Goal: Navigation & Orientation: Find specific page/section

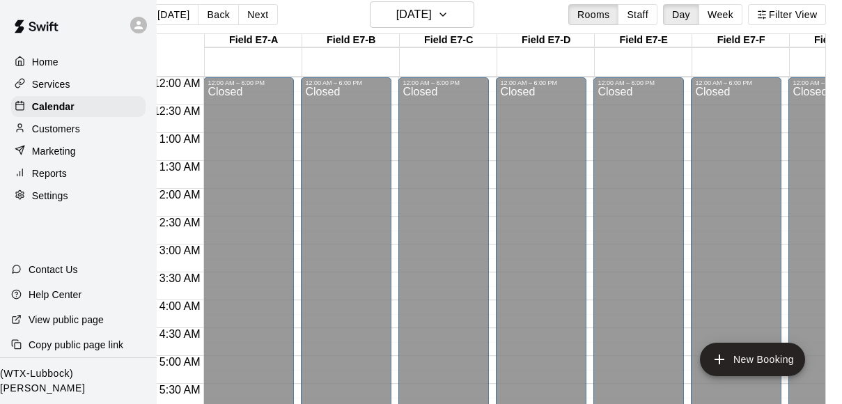
scroll to position [914, 549]
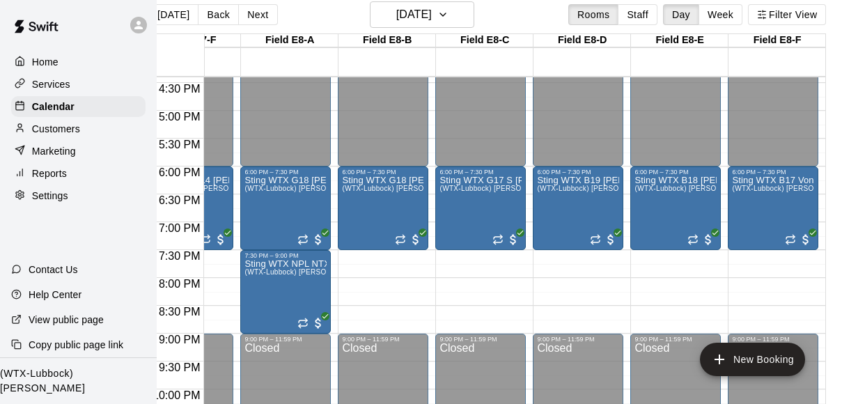
click at [137, 29] on icon at bounding box center [138, 25] width 8 height 8
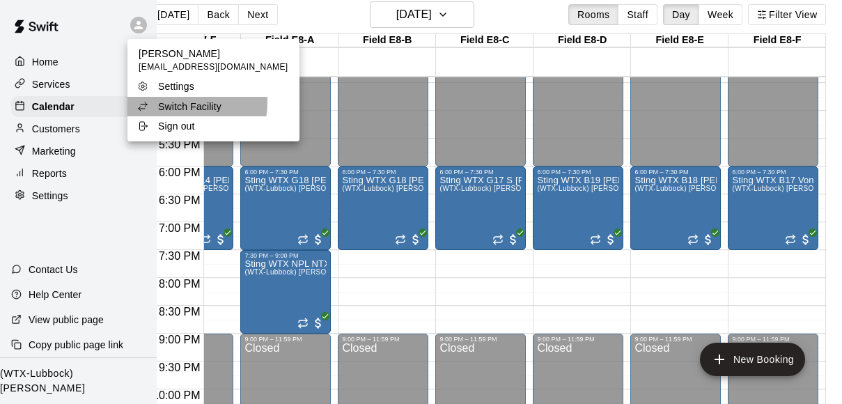
click at [180, 103] on p "Switch Facility" at bounding box center [189, 107] width 63 height 14
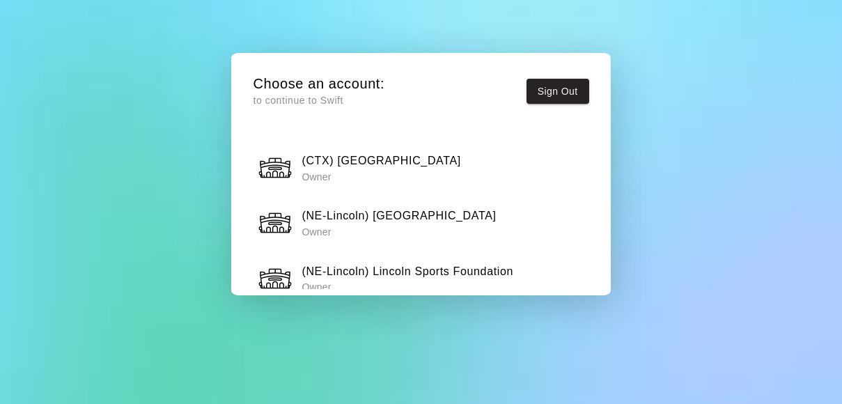
scroll to position [269, 0]
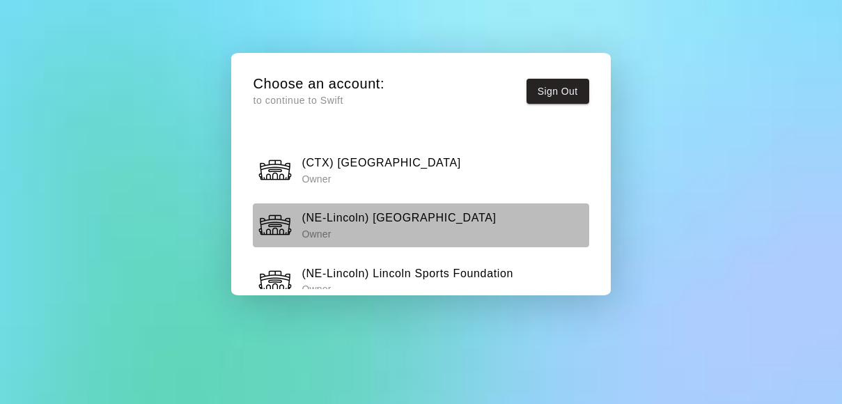
click at [511, 218] on div "(NE-Lincoln) Speedway Sting Center Owner" at bounding box center [421, 225] width 327 height 35
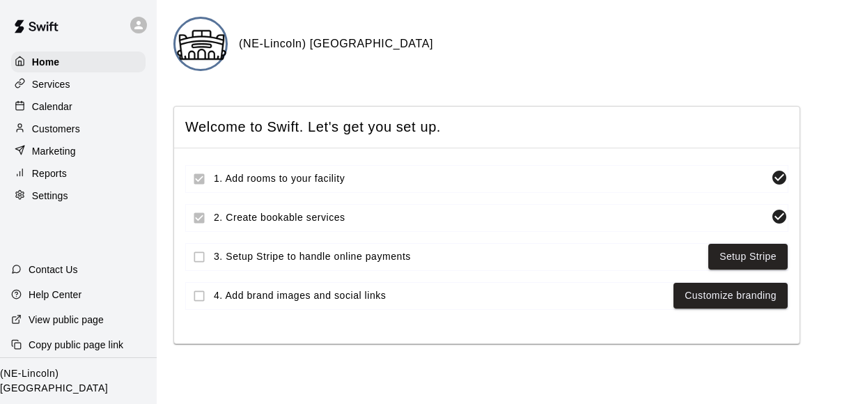
click at [71, 97] on div "Calendar" at bounding box center [78, 106] width 134 height 21
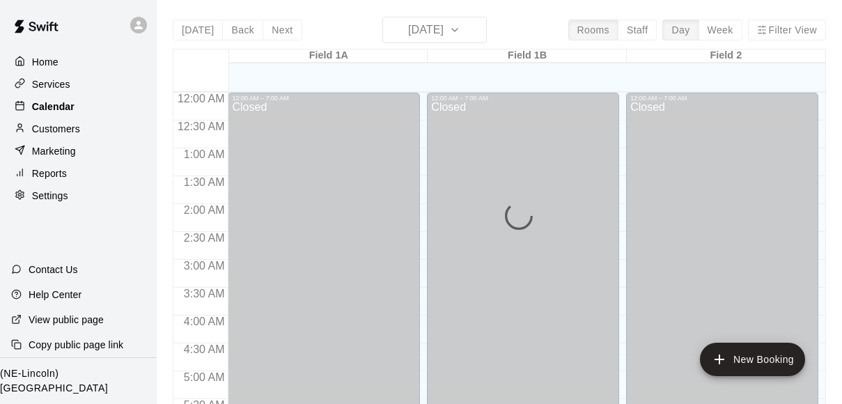
scroll to position [625, 0]
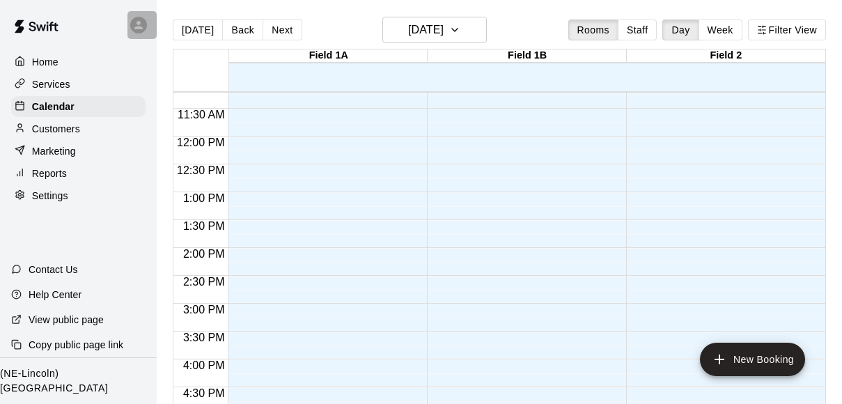
click at [141, 26] on icon at bounding box center [138, 25] width 13 height 13
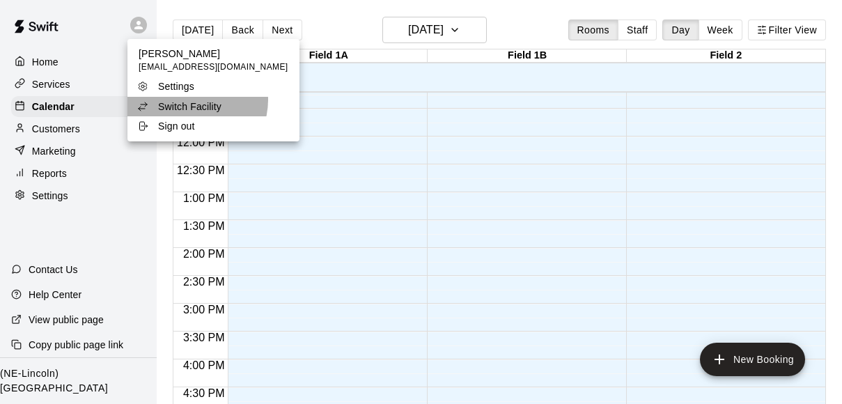
click at [189, 100] on p "Switch Facility" at bounding box center [189, 107] width 63 height 14
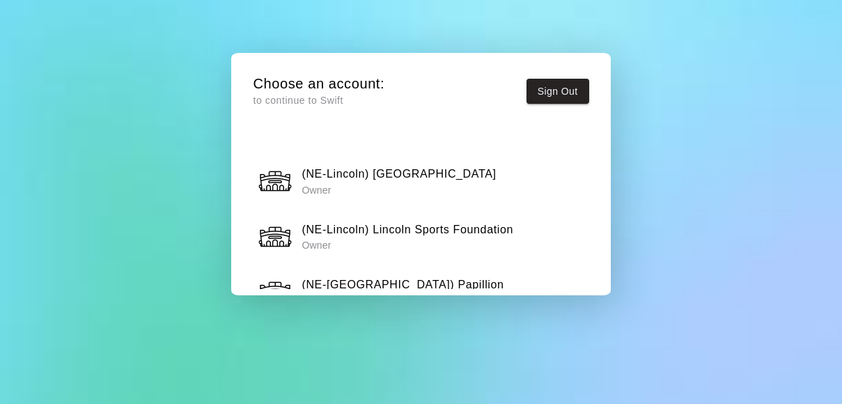
scroll to position [317, 0]
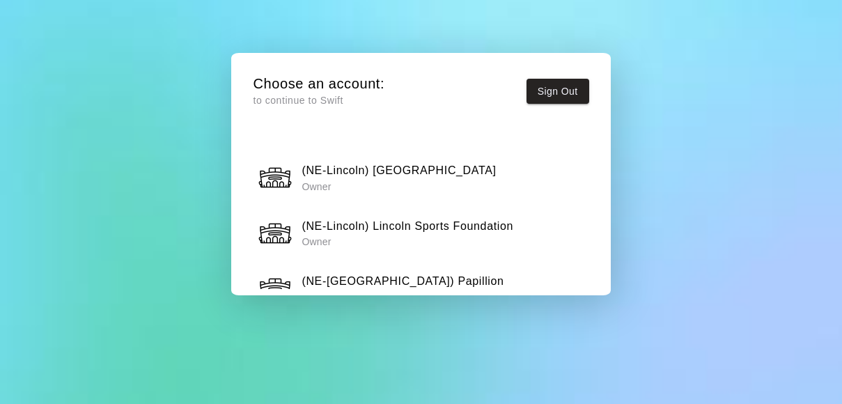
click at [398, 235] on p "Owner" at bounding box center [408, 242] width 212 height 14
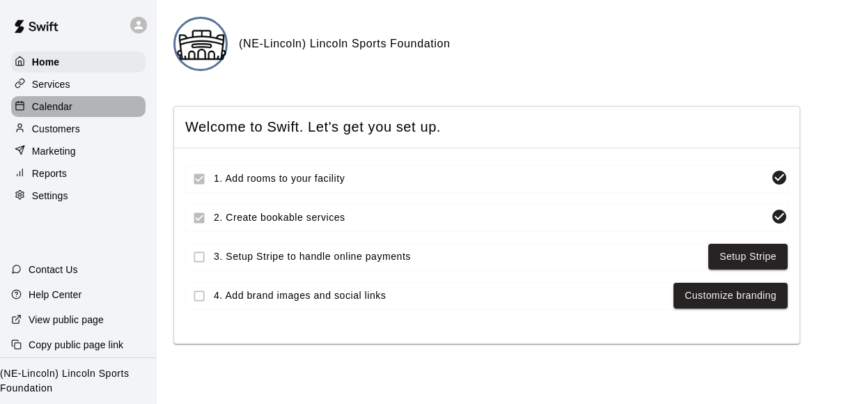
click at [61, 107] on p "Calendar" at bounding box center [52, 107] width 40 height 14
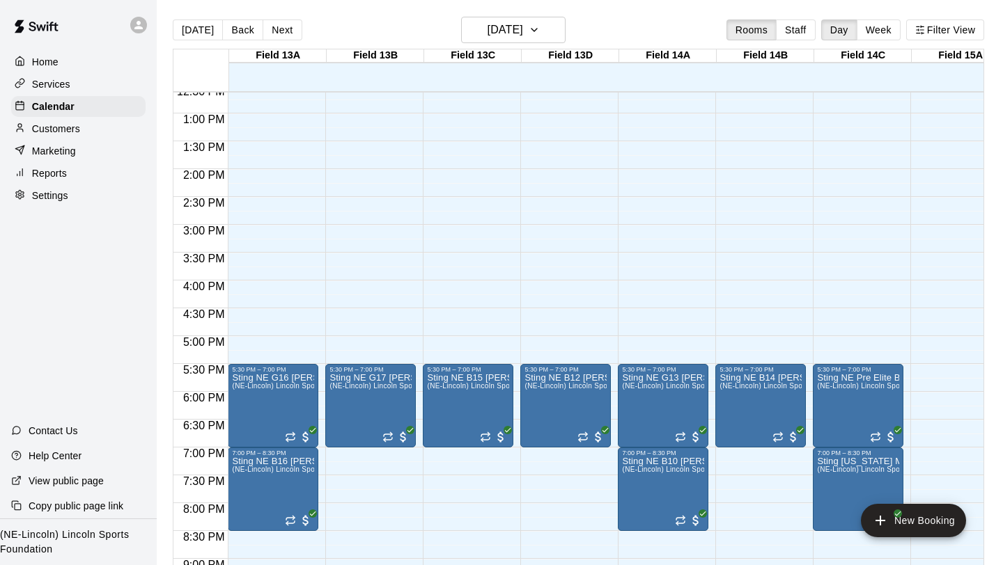
scroll to position [702, 0]
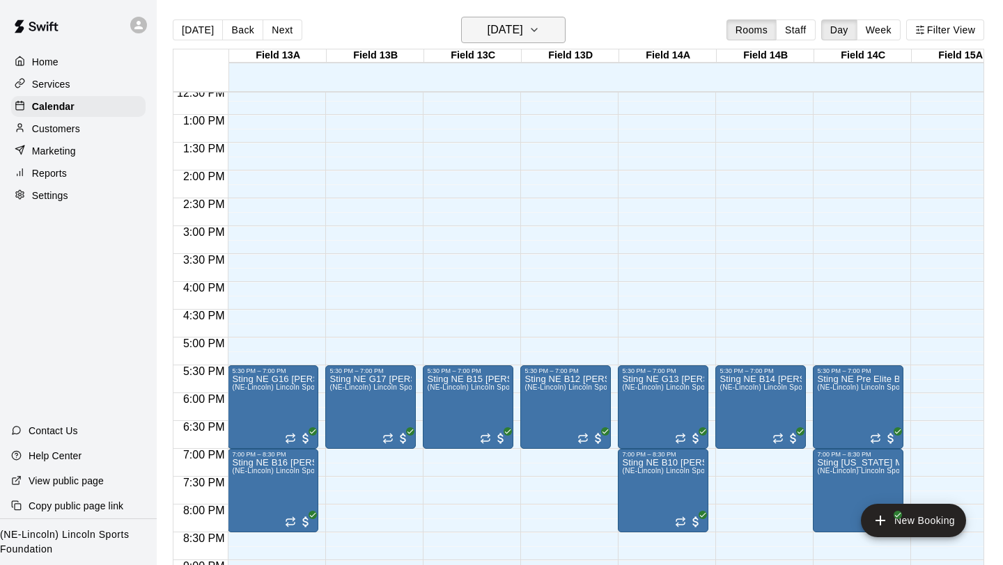
click at [540, 30] on icon "button" at bounding box center [534, 30] width 11 height 17
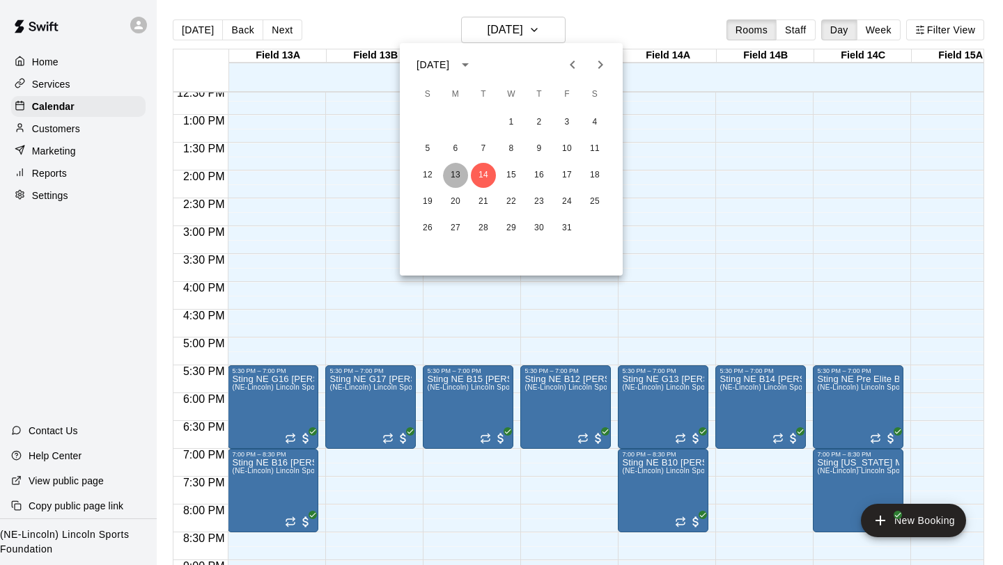
click at [454, 175] on button "13" at bounding box center [455, 175] width 25 height 25
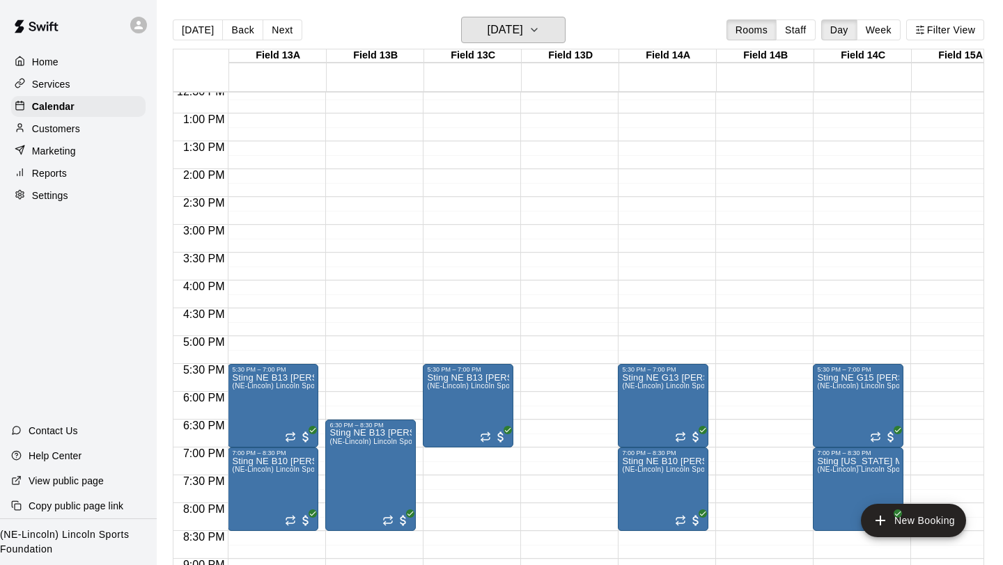
scroll to position [716, 0]
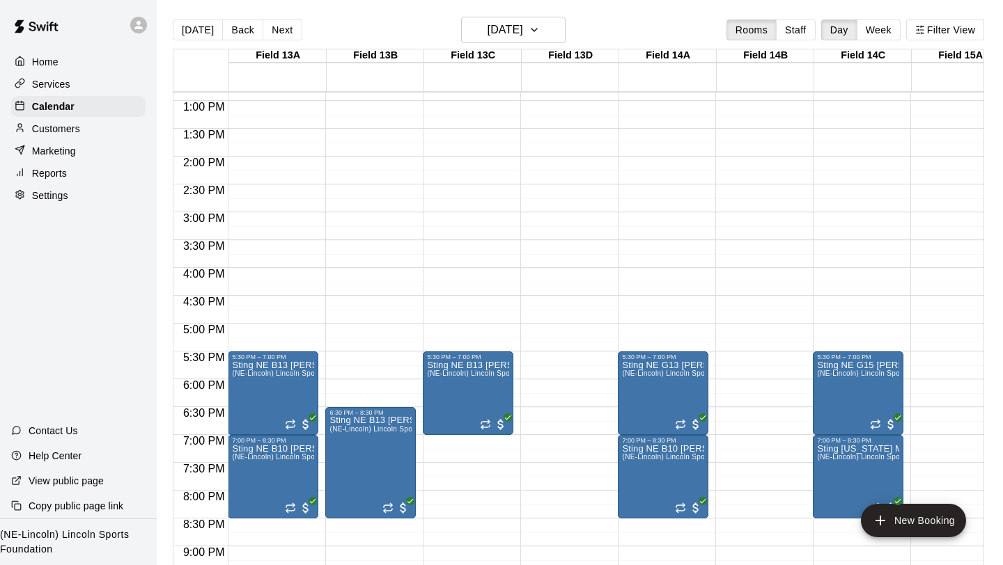
click at [449, 231] on div "12:00 AM – 7:00 AM Closed 5:30 PM – 7:00 PM Sting NE B13 [PERSON_NAME] (NE-Linc…" at bounding box center [468, 45] width 91 height 1337
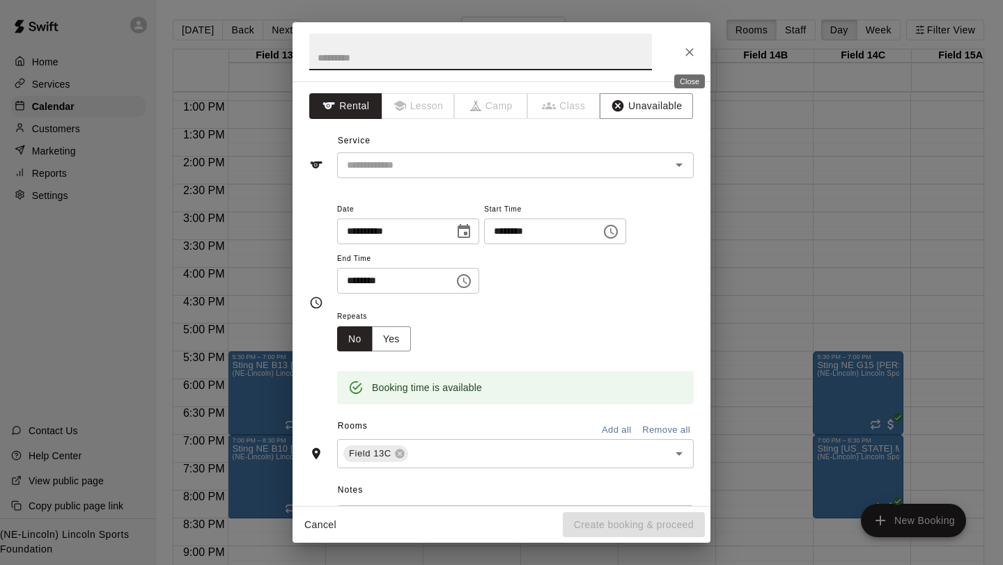
click at [689, 49] on icon "Close" at bounding box center [689, 52] width 14 height 14
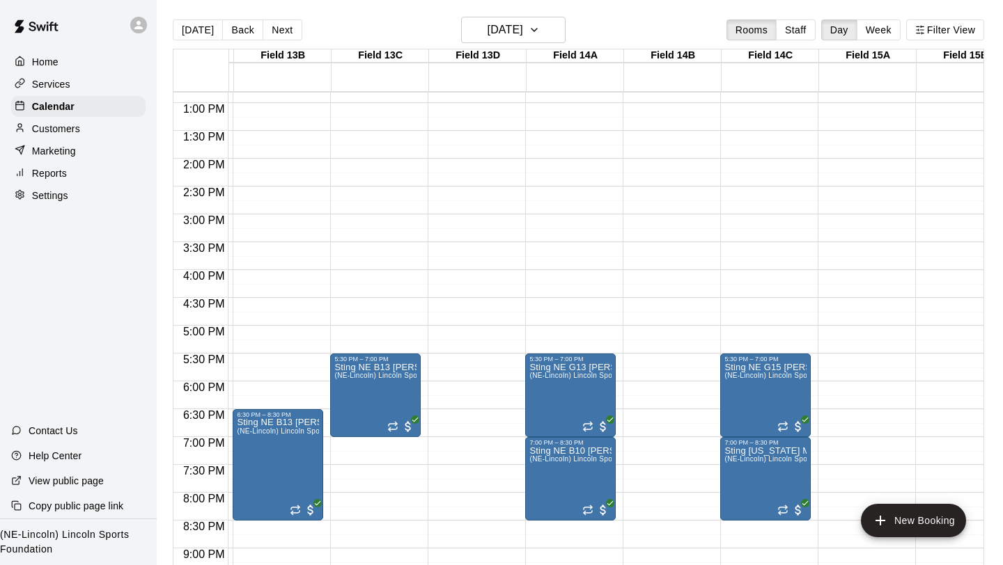
scroll to position [714, 148]
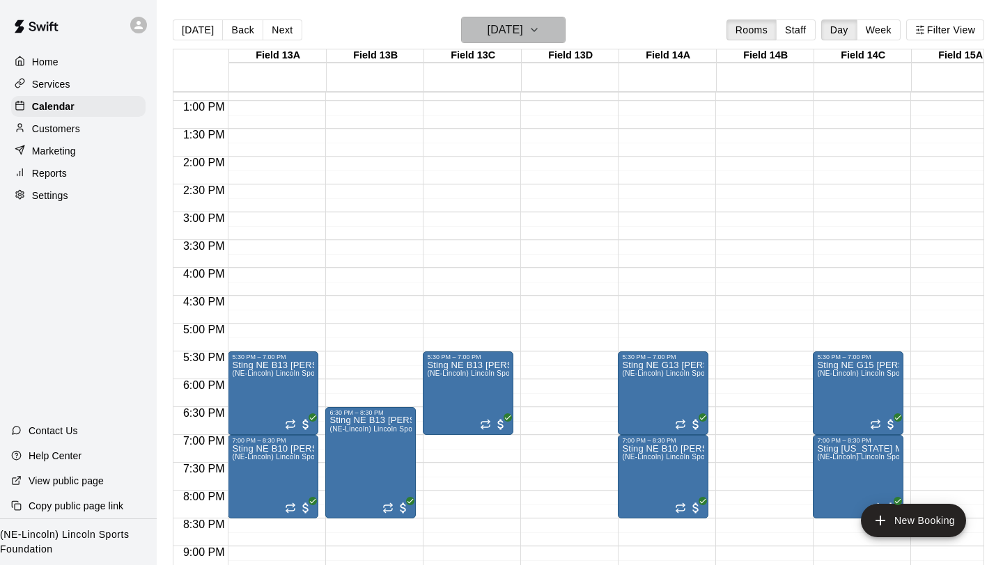
click at [550, 38] on button "[DATE]" at bounding box center [513, 30] width 104 height 26
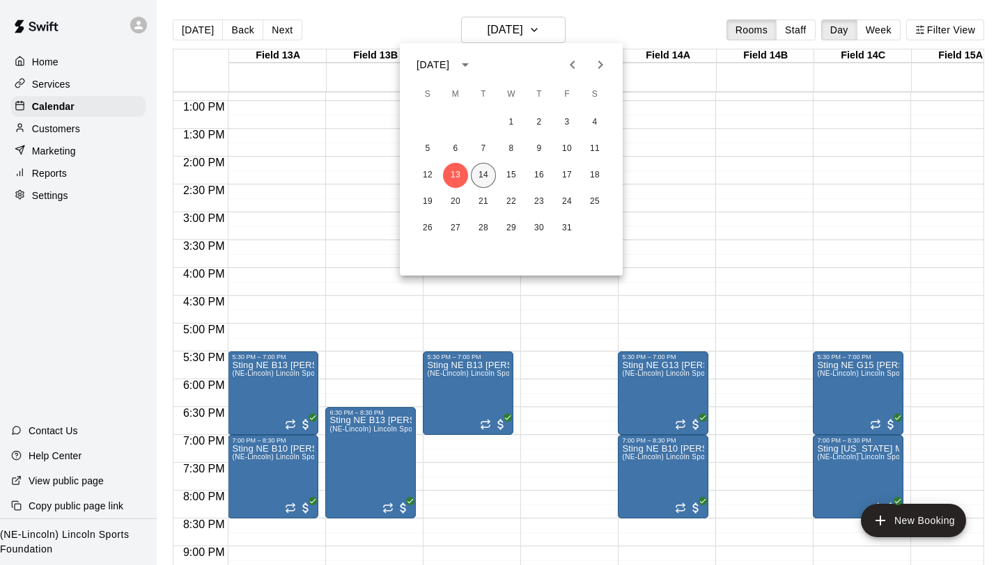
click at [483, 175] on button "14" at bounding box center [483, 175] width 25 height 25
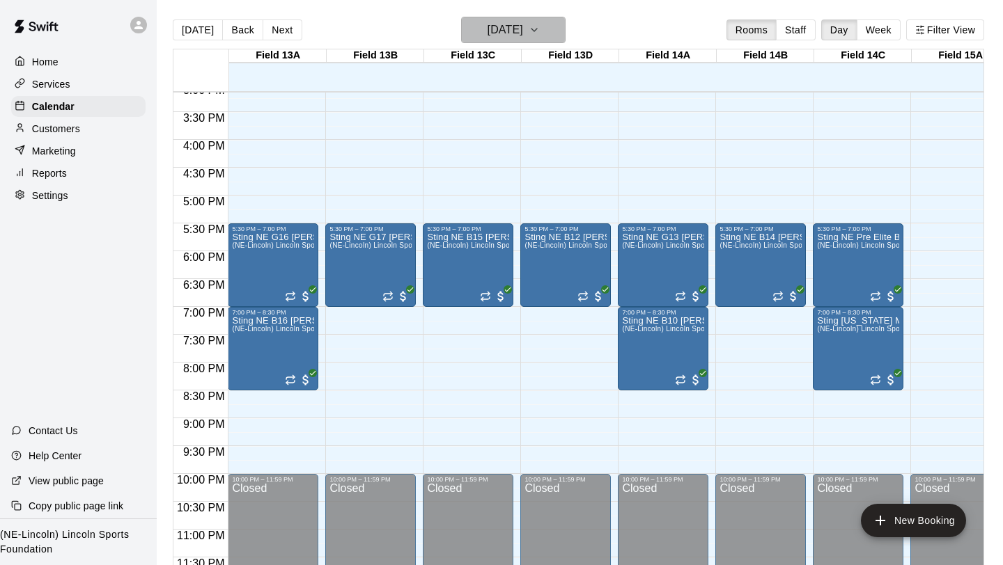
click at [554, 38] on button "[DATE]" at bounding box center [513, 30] width 104 height 26
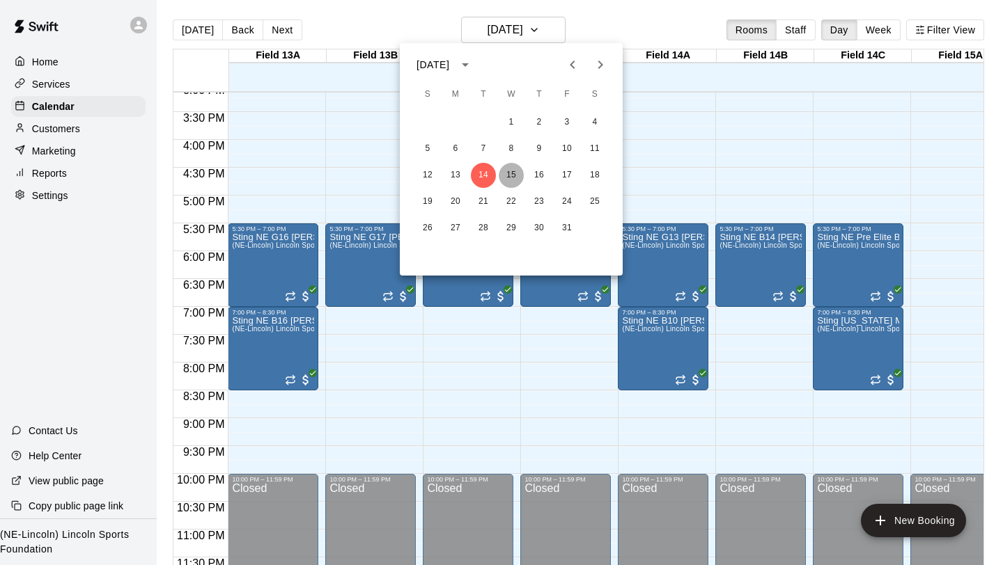
click at [510, 179] on button "15" at bounding box center [511, 175] width 25 height 25
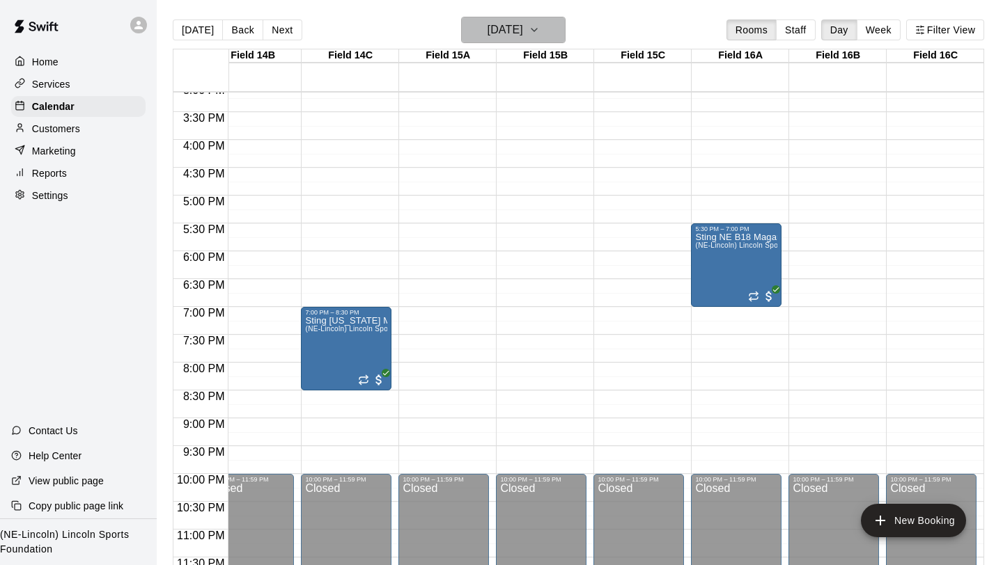
click at [540, 31] on icon "button" at bounding box center [534, 30] width 11 height 17
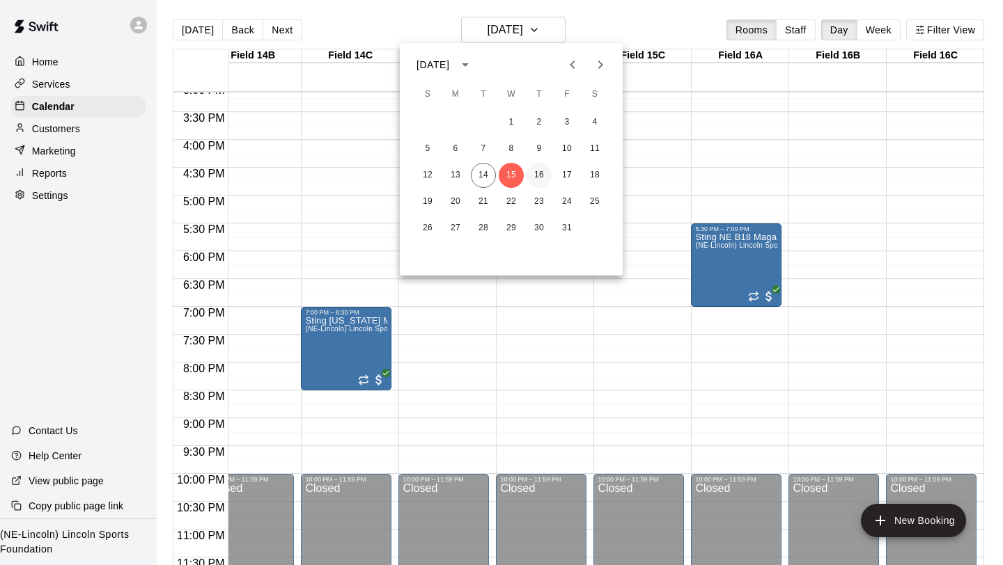
click at [537, 175] on button "16" at bounding box center [538, 175] width 25 height 25
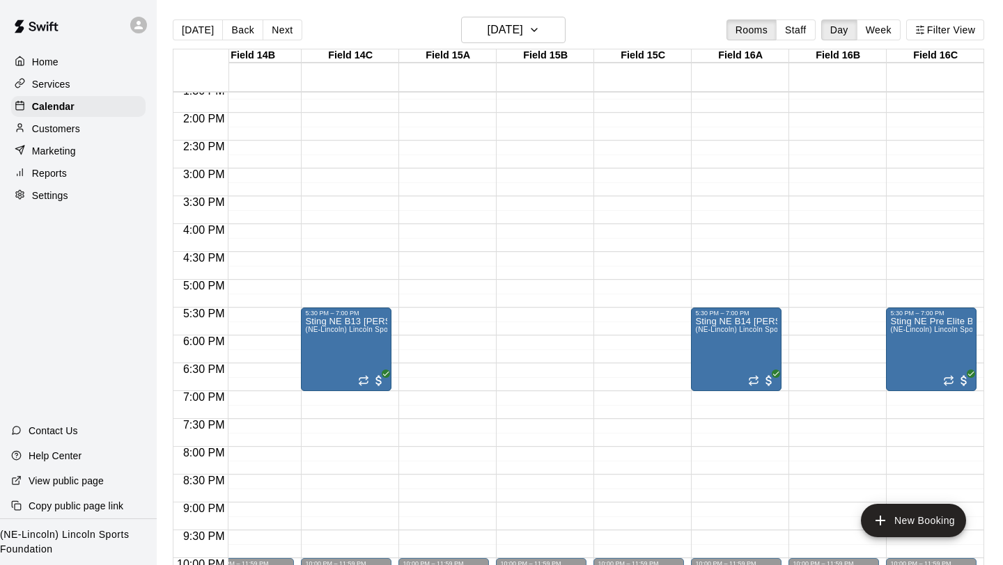
click at [139, 34] on div at bounding box center [141, 25] width 29 height 28
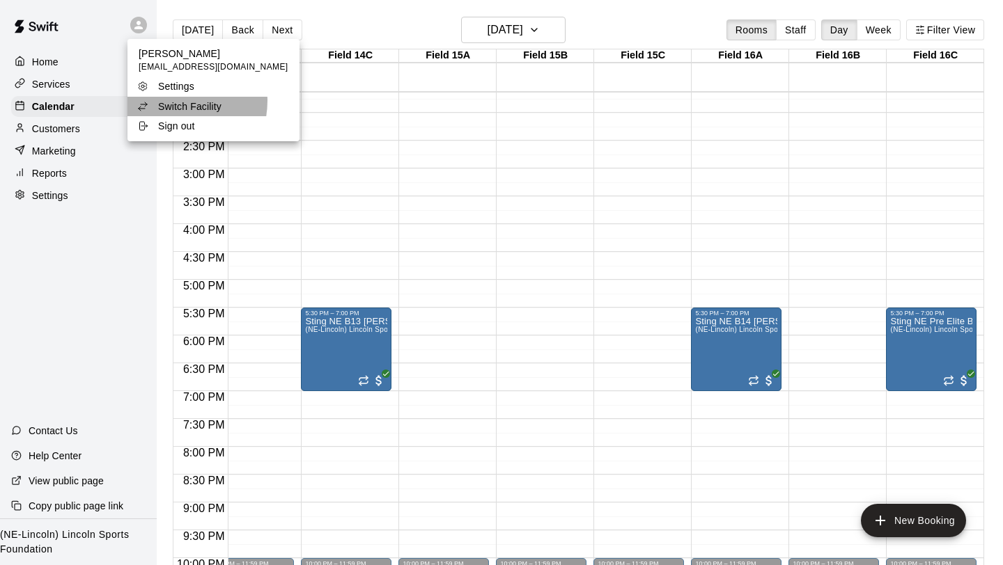
click at [171, 101] on p "Switch Facility" at bounding box center [189, 107] width 63 height 14
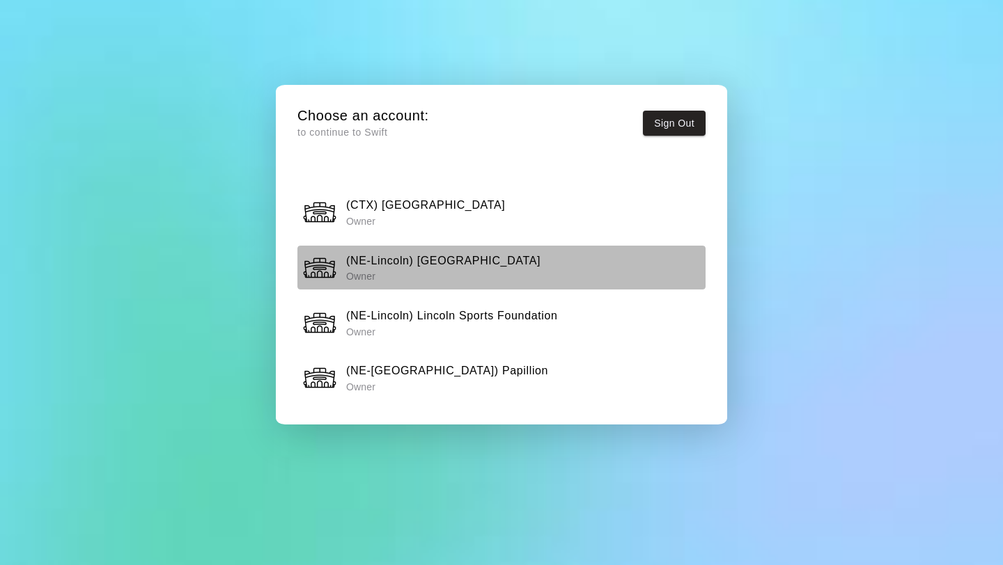
click at [476, 286] on button "(NE-Lincoln) Speedway Sting Center Owner" at bounding box center [501, 268] width 408 height 44
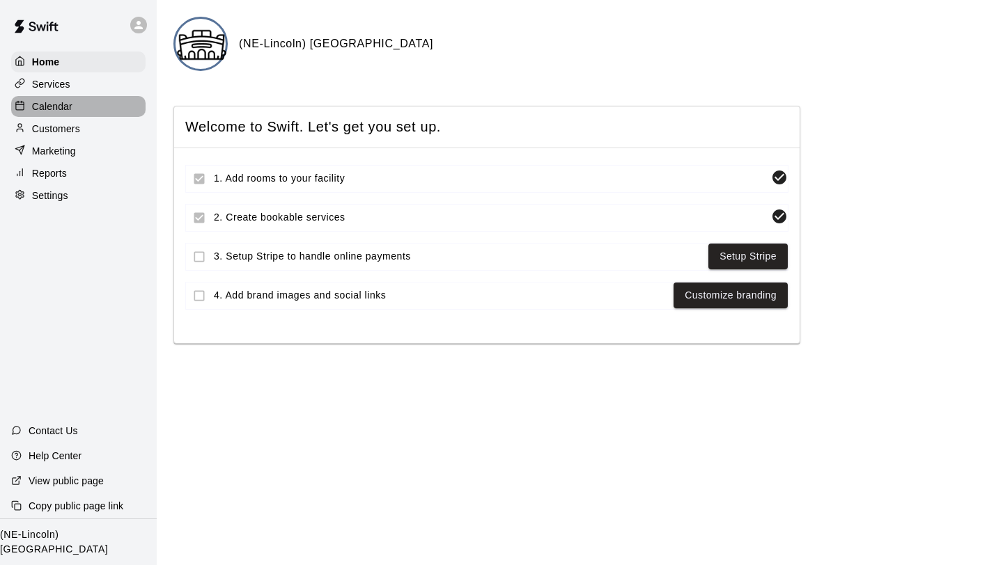
click at [70, 104] on p "Calendar" at bounding box center [52, 107] width 40 height 14
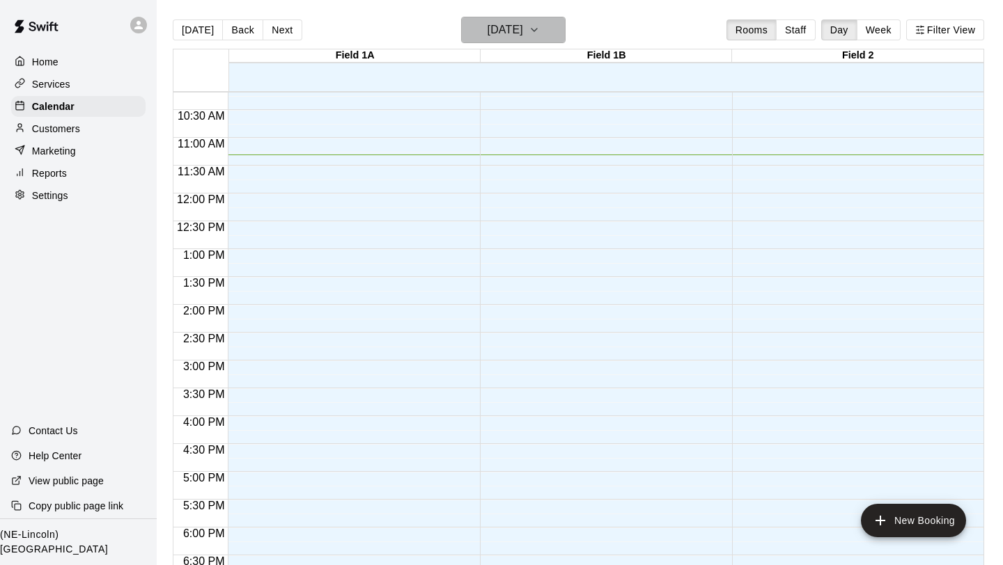
click at [540, 32] on icon "button" at bounding box center [534, 30] width 11 height 17
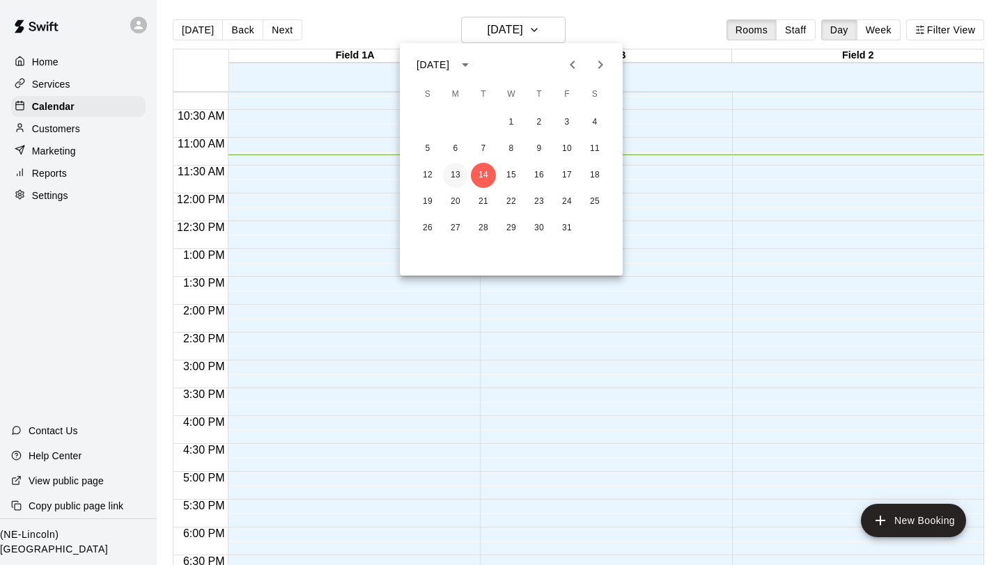
click at [454, 175] on button "13" at bounding box center [455, 175] width 25 height 25
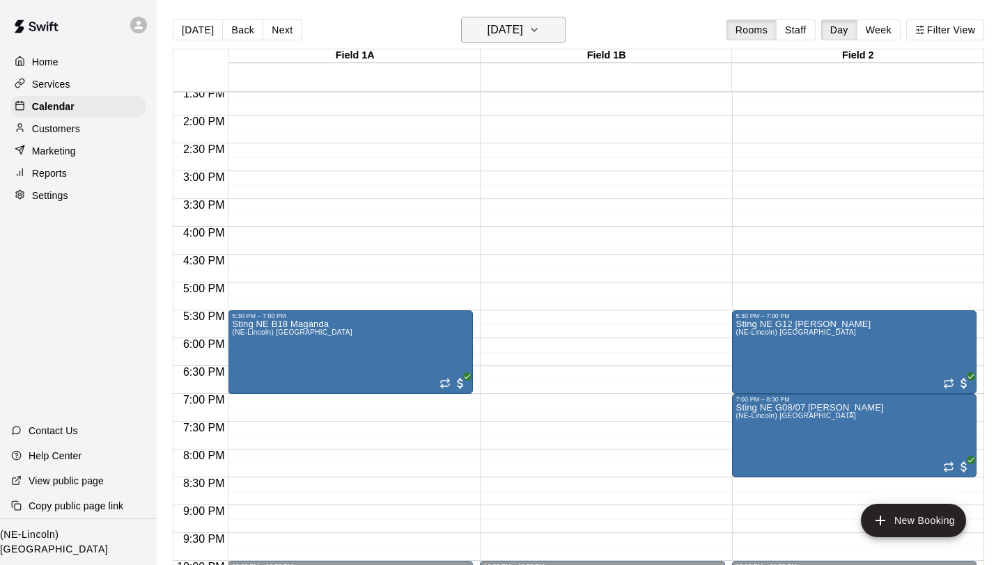
click at [540, 32] on icon "button" at bounding box center [534, 30] width 11 height 17
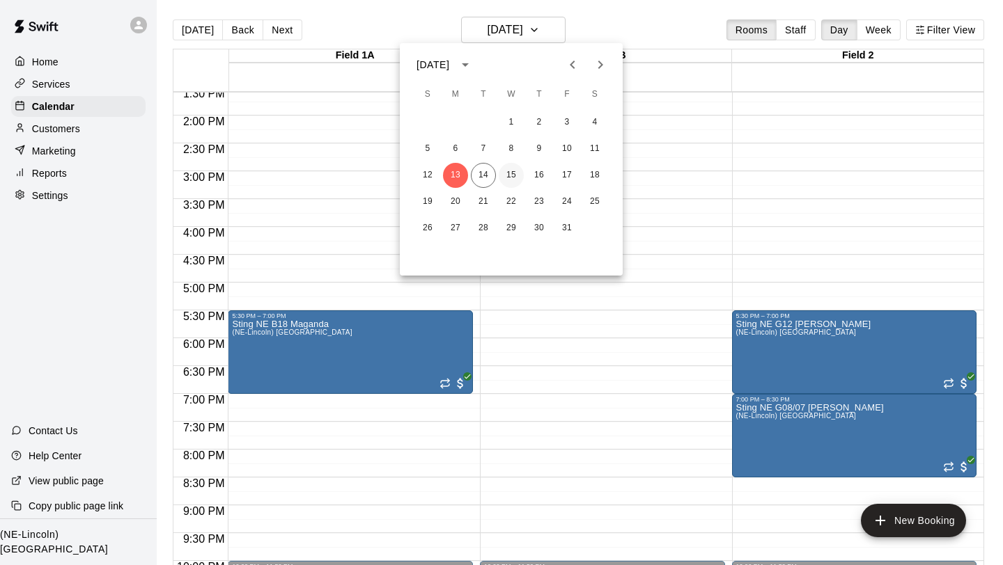
click at [514, 177] on button "15" at bounding box center [511, 175] width 25 height 25
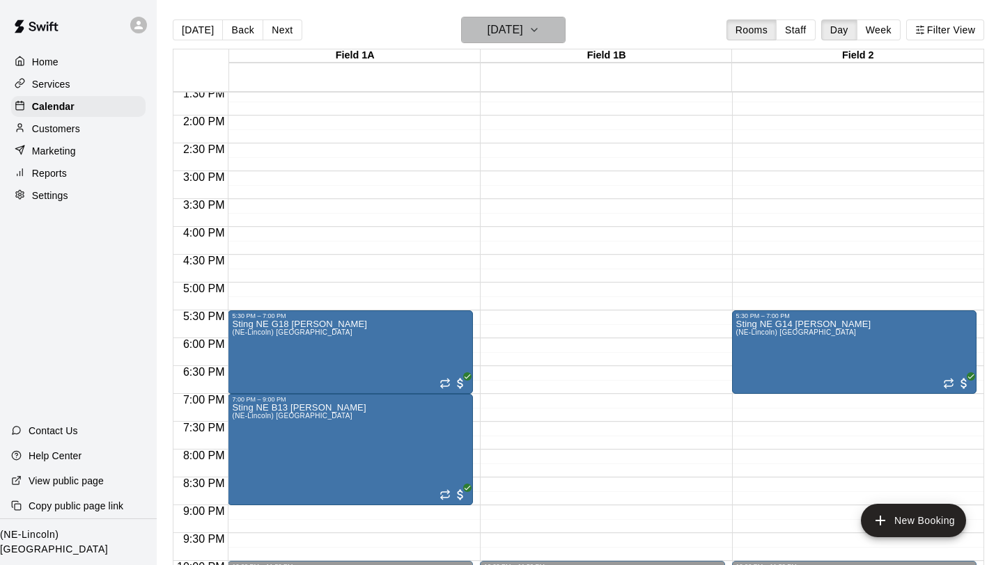
click at [540, 32] on icon "button" at bounding box center [534, 30] width 11 height 17
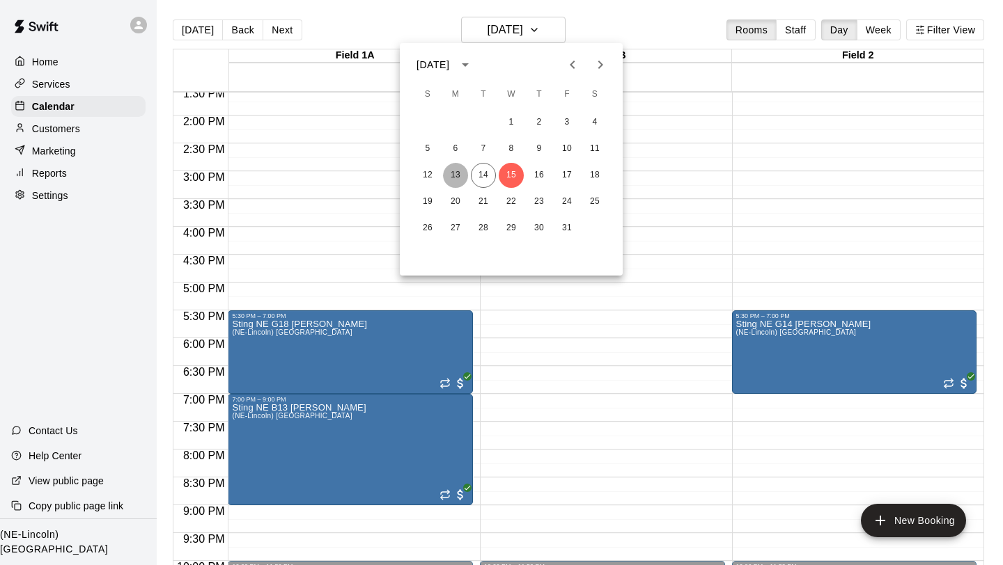
click at [453, 177] on button "13" at bounding box center [455, 175] width 25 height 25
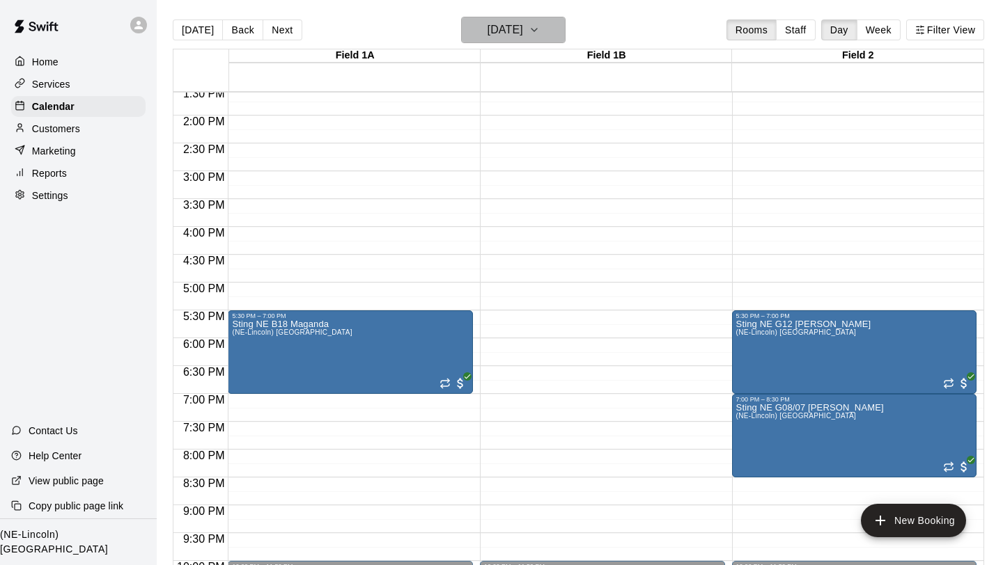
click at [540, 33] on icon "button" at bounding box center [534, 30] width 11 height 17
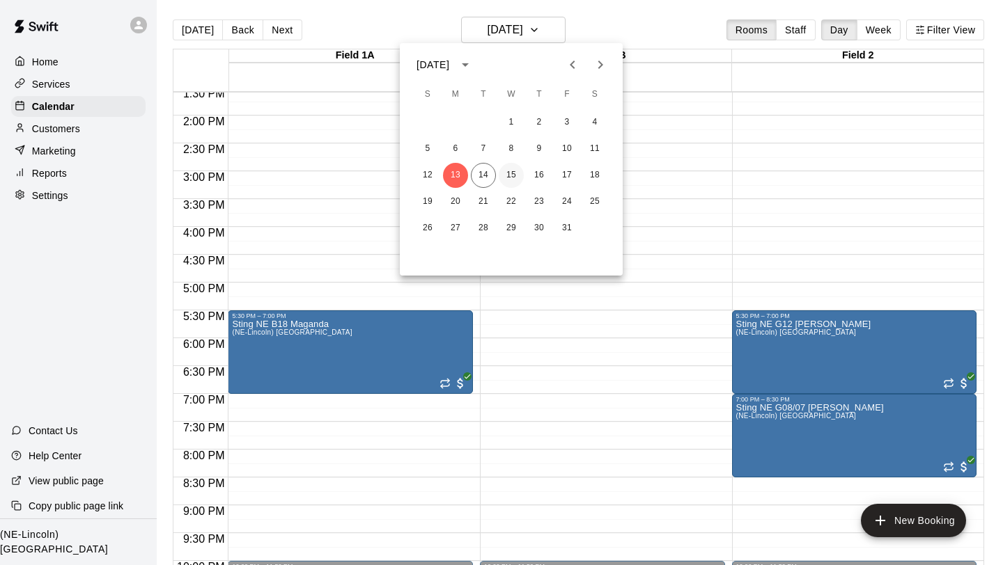
click at [516, 183] on button "15" at bounding box center [511, 175] width 25 height 25
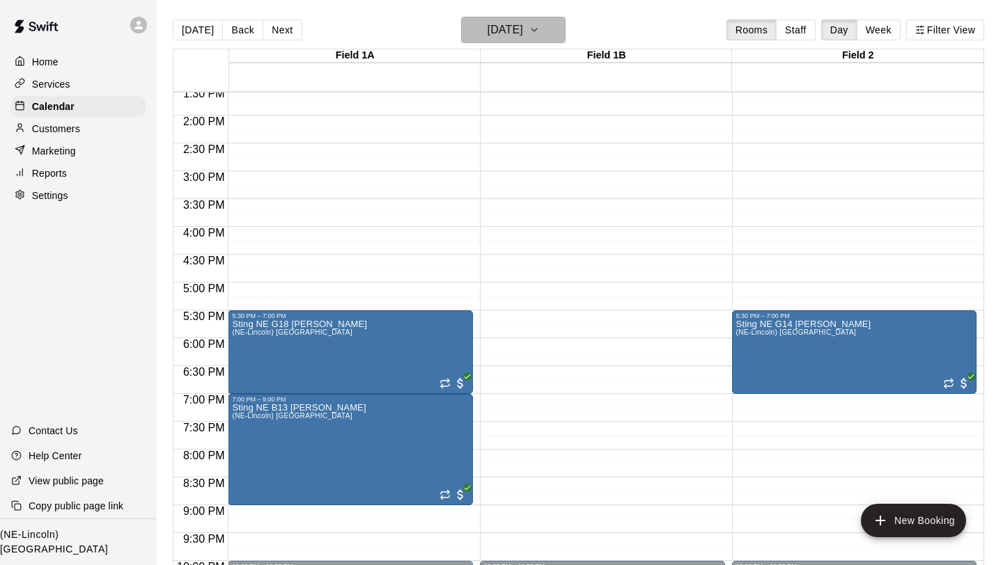
click at [540, 24] on icon "button" at bounding box center [534, 30] width 11 height 17
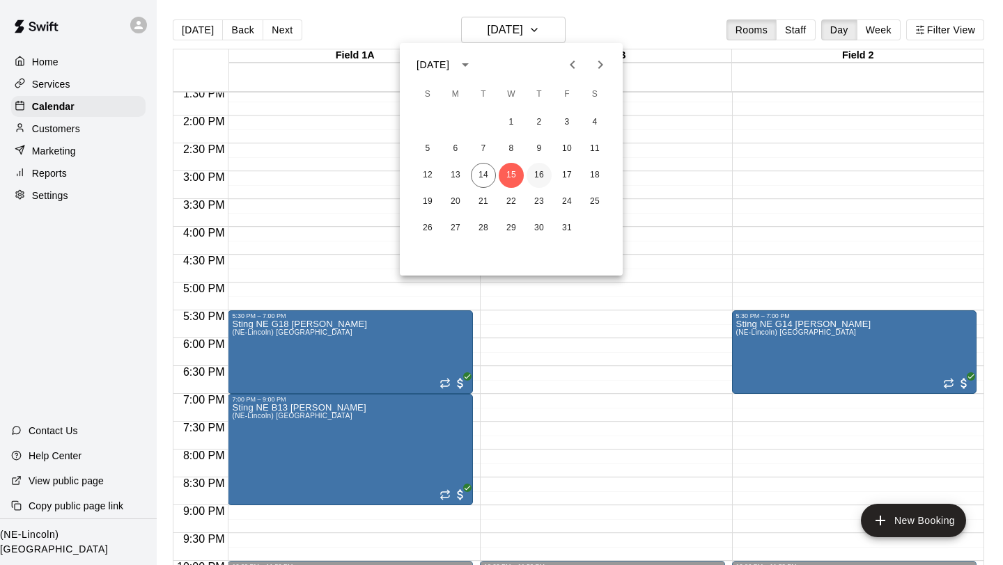
click at [537, 171] on button "16" at bounding box center [538, 175] width 25 height 25
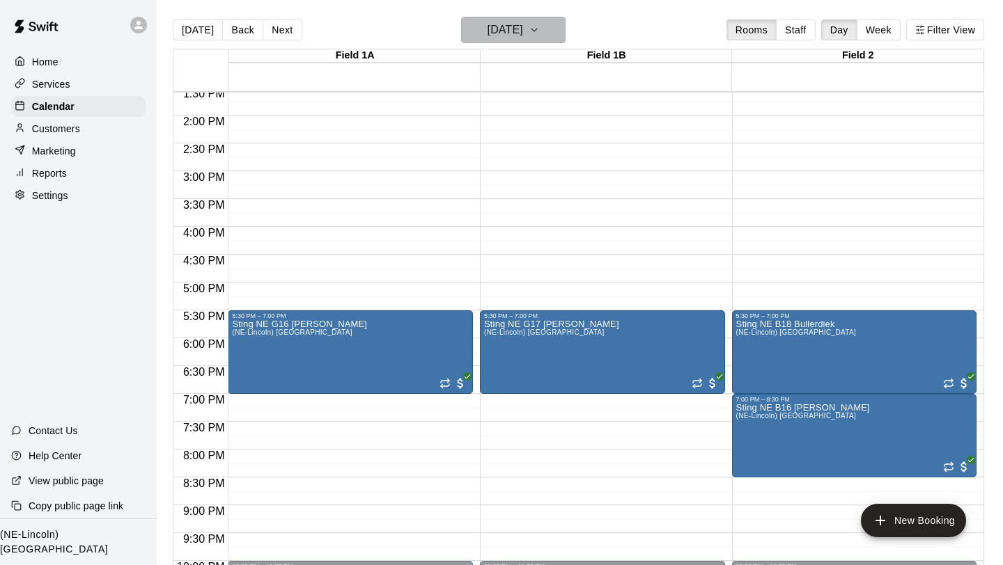
click at [540, 31] on icon "button" at bounding box center [534, 30] width 11 height 17
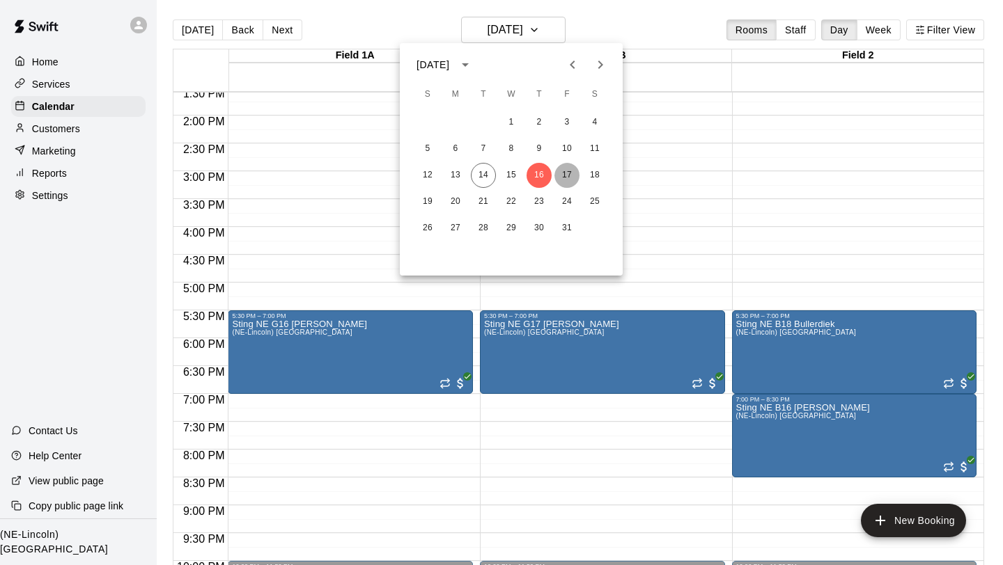
click at [561, 171] on button "17" at bounding box center [566, 175] width 25 height 25
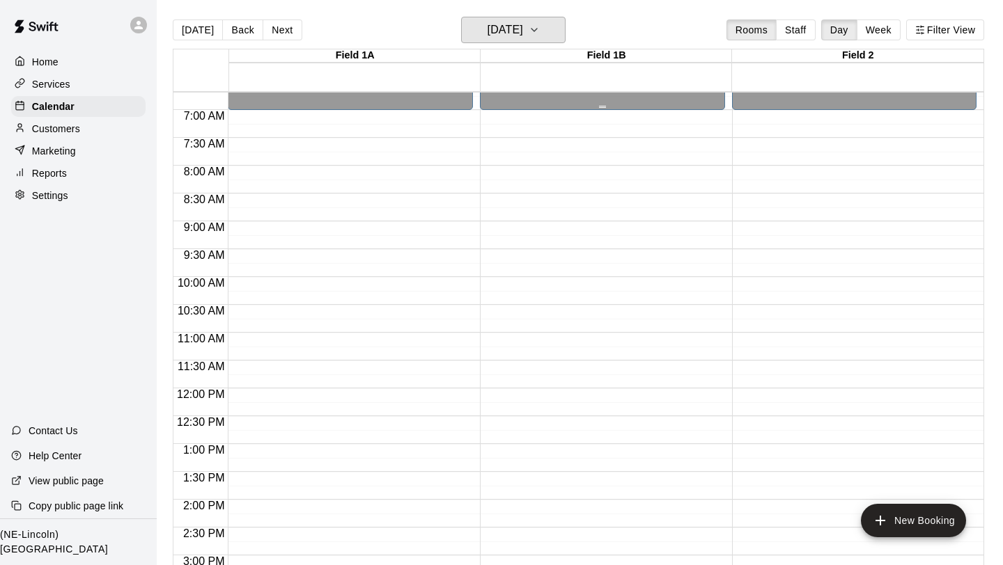
scroll to position [378, 0]
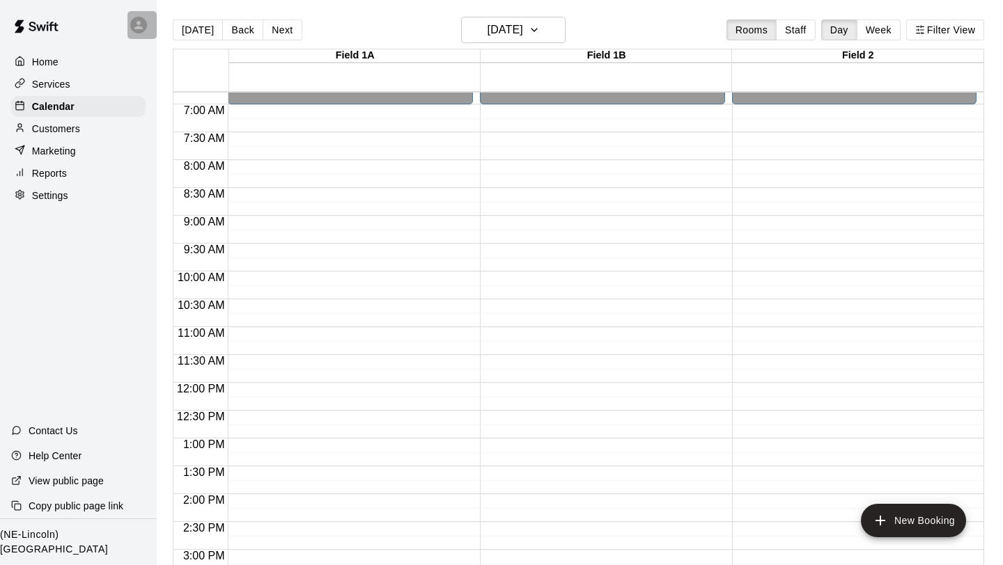
click at [137, 21] on icon at bounding box center [138, 25] width 8 height 8
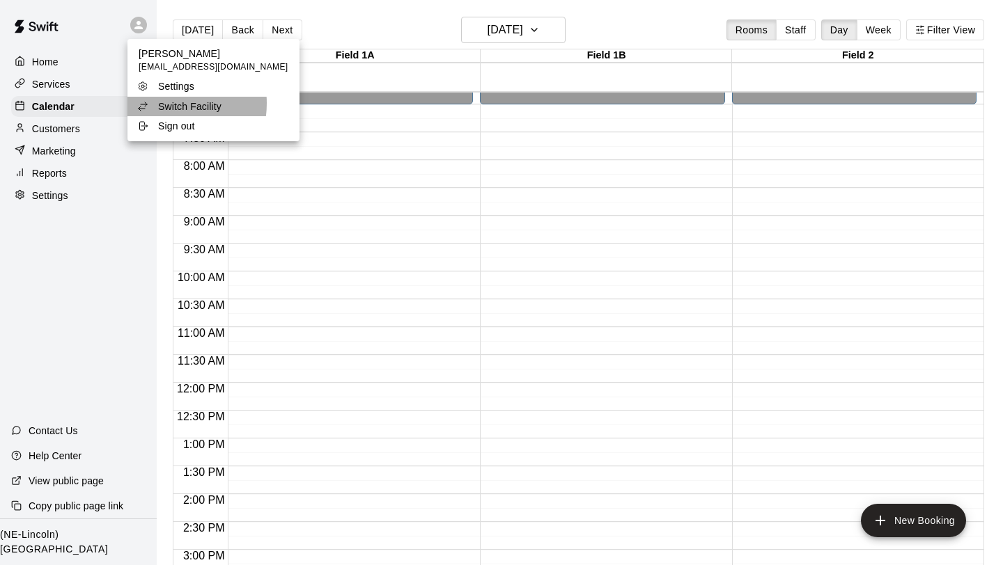
click at [167, 104] on p "Switch Facility" at bounding box center [189, 107] width 63 height 14
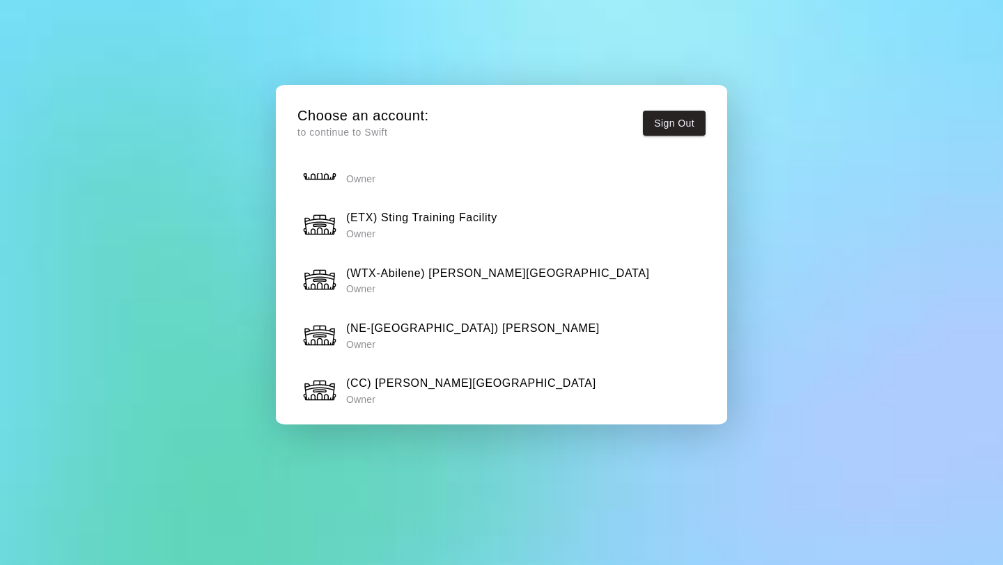
scroll to position [579, 0]
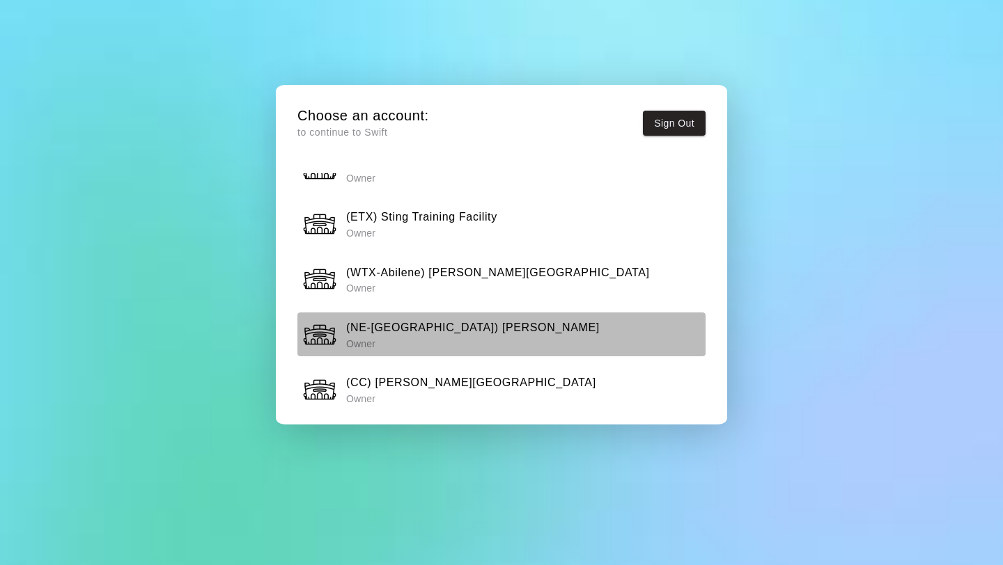
click at [464, 331] on h6 "(NE-[GEOGRAPHIC_DATA]) [PERSON_NAME]" at bounding box center [472, 328] width 253 height 18
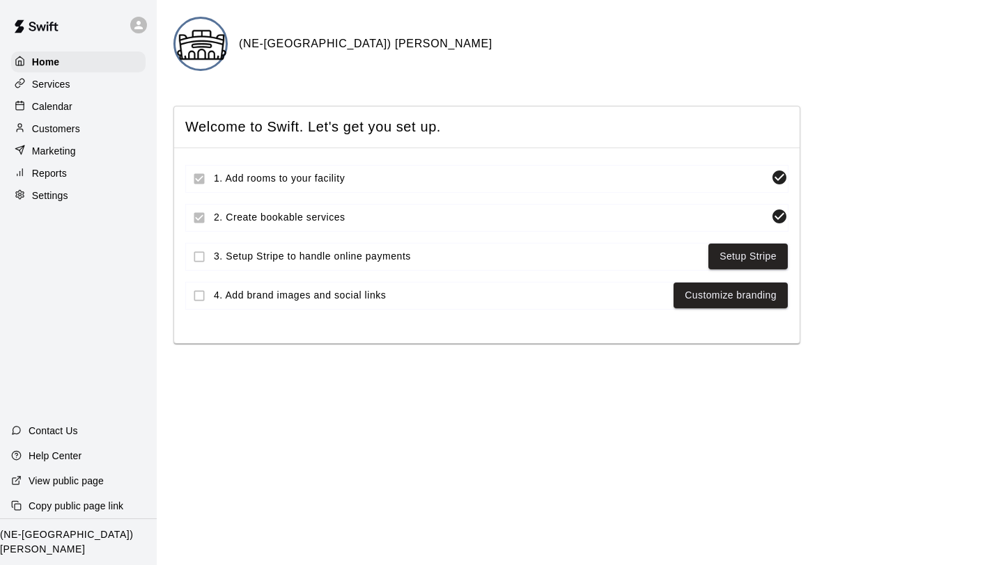
click at [61, 111] on p "Calendar" at bounding box center [52, 107] width 40 height 14
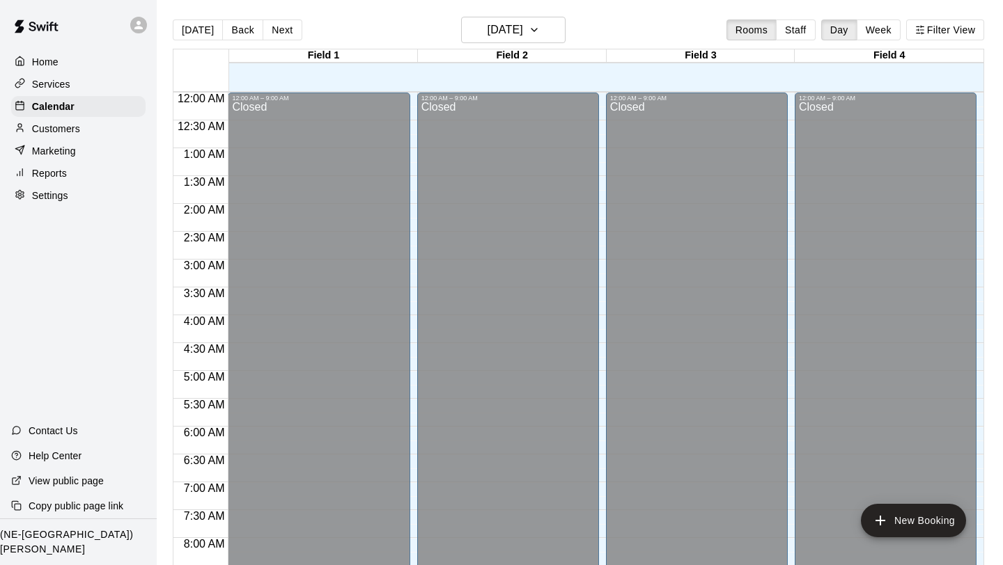
scroll to position [634, 0]
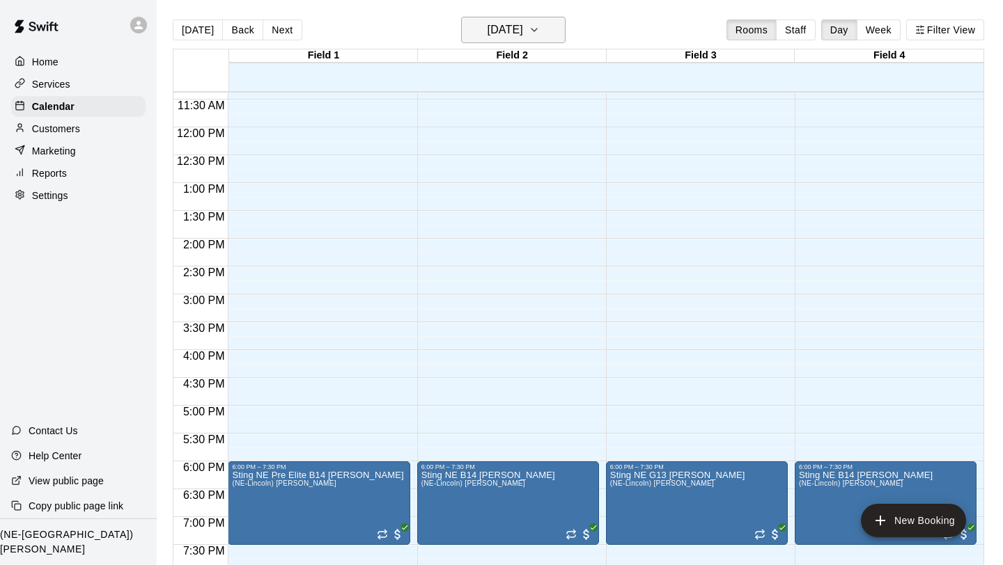
click at [540, 33] on icon "button" at bounding box center [534, 30] width 11 height 17
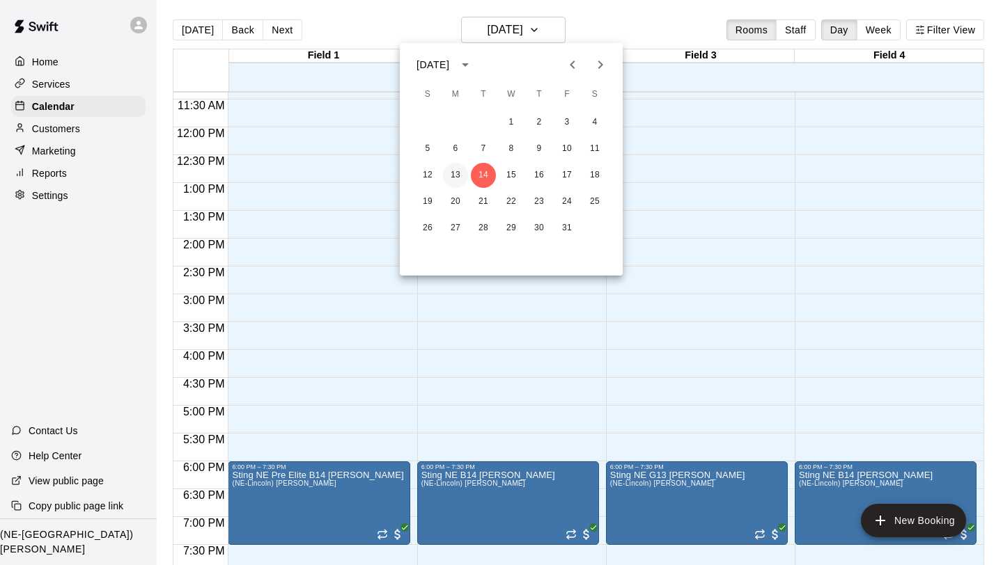
click at [454, 177] on button "13" at bounding box center [455, 175] width 25 height 25
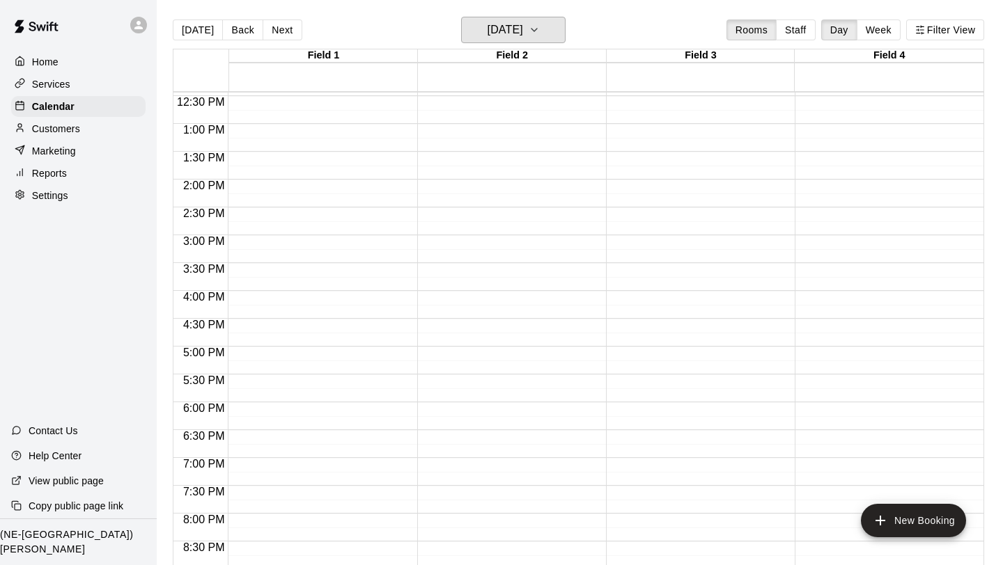
scroll to position [689, 0]
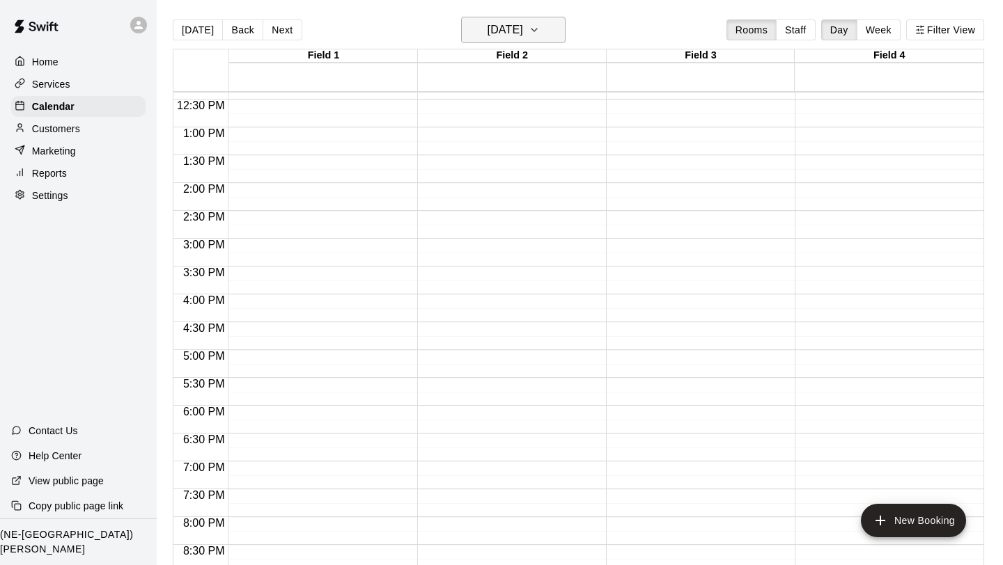
click at [540, 29] on icon "button" at bounding box center [534, 30] width 11 height 17
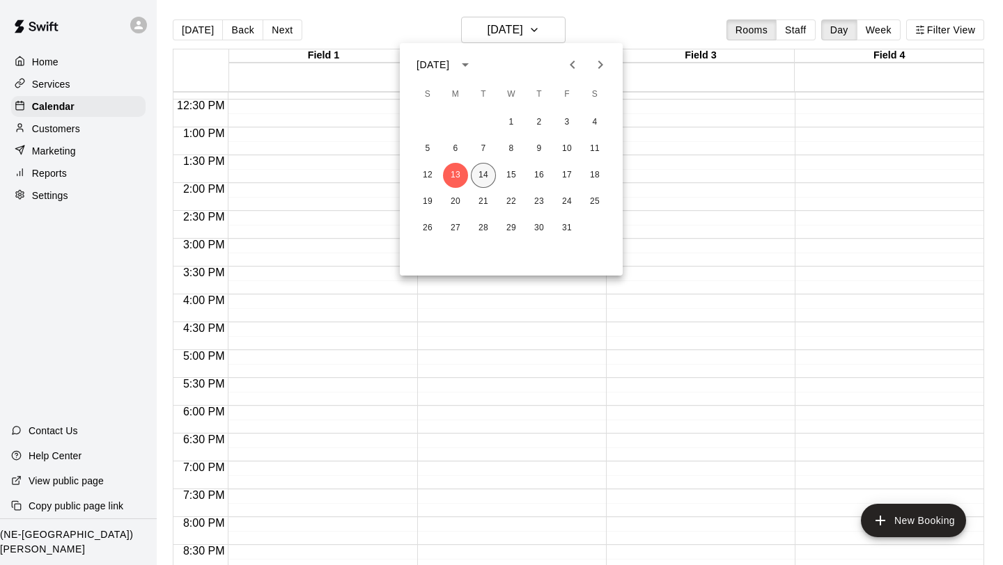
click at [474, 180] on button "14" at bounding box center [483, 175] width 25 height 25
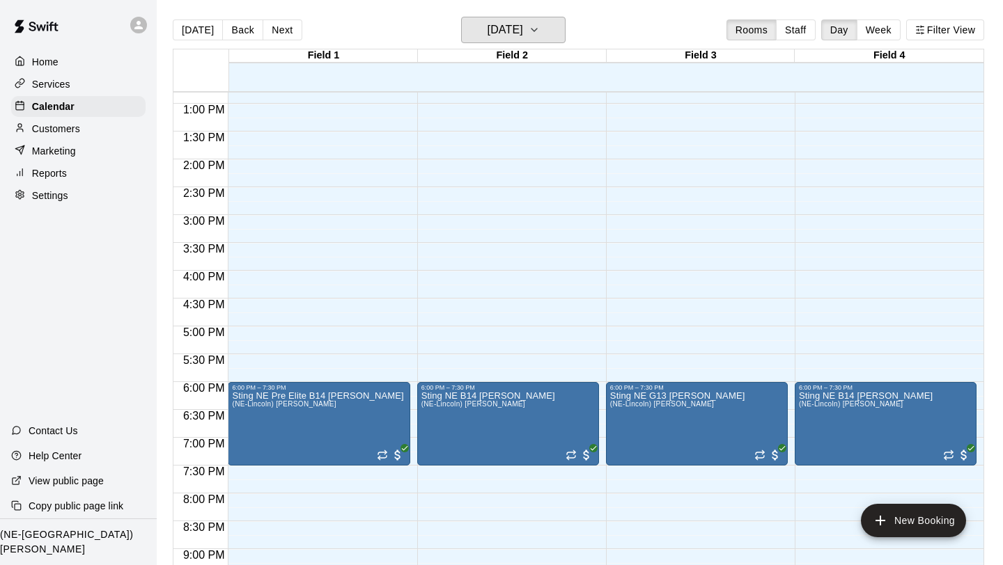
scroll to position [714, 0]
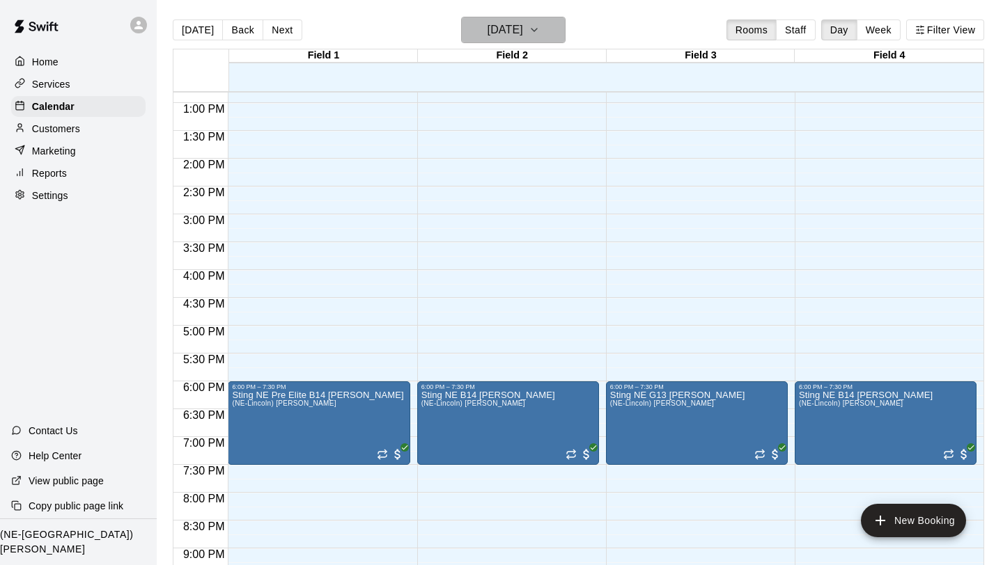
click at [537, 29] on icon "button" at bounding box center [534, 30] width 6 height 3
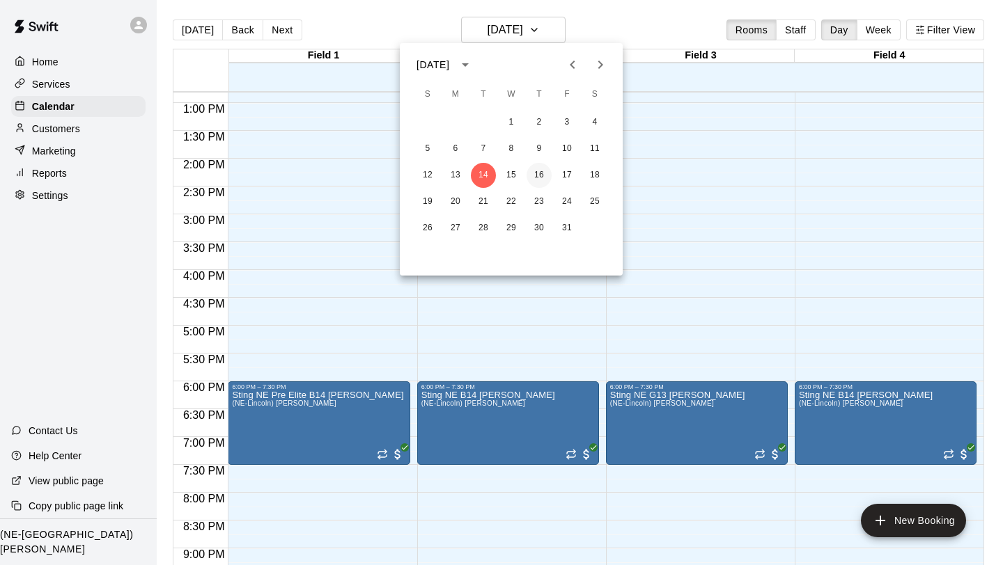
click at [532, 180] on button "16" at bounding box center [538, 175] width 25 height 25
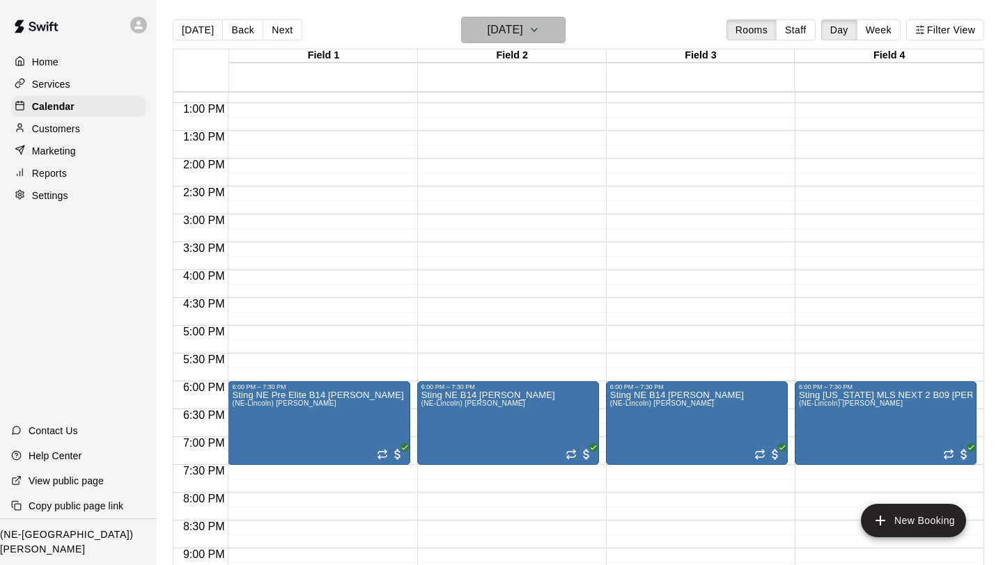
click at [556, 42] on button "[DATE]" at bounding box center [513, 30] width 104 height 26
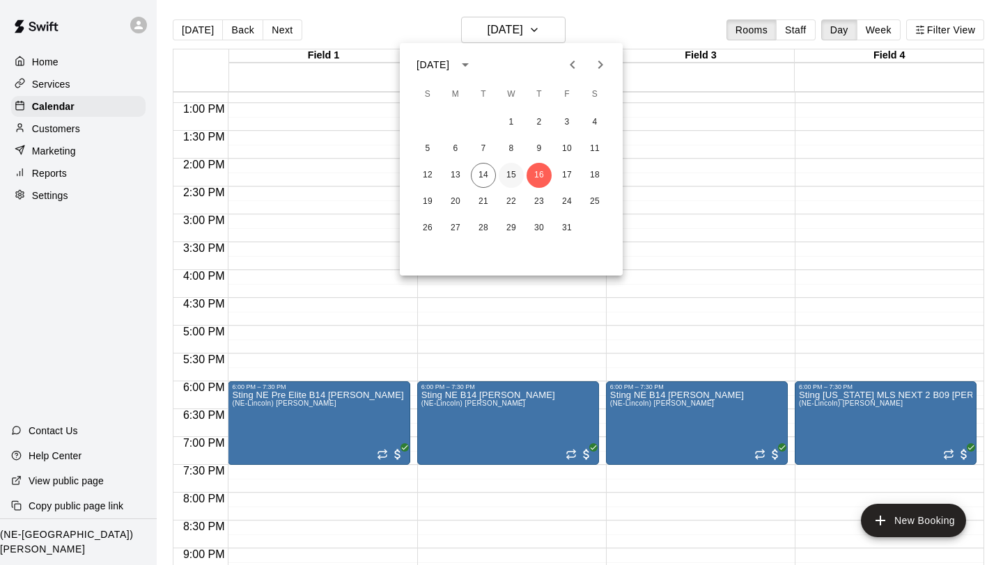
click at [514, 177] on button "15" at bounding box center [511, 175] width 25 height 25
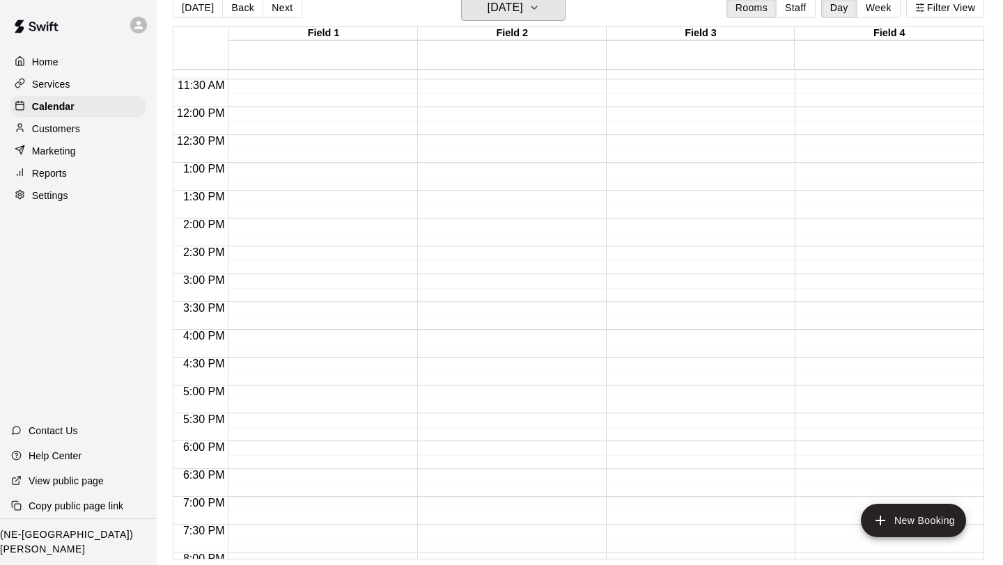
scroll to position [640, 0]
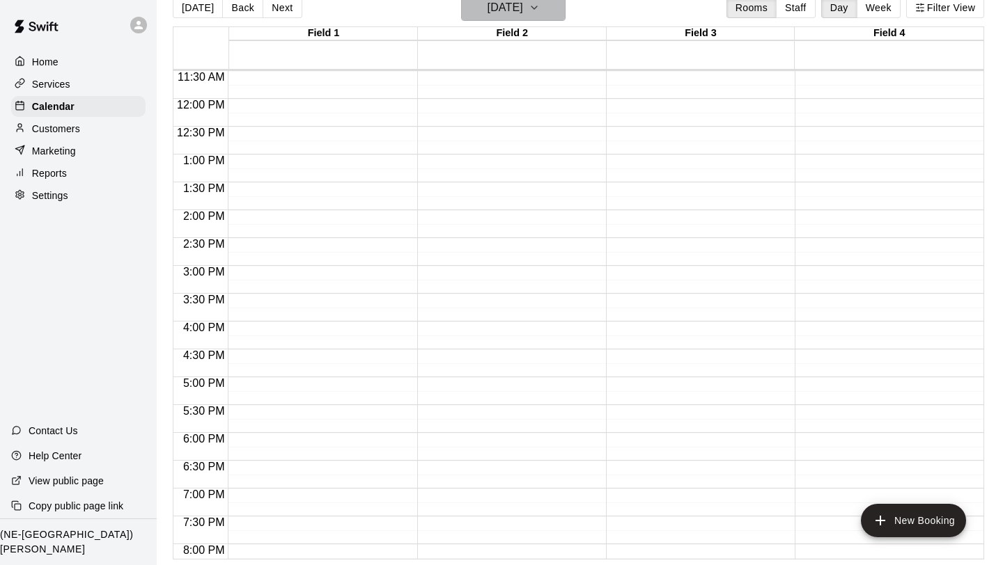
click at [537, 9] on icon "button" at bounding box center [534, 7] width 6 height 3
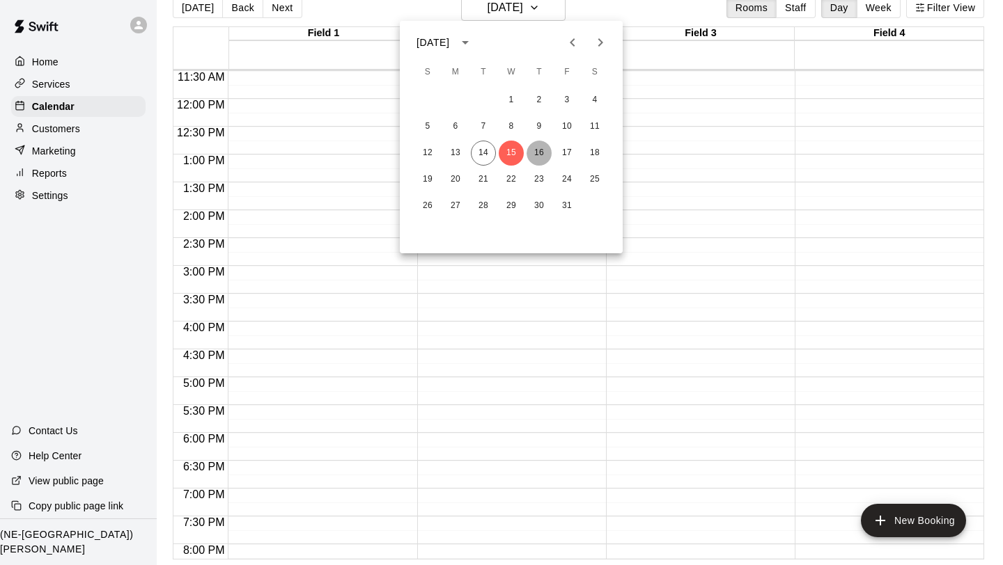
click at [541, 150] on button "16" at bounding box center [538, 153] width 25 height 25
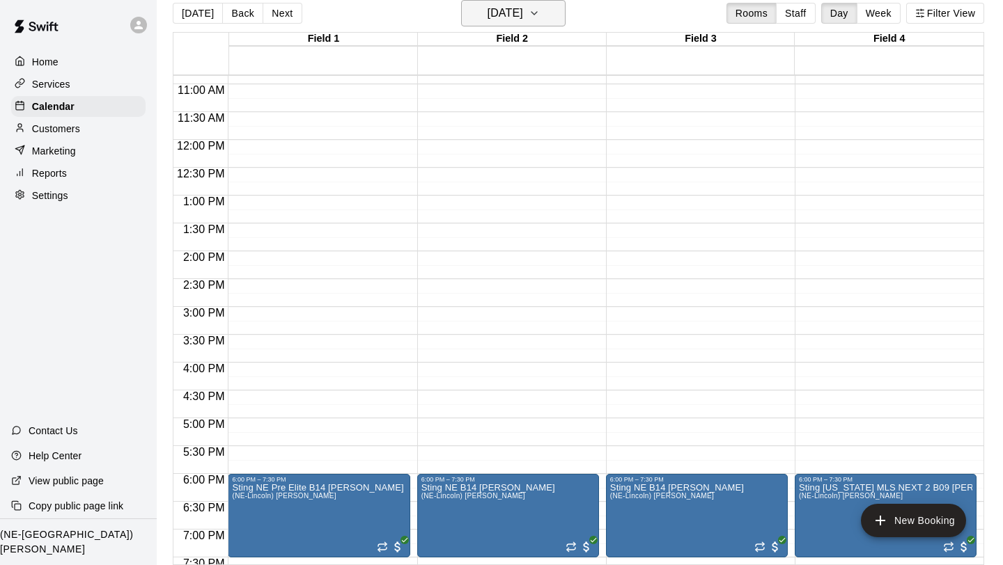
scroll to position [604, 0]
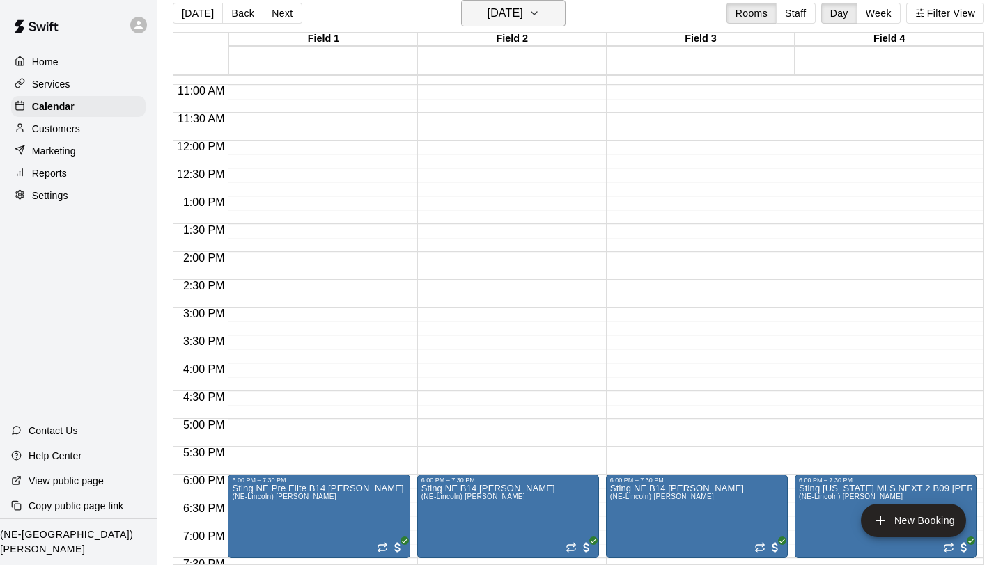
click at [540, 8] on icon "button" at bounding box center [534, 13] width 11 height 17
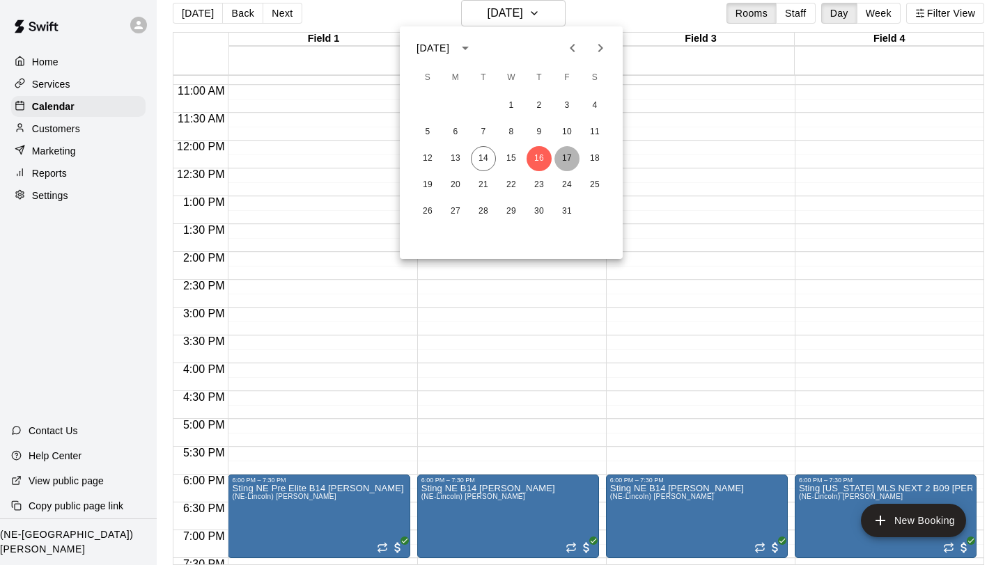
click at [565, 153] on button "17" at bounding box center [566, 158] width 25 height 25
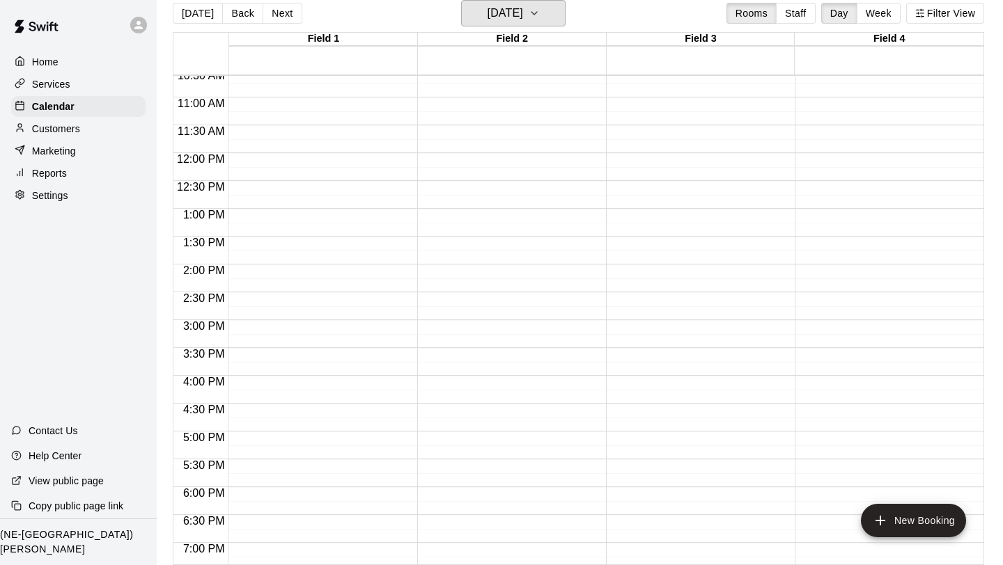
scroll to position [571, 0]
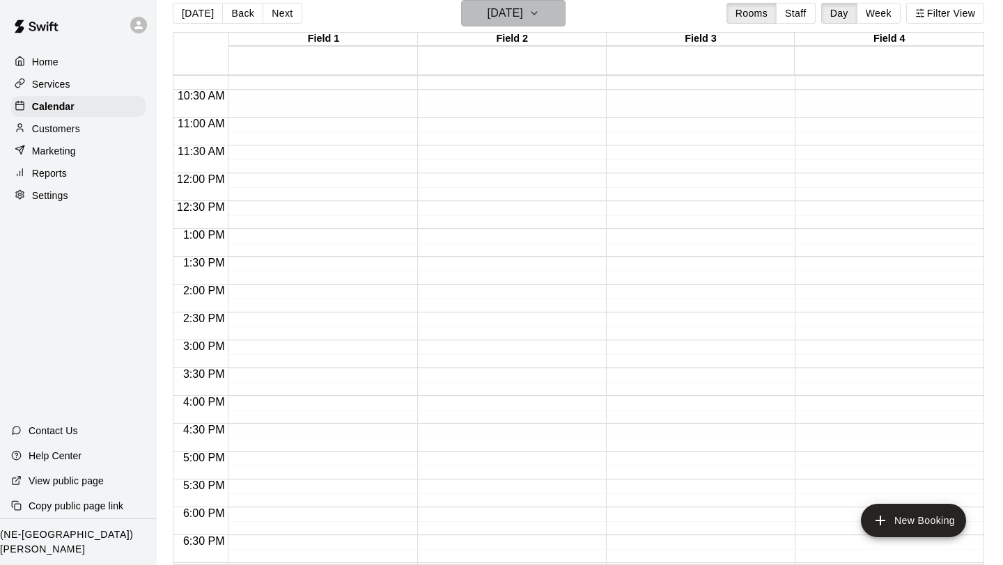
click at [537, 13] on icon "button" at bounding box center [534, 13] width 6 height 3
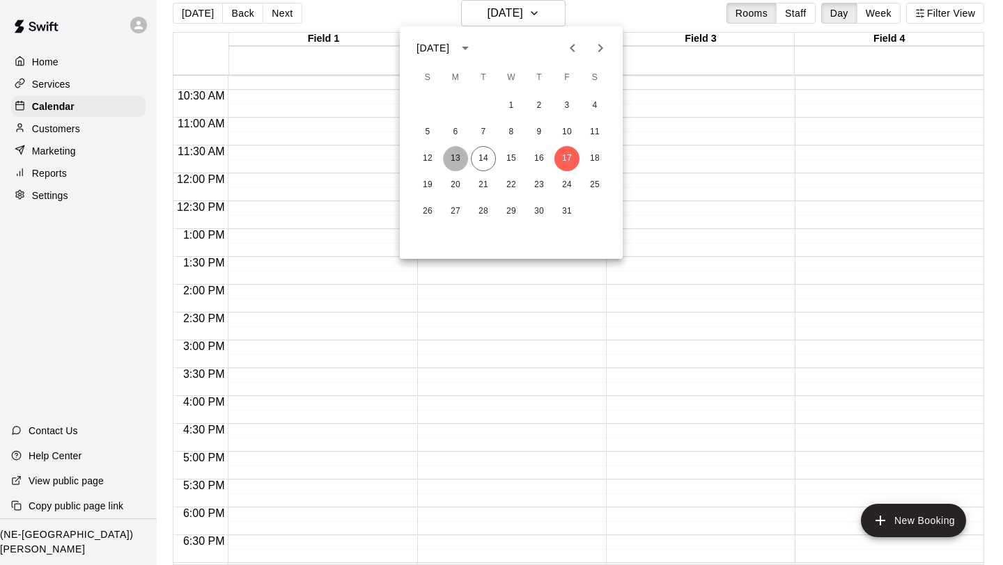
click at [459, 157] on button "13" at bounding box center [455, 158] width 25 height 25
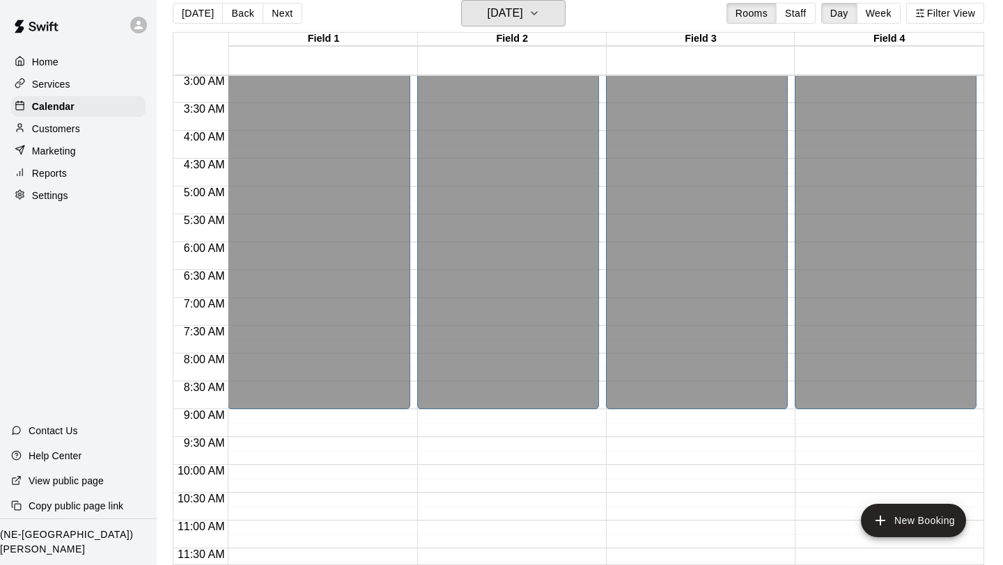
scroll to position [161, 0]
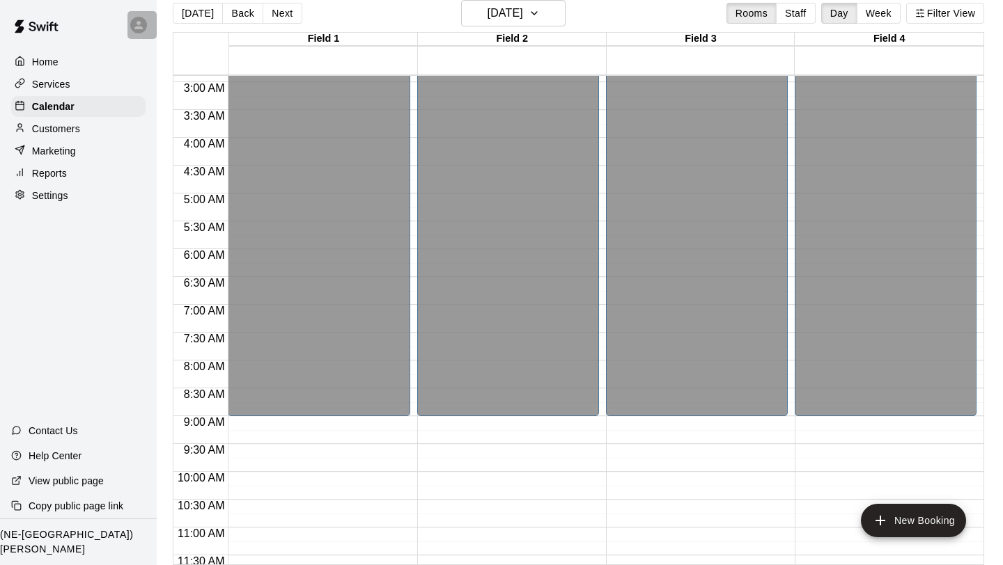
click at [146, 26] on div at bounding box center [138, 25] width 17 height 17
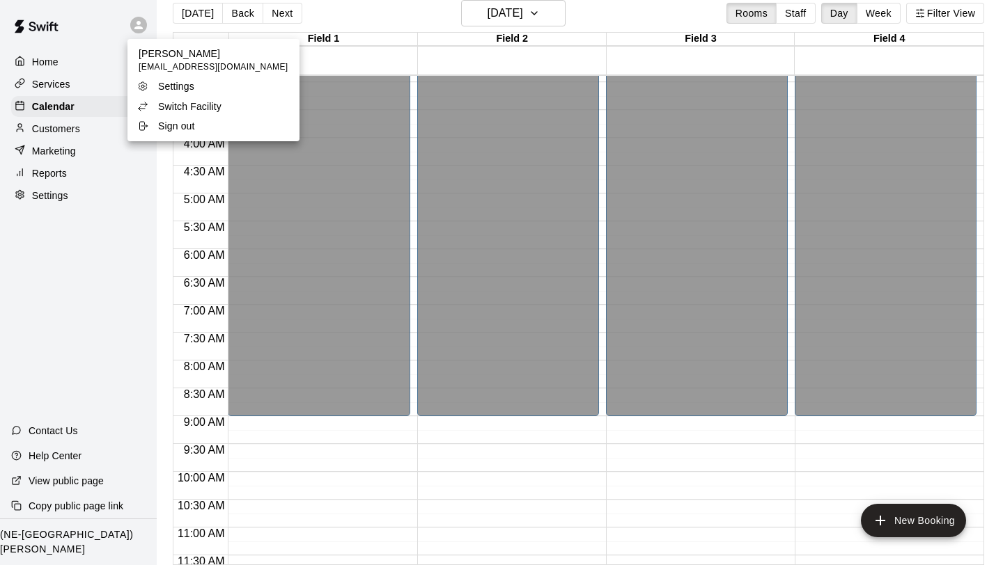
click at [181, 108] on p "Switch Facility" at bounding box center [189, 107] width 63 height 14
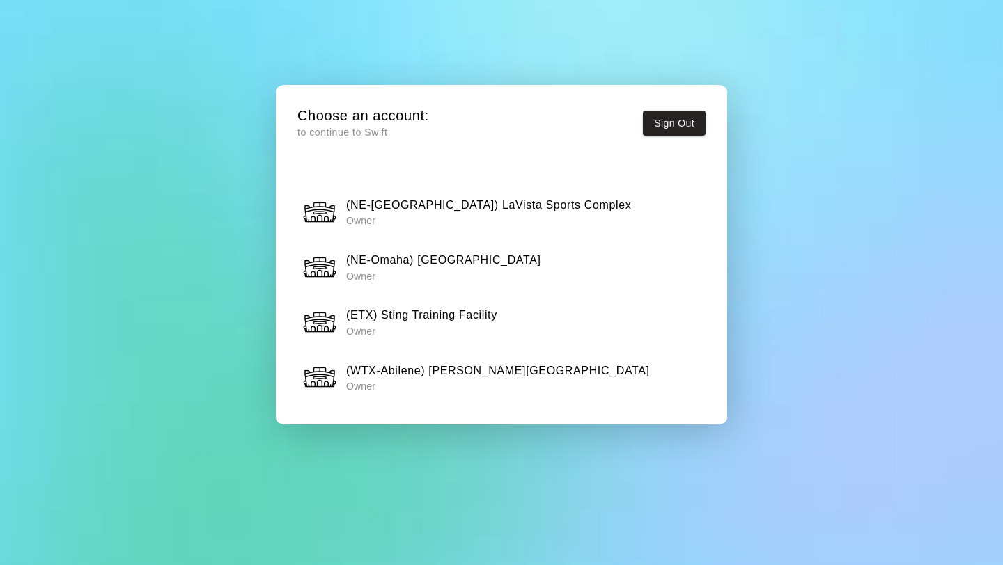
scroll to position [485, 0]
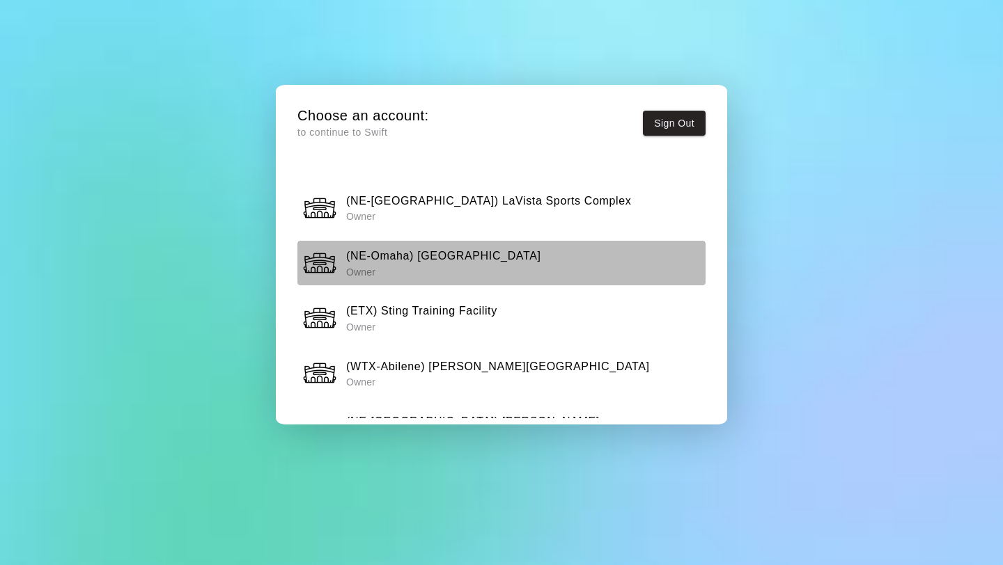
click at [467, 242] on button "(NE-[GEOGRAPHIC_DATA]) CHI Multisport Complex Owner" at bounding box center [501, 263] width 408 height 44
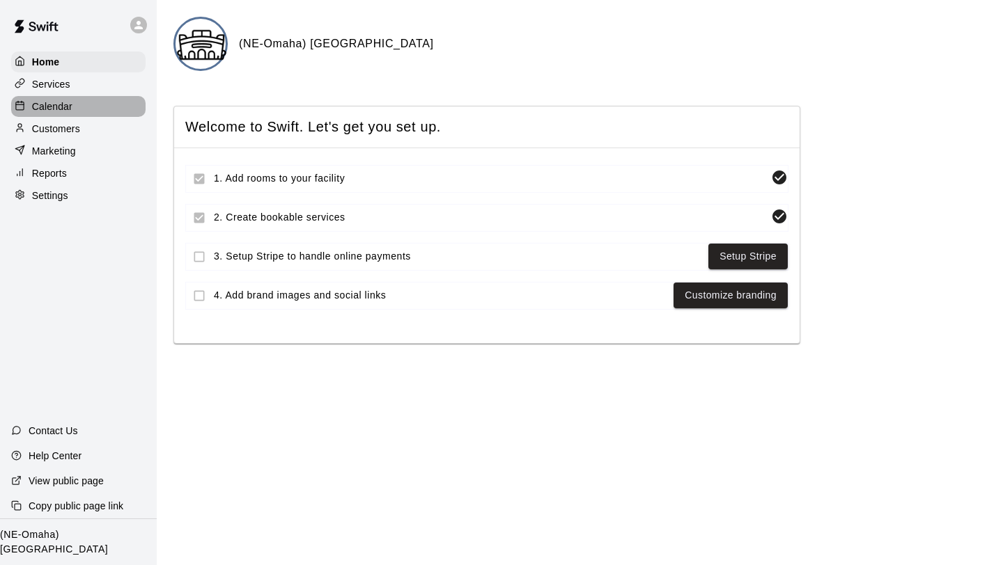
click at [63, 107] on p "Calendar" at bounding box center [52, 107] width 40 height 14
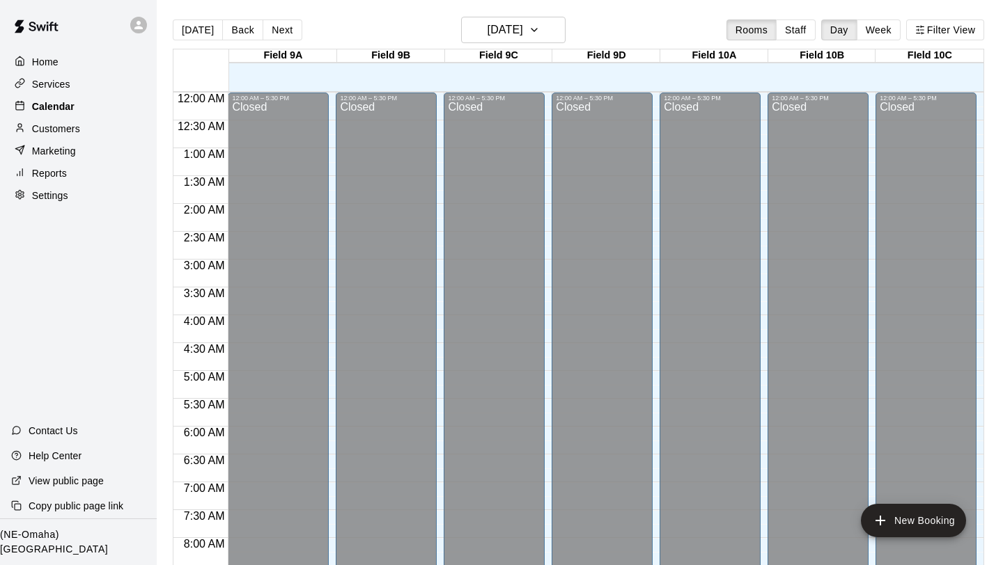
scroll to position [637, 0]
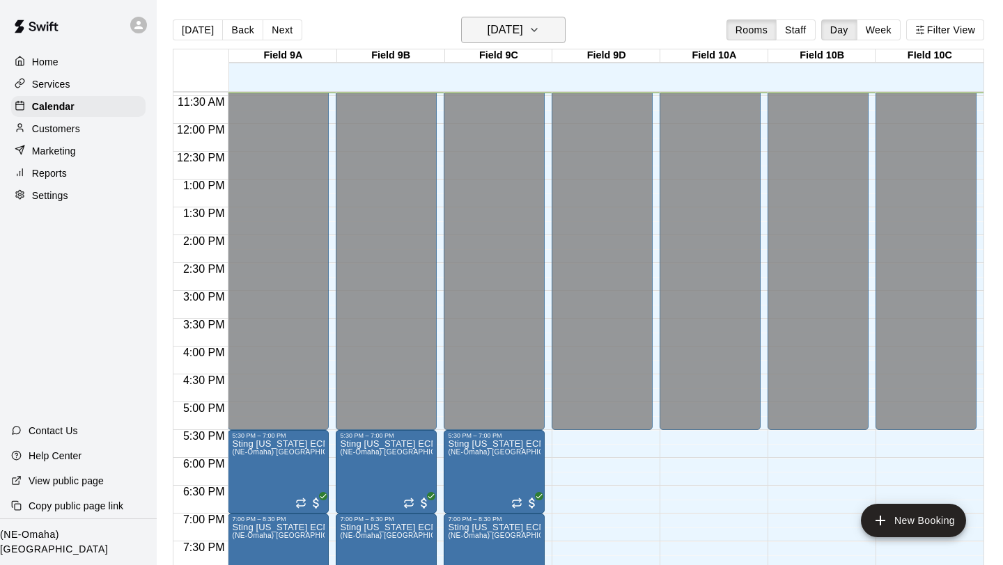
click at [537, 29] on icon "button" at bounding box center [534, 30] width 6 height 3
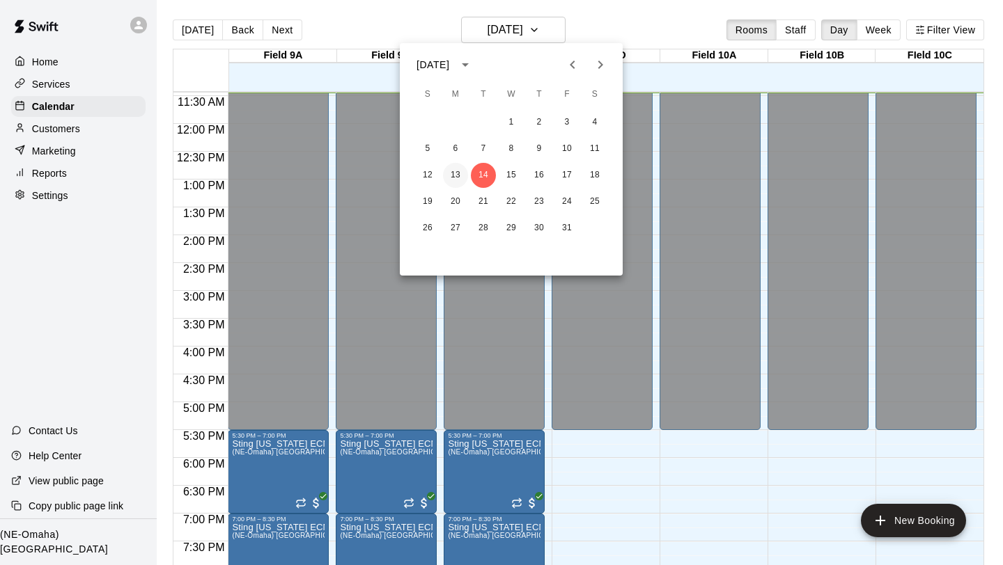
click at [454, 173] on button "13" at bounding box center [455, 175] width 25 height 25
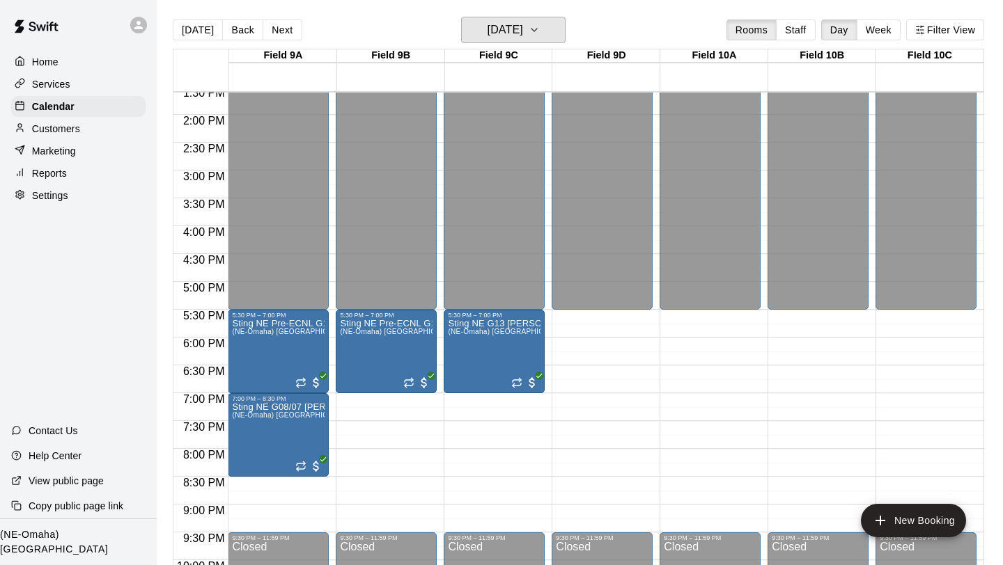
scroll to position [756, 0]
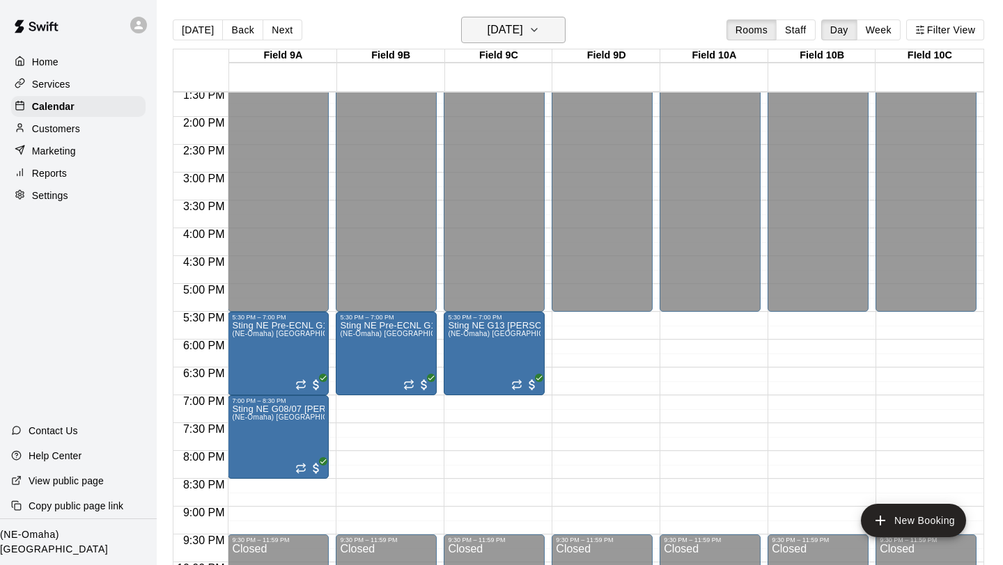
click at [540, 23] on icon "button" at bounding box center [534, 30] width 11 height 17
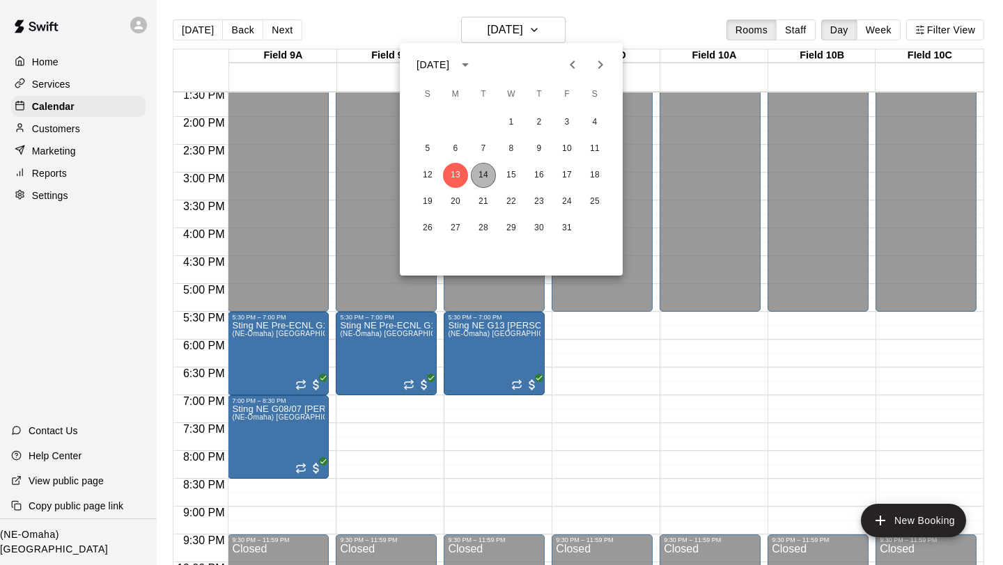
click at [483, 174] on button "14" at bounding box center [483, 175] width 25 height 25
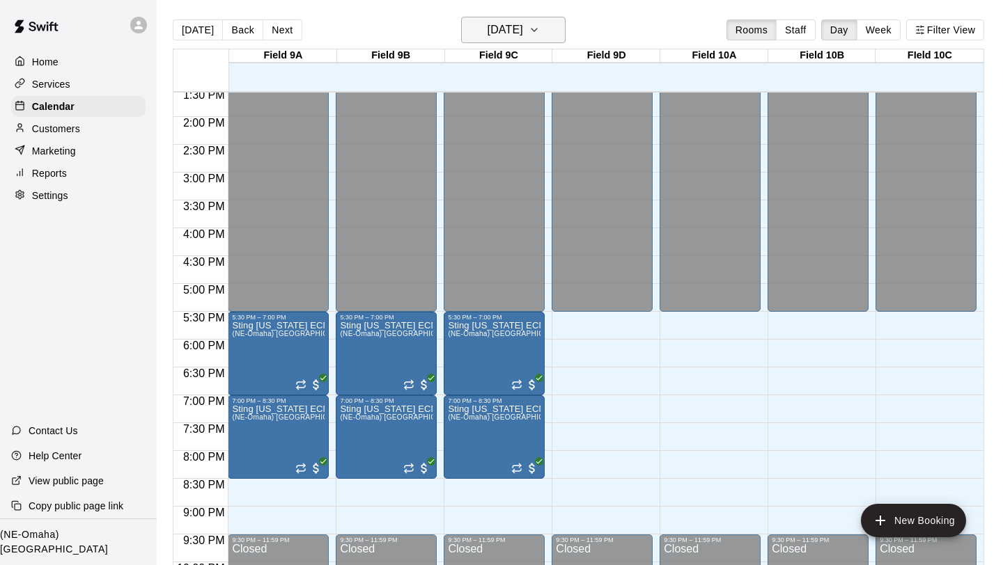
click at [540, 32] on icon "button" at bounding box center [534, 30] width 11 height 17
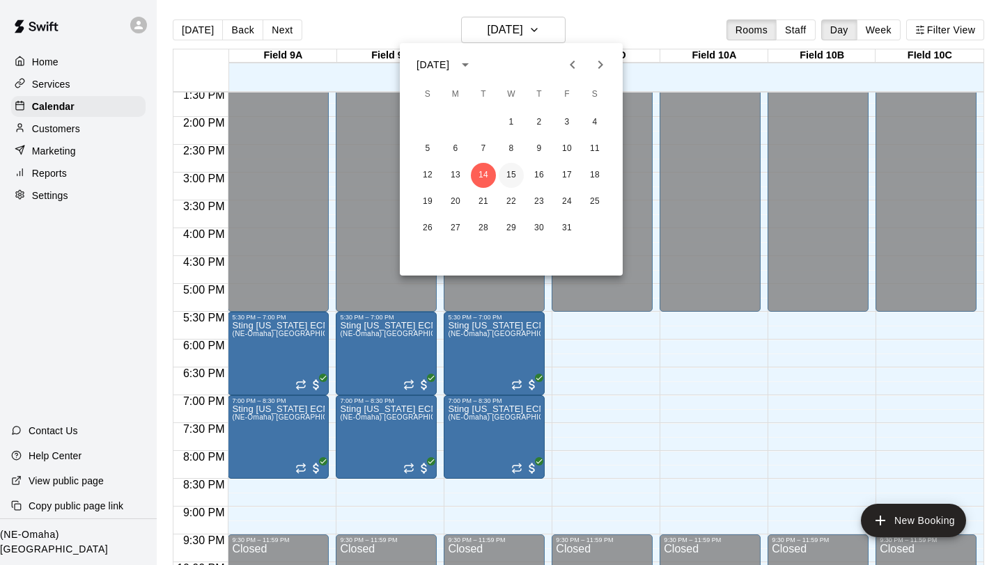
click at [508, 175] on button "15" at bounding box center [511, 175] width 25 height 25
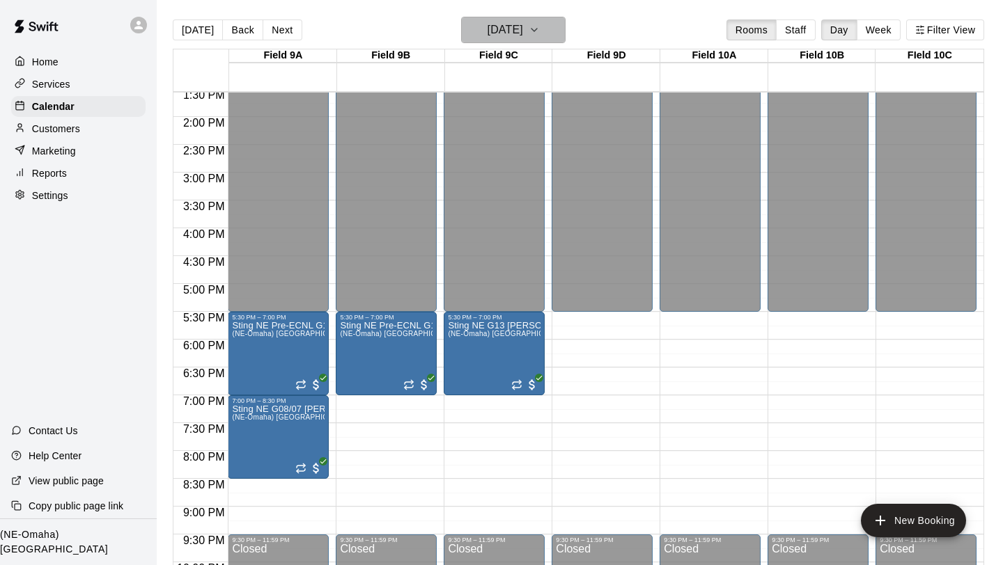
click at [537, 31] on icon "button" at bounding box center [534, 30] width 6 height 3
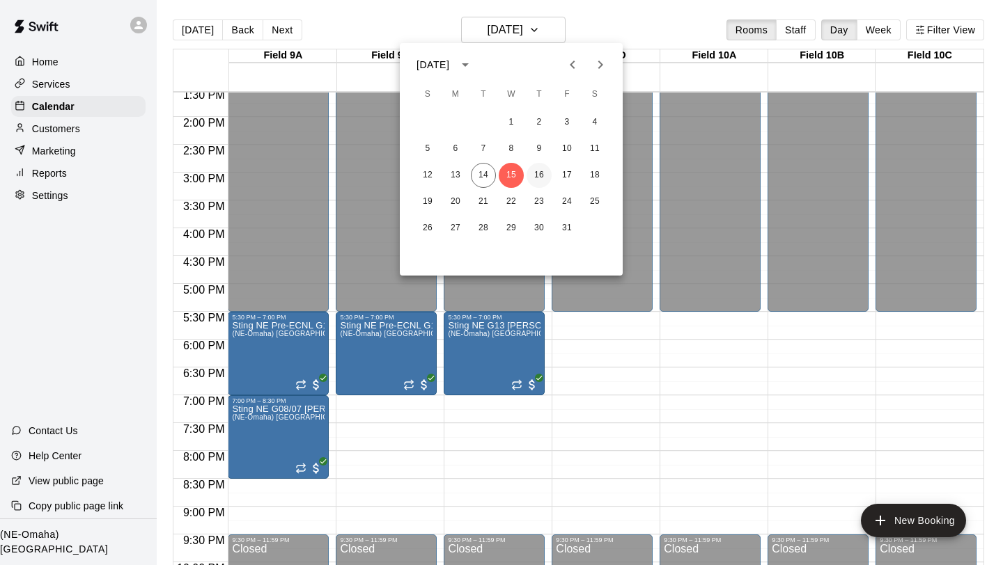
click at [537, 169] on button "16" at bounding box center [538, 175] width 25 height 25
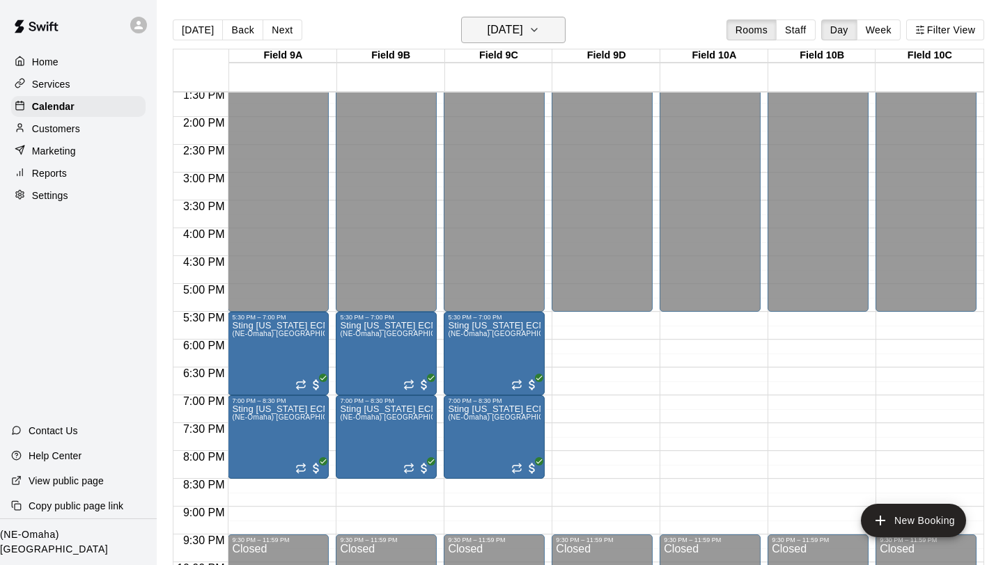
click at [540, 32] on icon "button" at bounding box center [534, 30] width 11 height 17
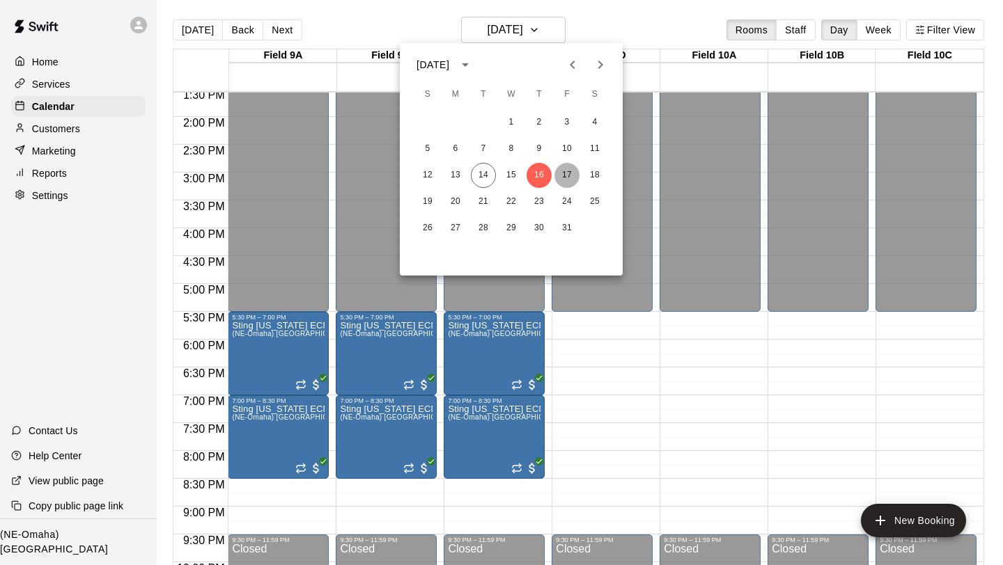
click at [558, 174] on button "17" at bounding box center [566, 175] width 25 height 25
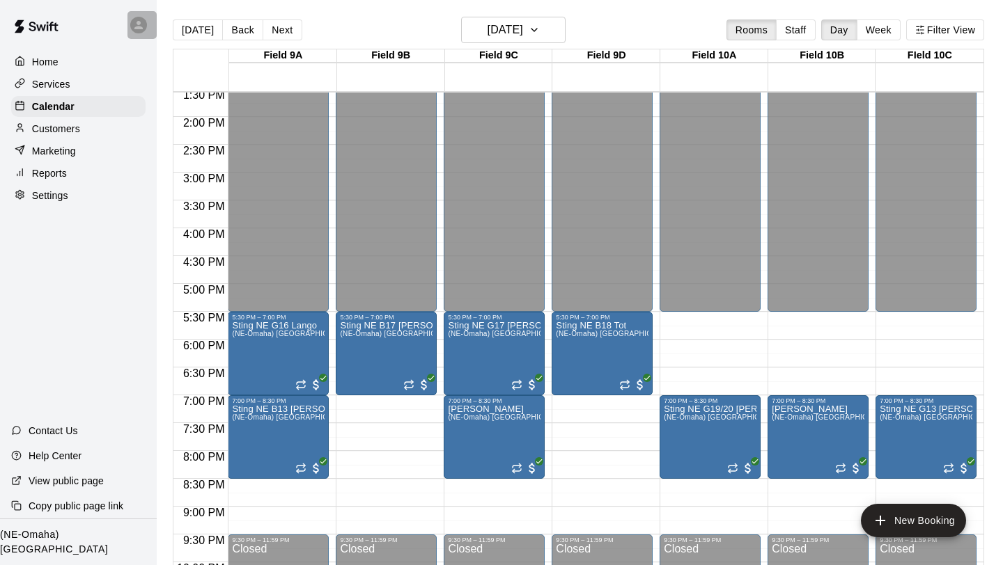
click at [134, 36] on div at bounding box center [141, 25] width 29 height 28
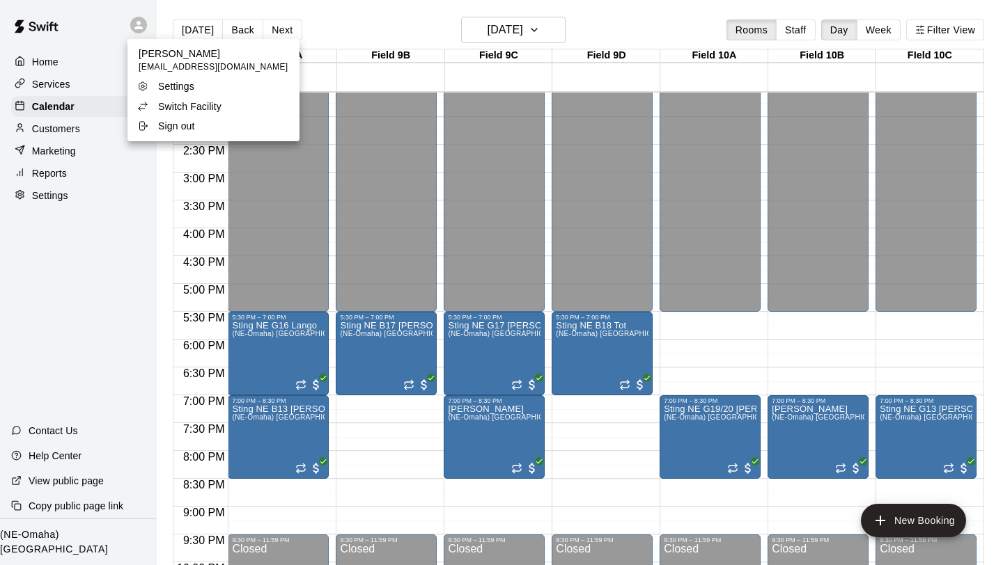
click at [166, 111] on p "Switch Facility" at bounding box center [189, 107] width 63 height 14
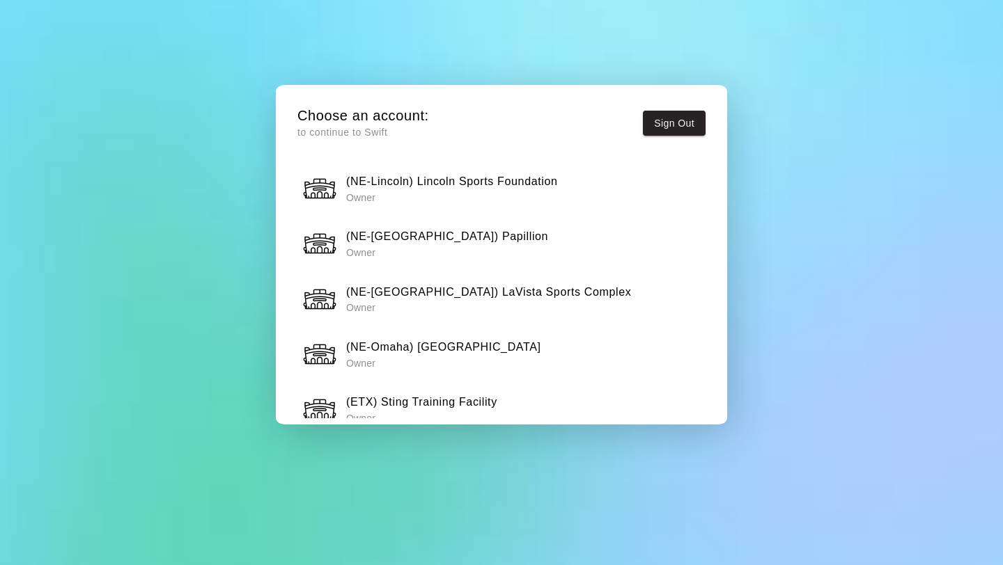
scroll to position [394, 0]
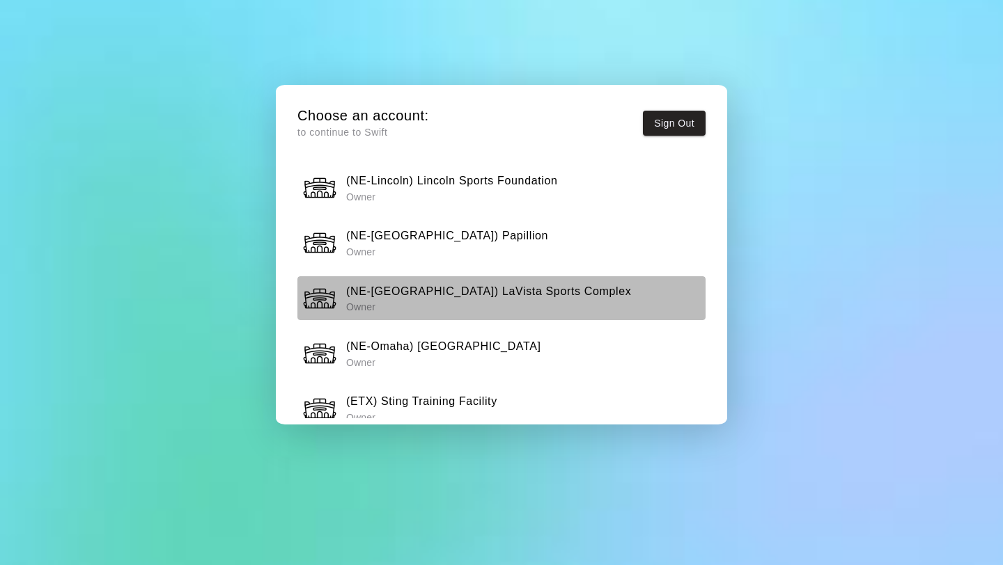
click at [460, 317] on button "([GEOGRAPHIC_DATA]-[GEOGRAPHIC_DATA]) LaVista Sports Complex Owner" at bounding box center [501, 298] width 408 height 44
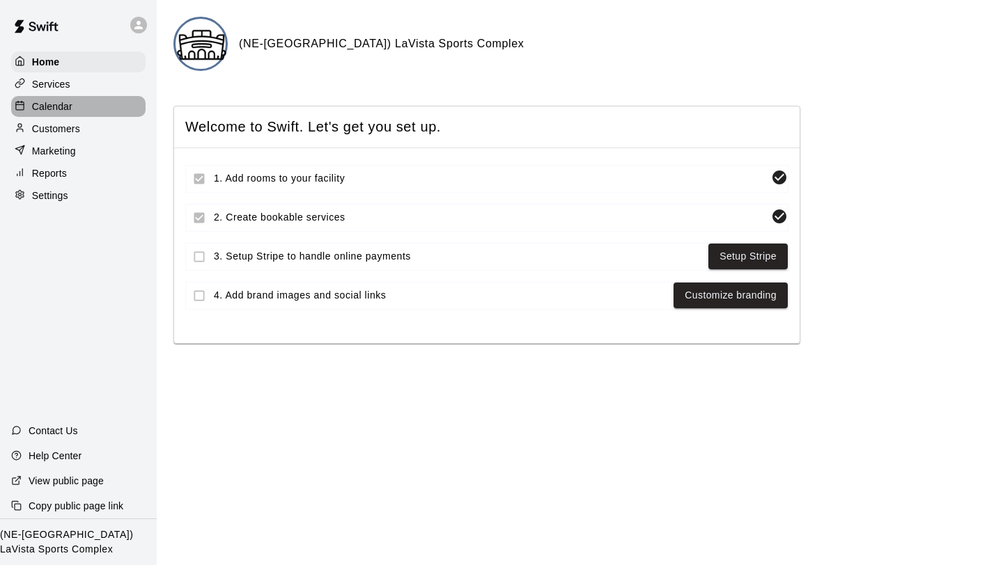
click at [47, 104] on p "Calendar" at bounding box center [52, 107] width 40 height 14
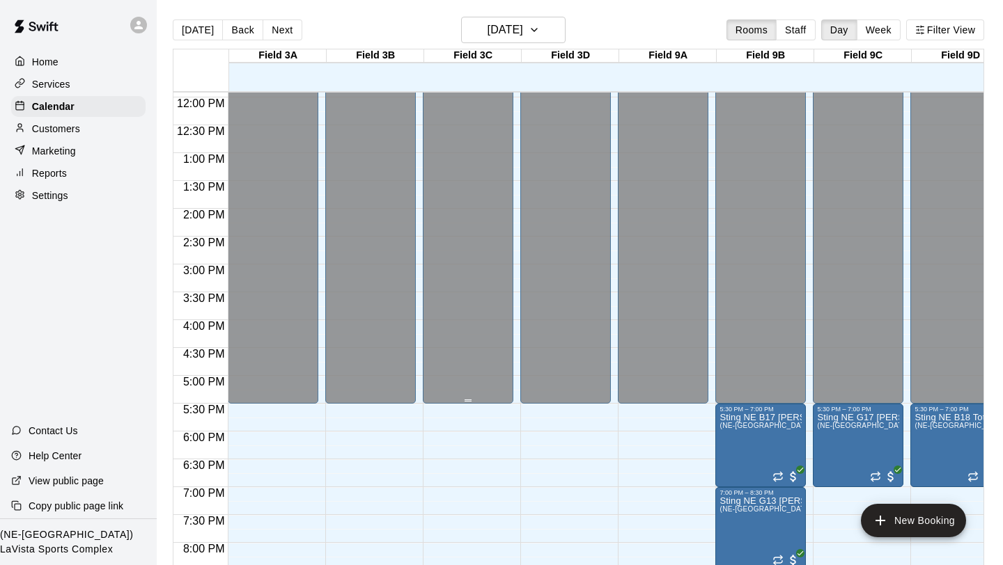
scroll to position [675, 0]
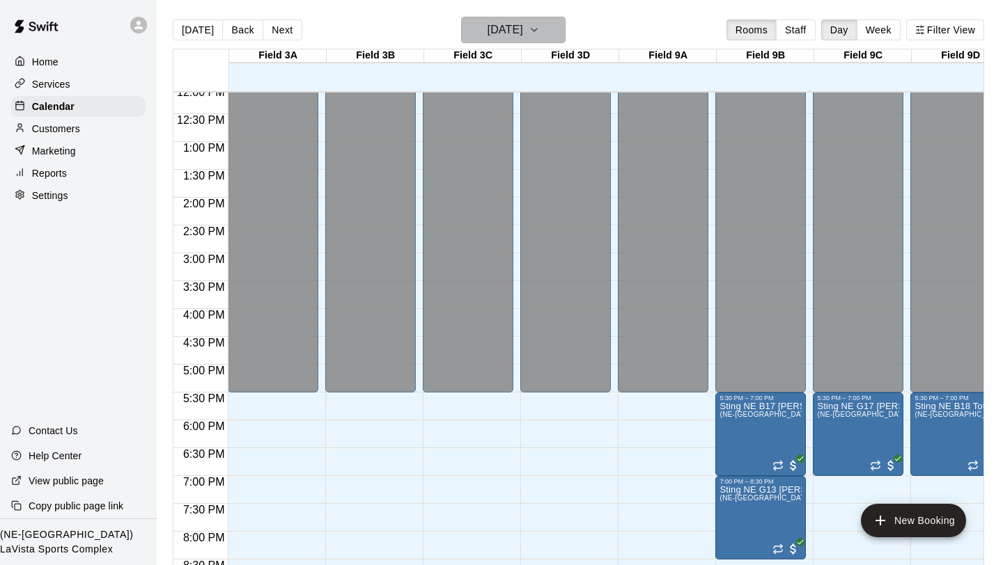
click at [540, 30] on icon "button" at bounding box center [534, 30] width 11 height 17
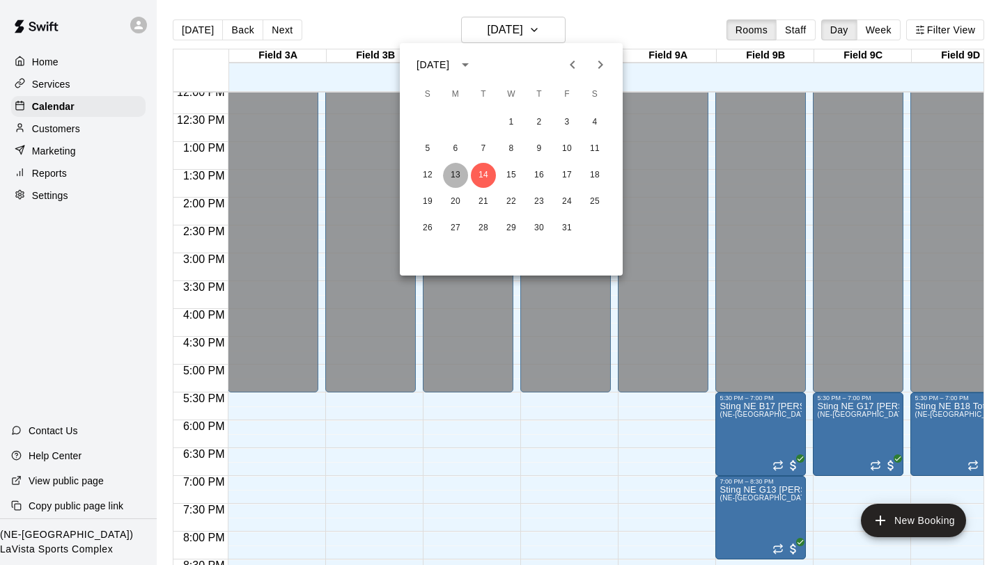
click at [446, 179] on button "13" at bounding box center [455, 175] width 25 height 25
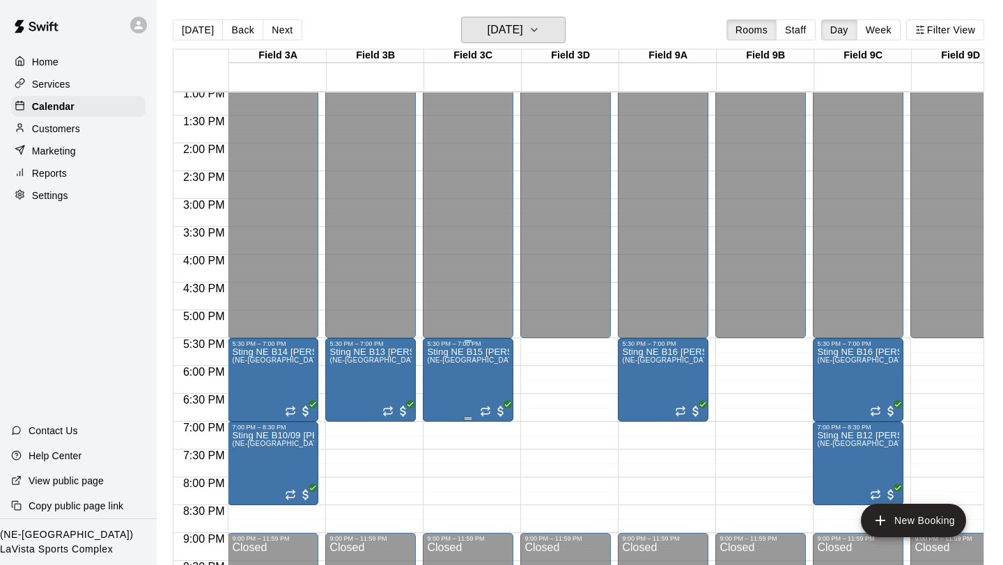
scroll to position [755, 0]
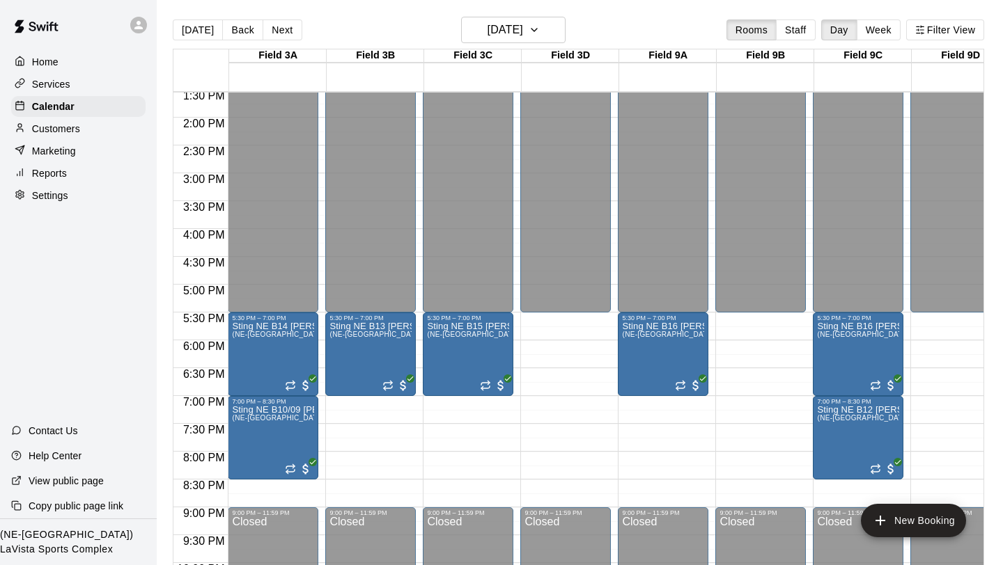
click at [144, 20] on icon at bounding box center [138, 25] width 13 height 13
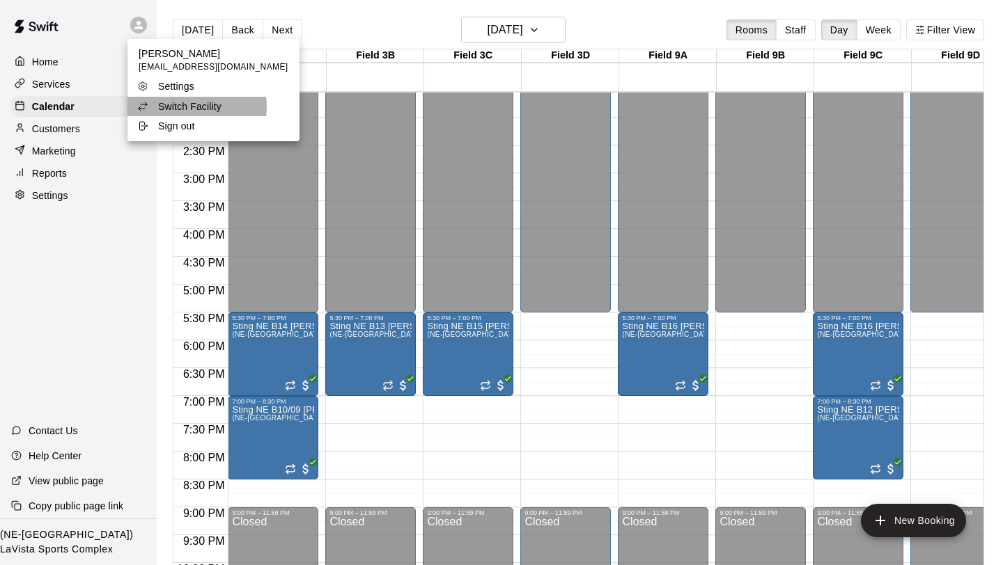
click at [189, 107] on p "Switch Facility" at bounding box center [189, 107] width 63 height 14
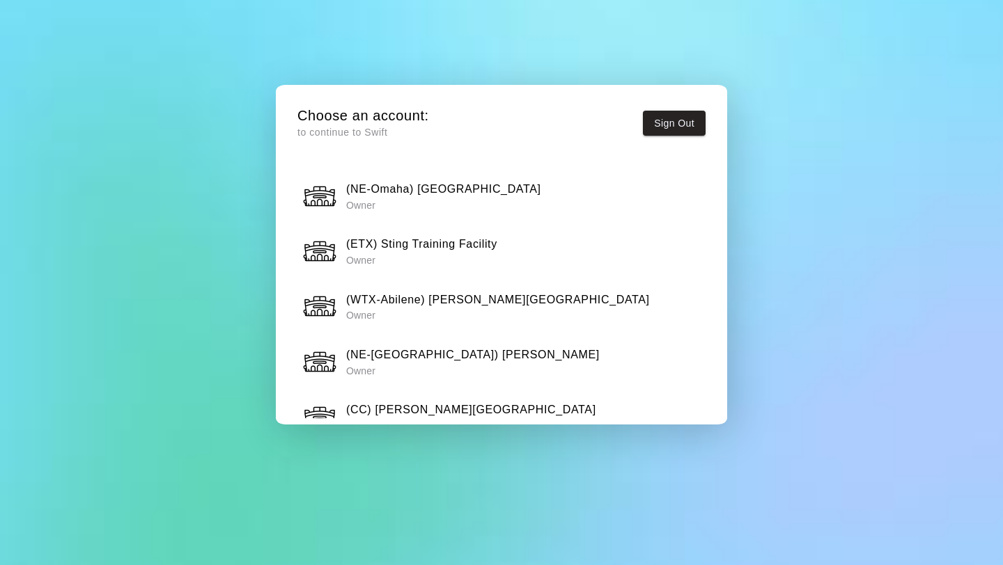
scroll to position [570, 0]
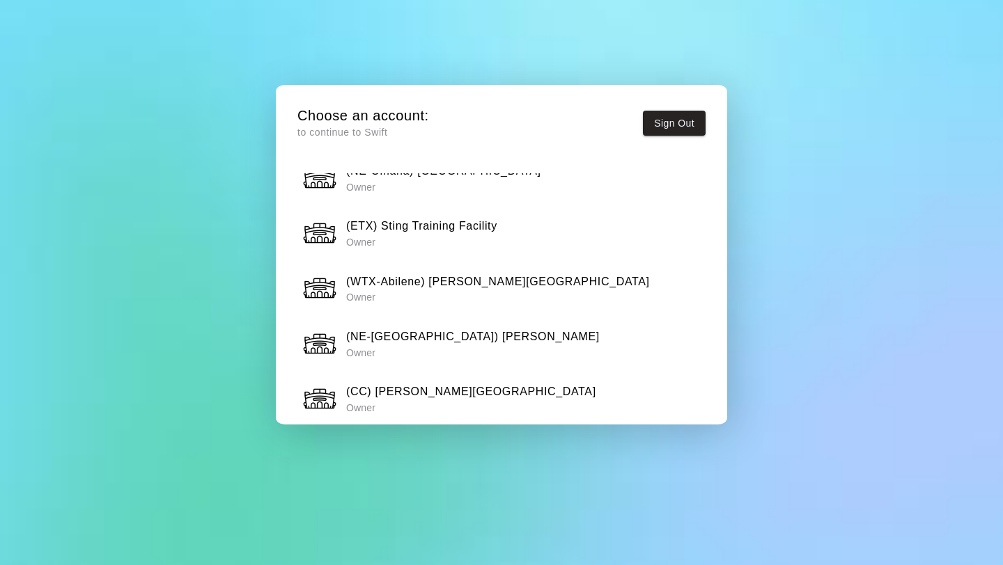
click at [441, 329] on h6 "(NE-[GEOGRAPHIC_DATA]) [PERSON_NAME]" at bounding box center [472, 337] width 253 height 18
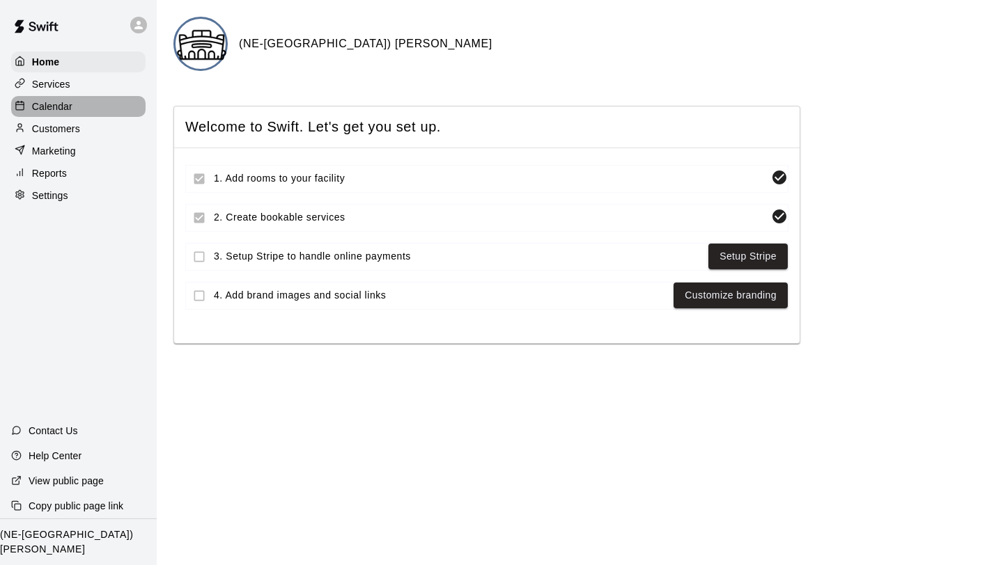
click at [47, 107] on p "Calendar" at bounding box center [52, 107] width 40 height 14
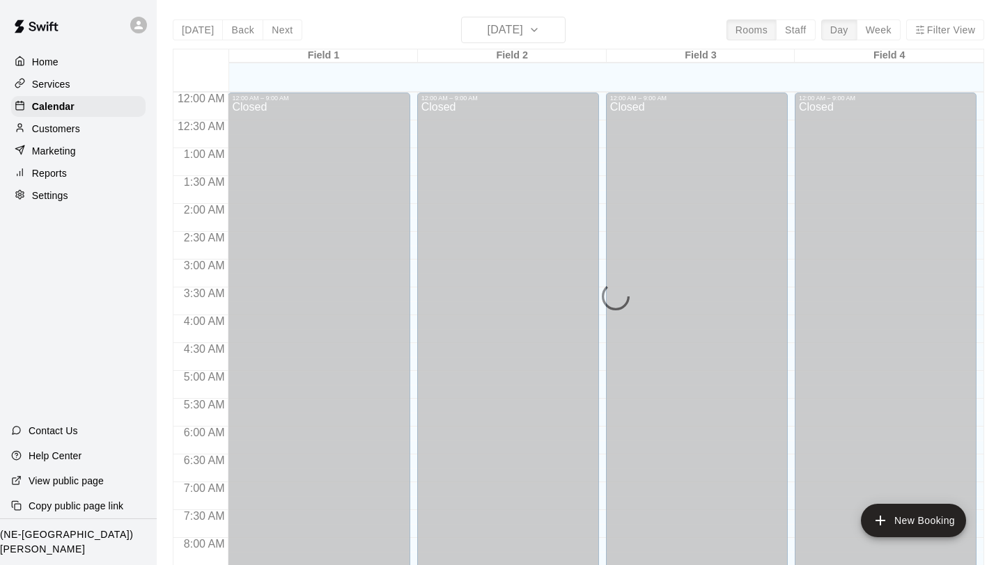
scroll to position [643, 0]
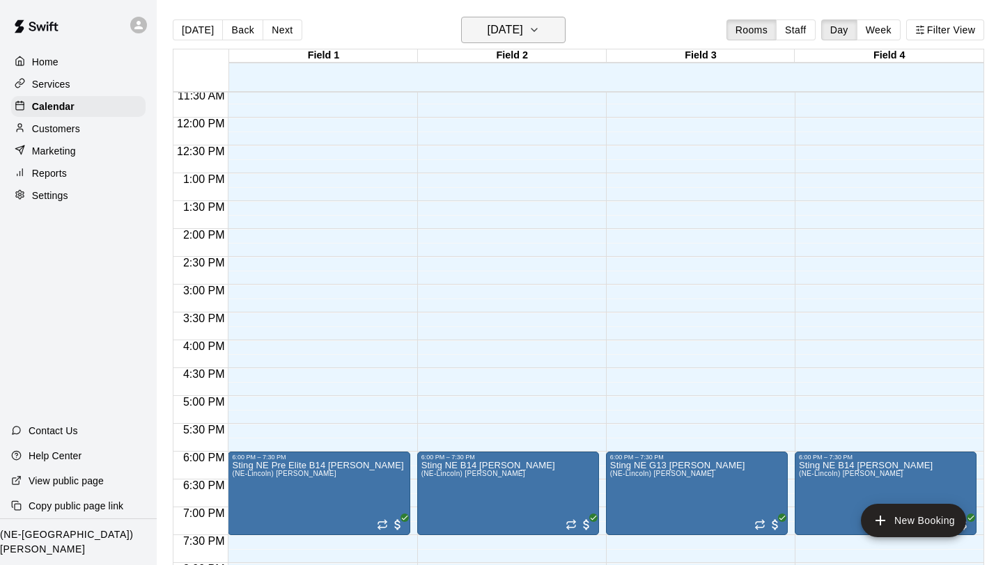
click at [540, 26] on icon "button" at bounding box center [534, 30] width 11 height 17
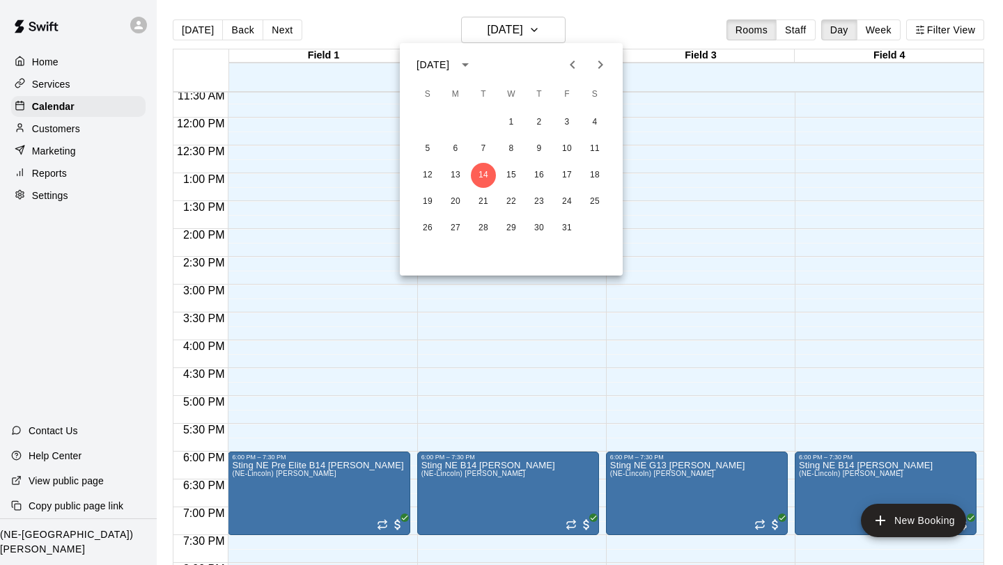
click at [691, 151] on div at bounding box center [501, 282] width 1003 height 565
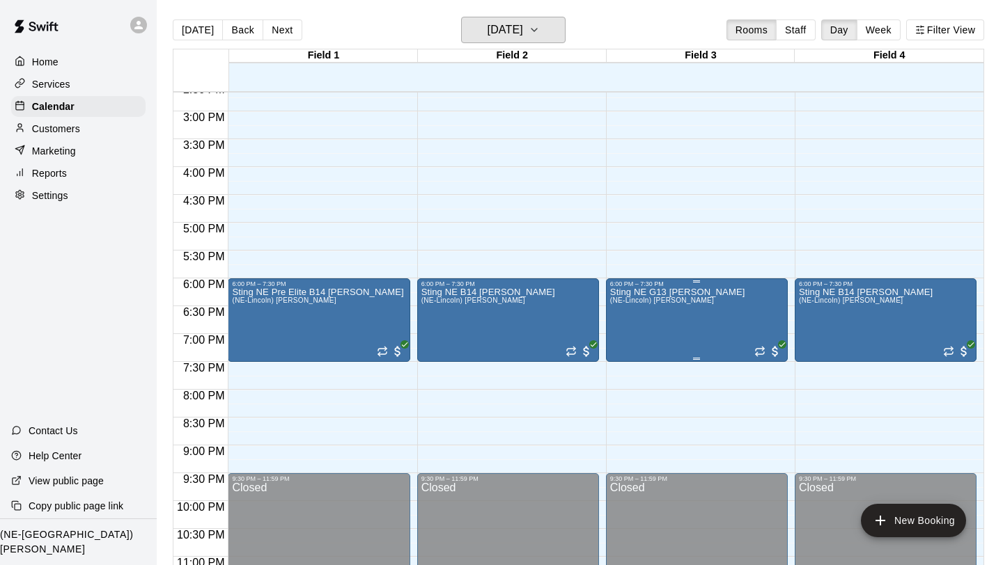
scroll to position [820, 0]
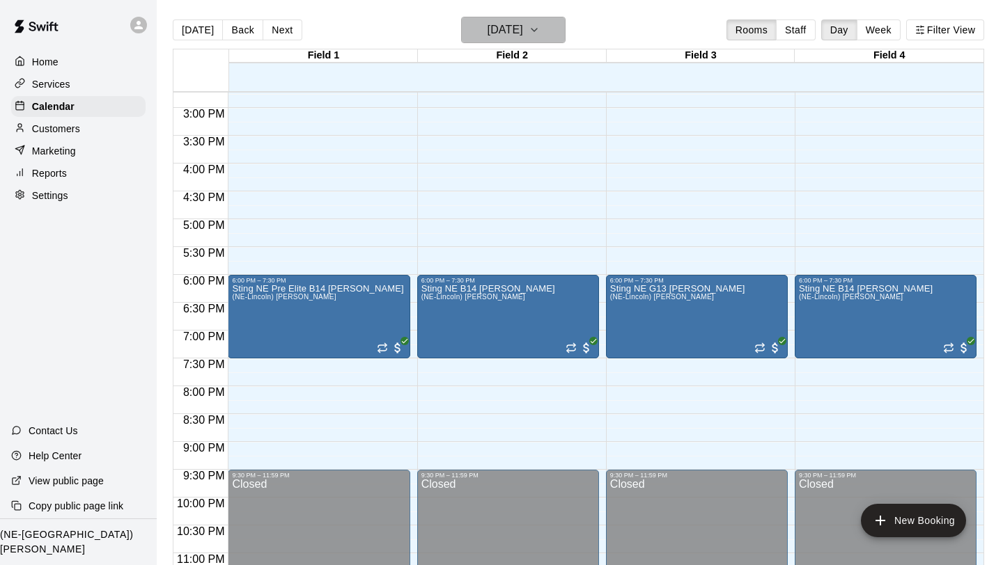
click at [540, 25] on icon "button" at bounding box center [534, 30] width 11 height 17
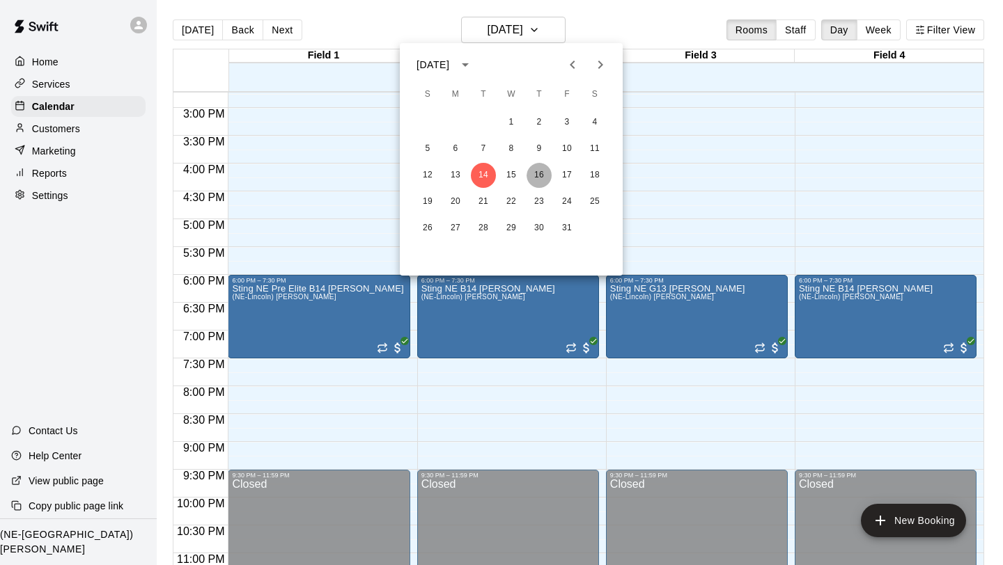
click at [536, 174] on button "16" at bounding box center [538, 175] width 25 height 25
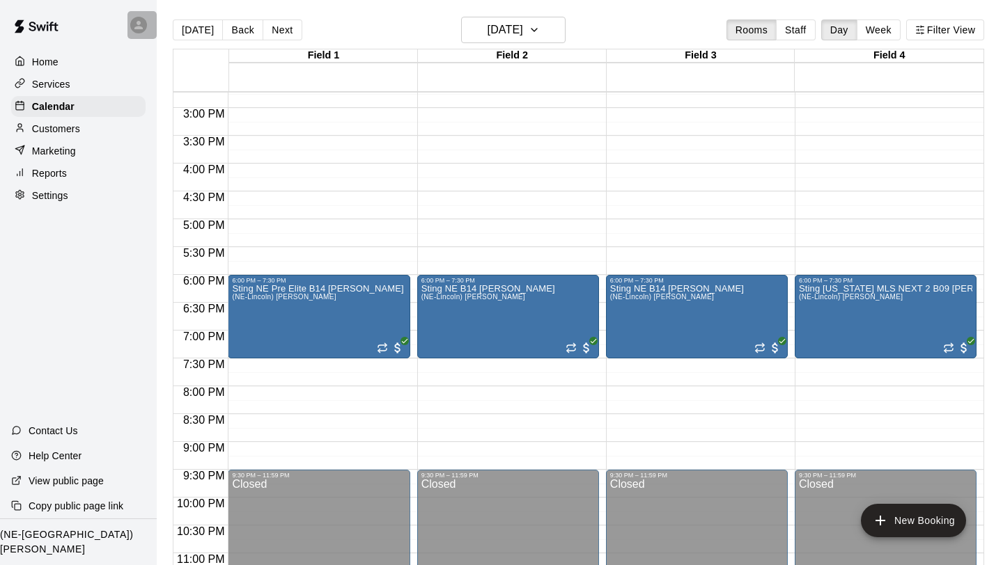
click at [136, 33] on div at bounding box center [141, 25] width 29 height 28
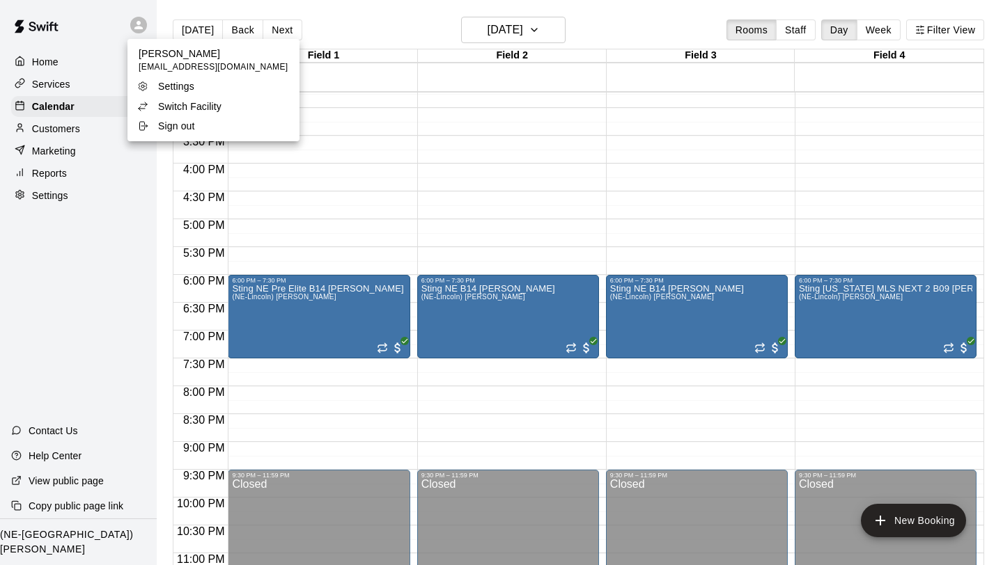
click at [174, 115] on li "Switch Facility" at bounding box center [213, 106] width 172 height 19
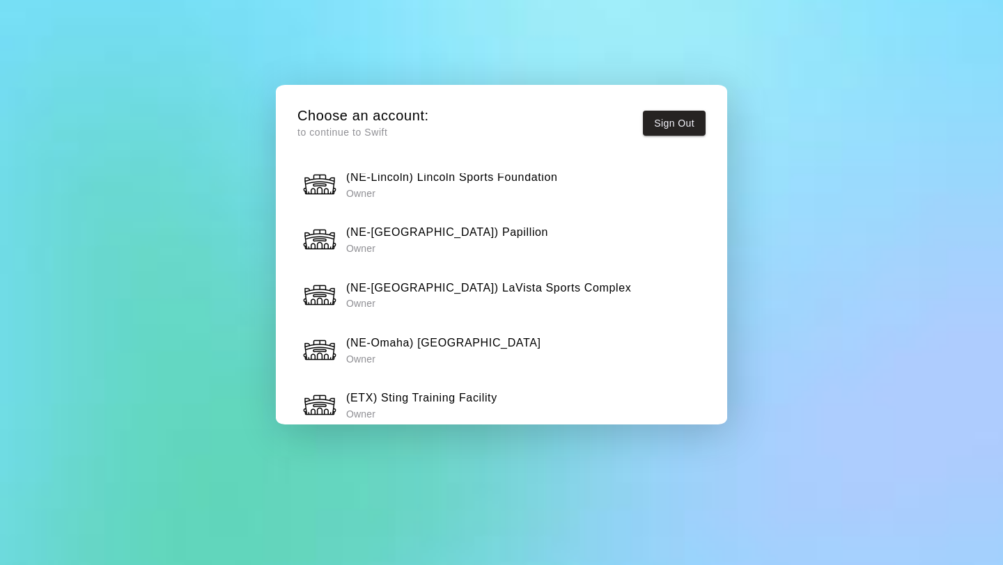
scroll to position [399, 0]
click at [444, 351] on p "Owner" at bounding box center [443, 358] width 195 height 14
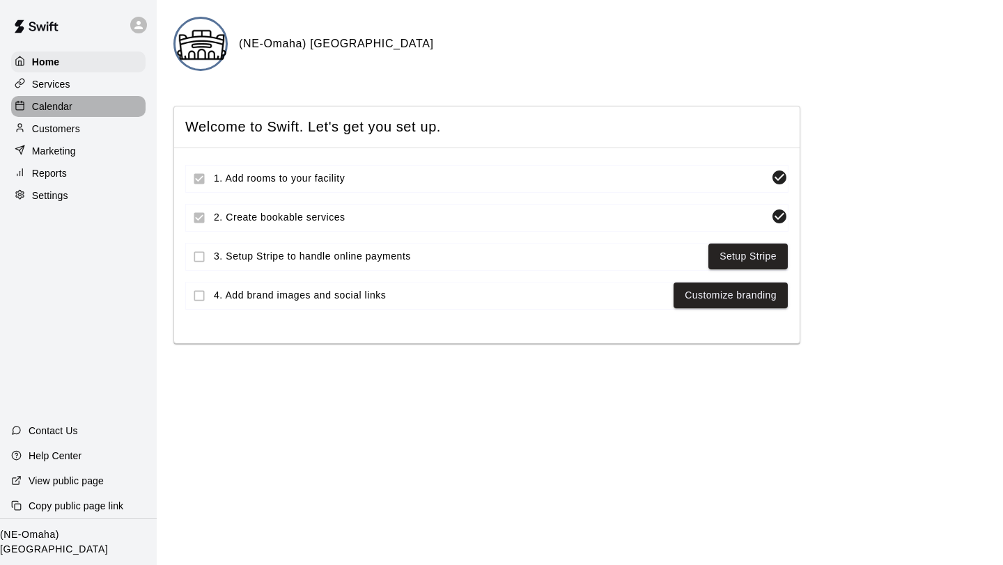
click at [70, 104] on p "Calendar" at bounding box center [52, 107] width 40 height 14
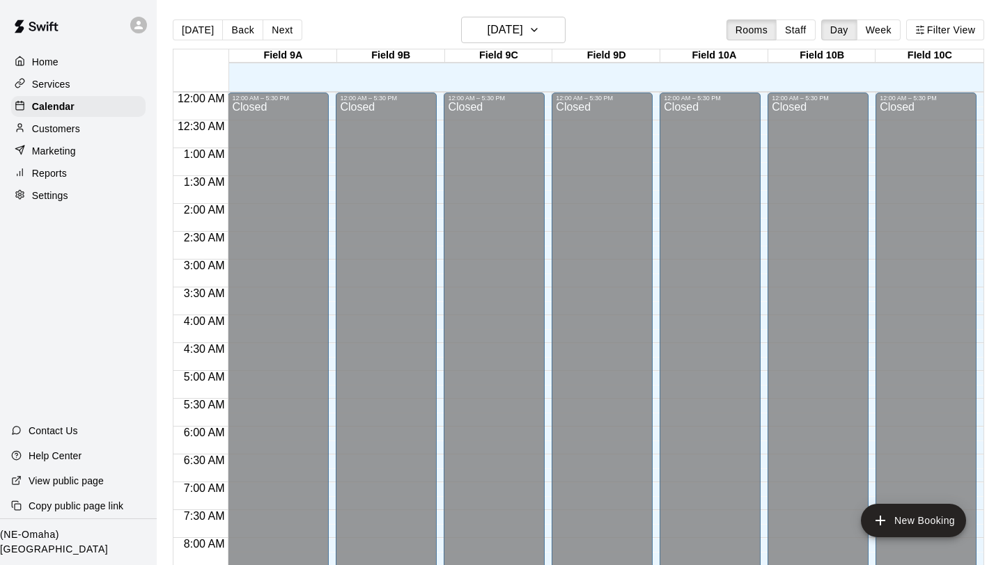
scroll to position [645, 0]
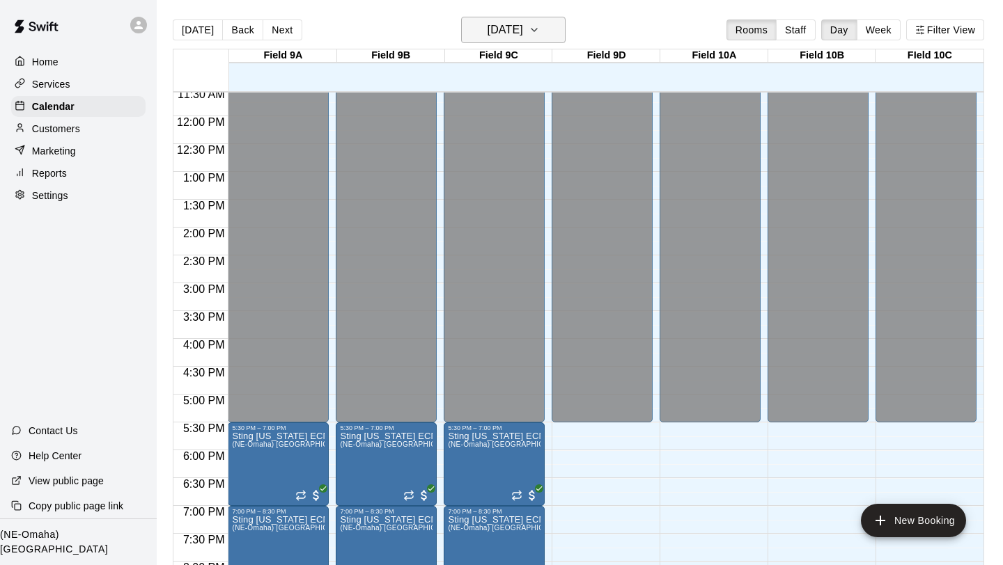
click at [540, 27] on icon "button" at bounding box center [534, 30] width 11 height 17
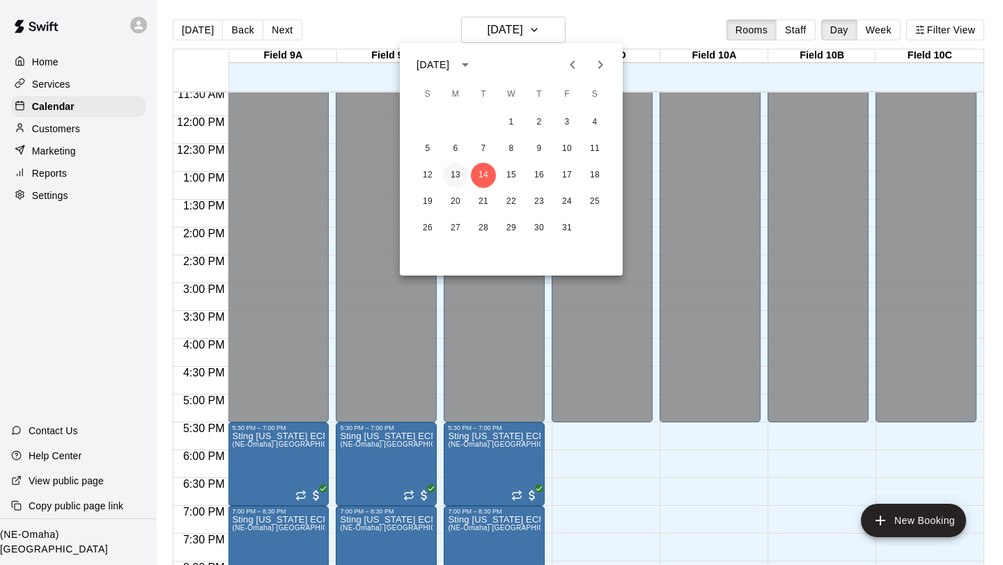
click at [455, 175] on button "13" at bounding box center [455, 175] width 25 height 25
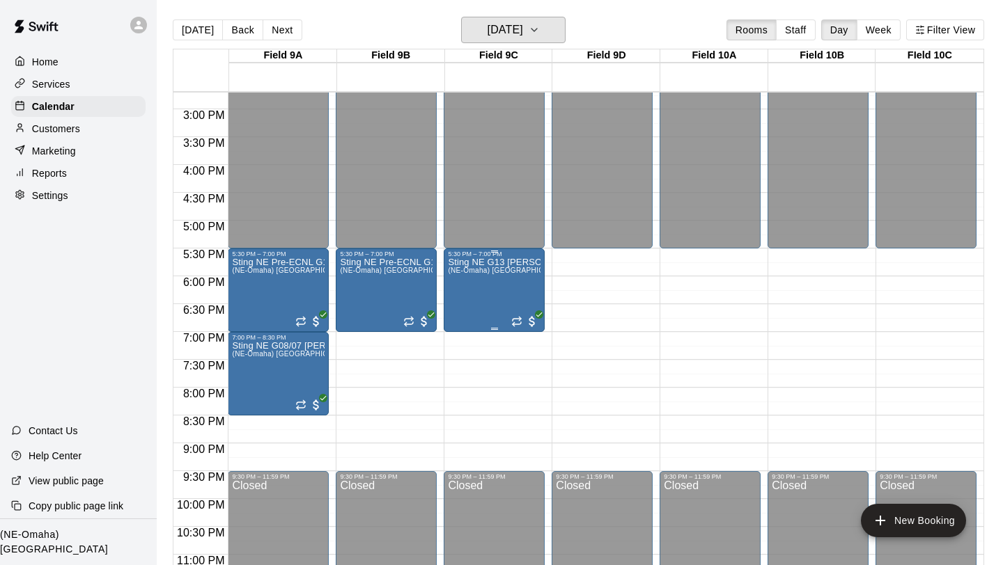
scroll to position [815, 0]
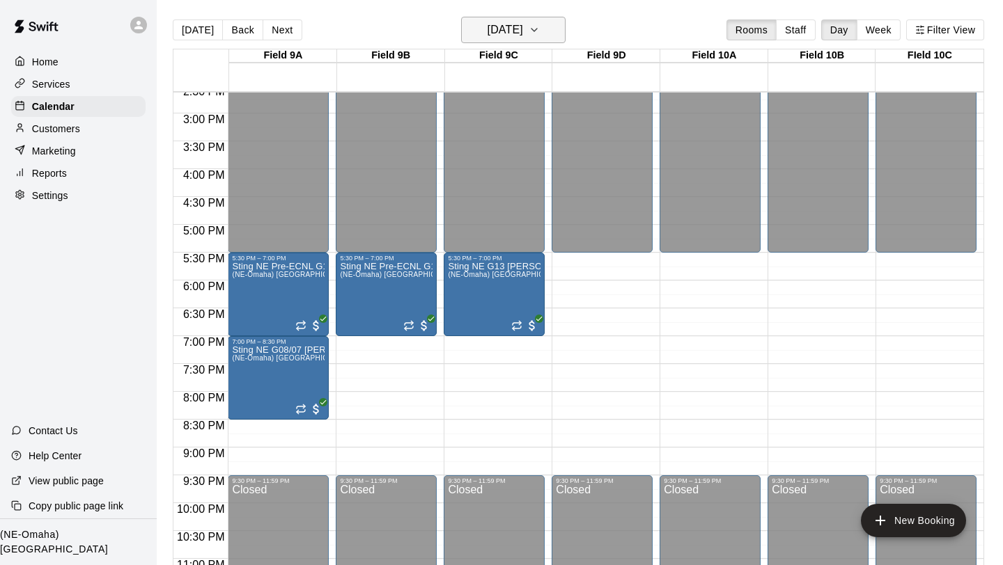
click at [540, 24] on icon "button" at bounding box center [534, 30] width 11 height 17
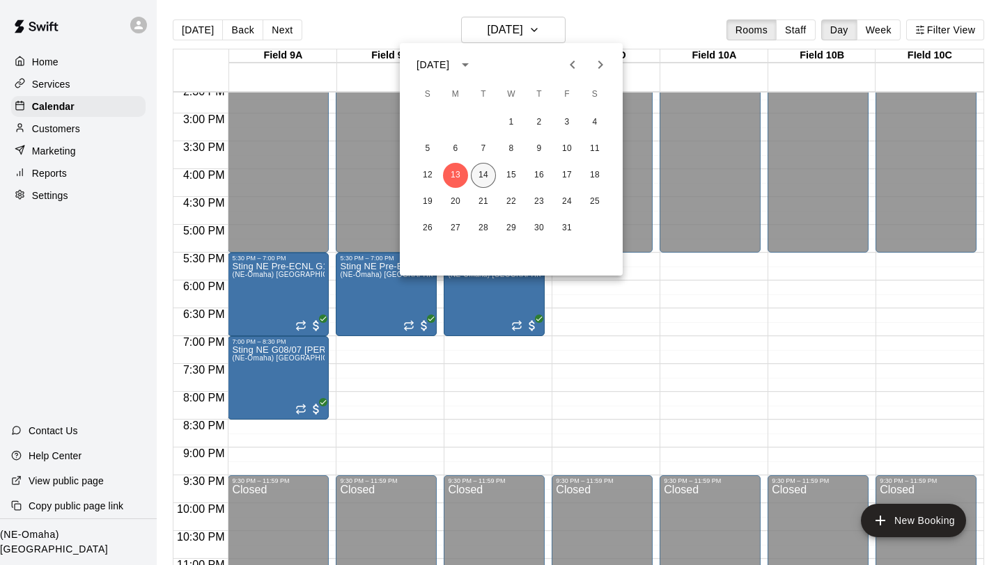
click at [486, 175] on button "14" at bounding box center [483, 175] width 25 height 25
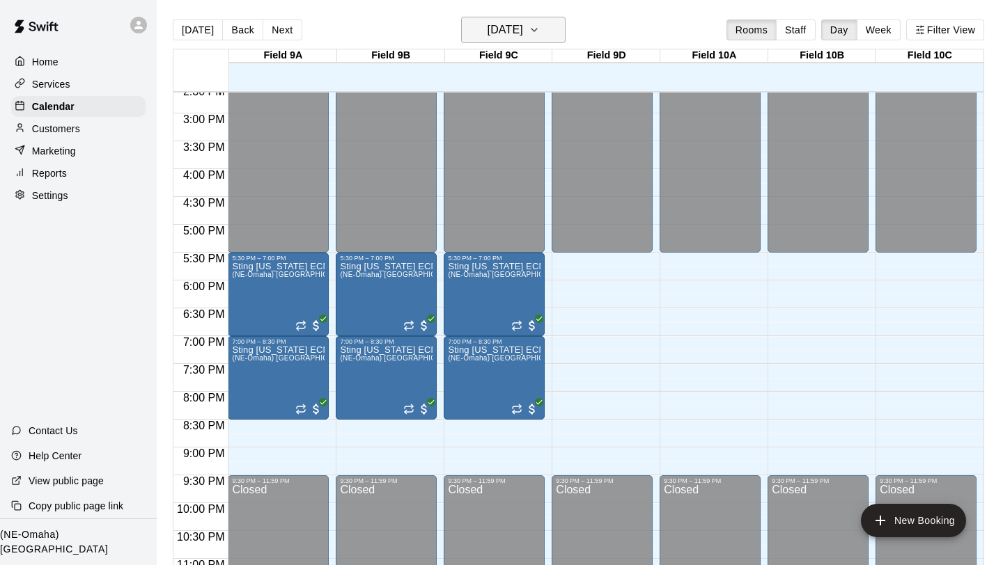
click at [560, 36] on button "[DATE]" at bounding box center [513, 30] width 104 height 26
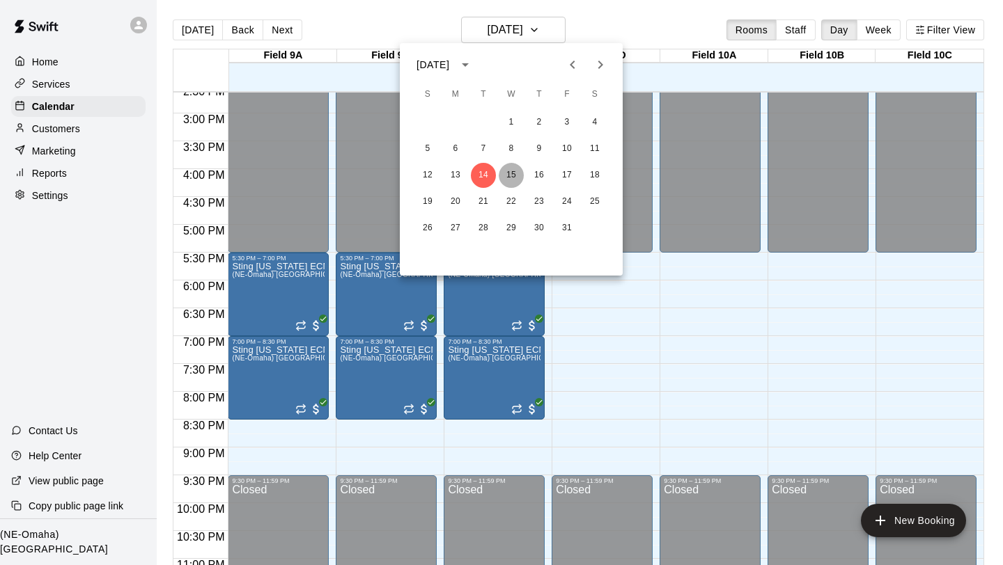
click at [510, 173] on button "15" at bounding box center [511, 175] width 25 height 25
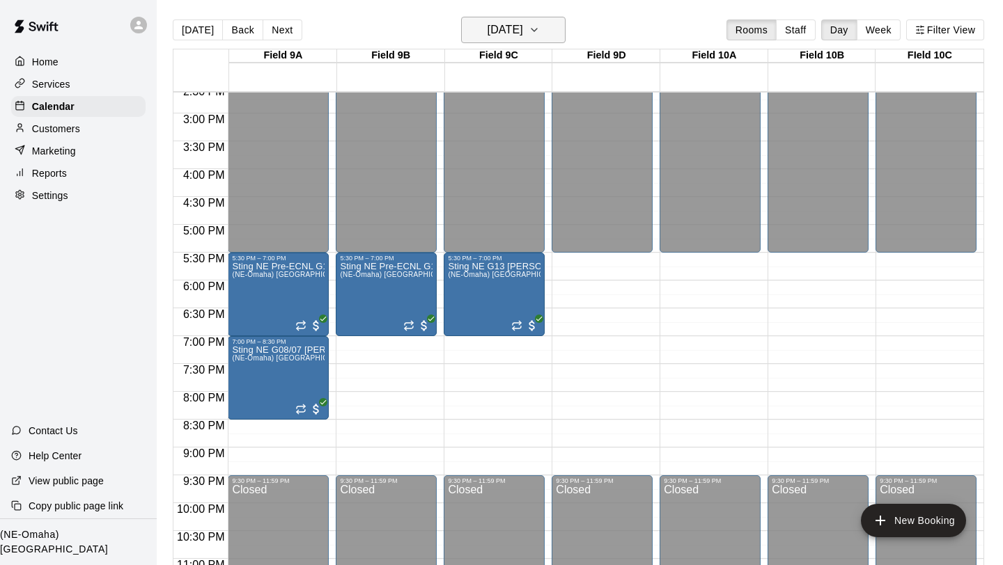
click at [540, 22] on icon "button" at bounding box center [534, 30] width 11 height 17
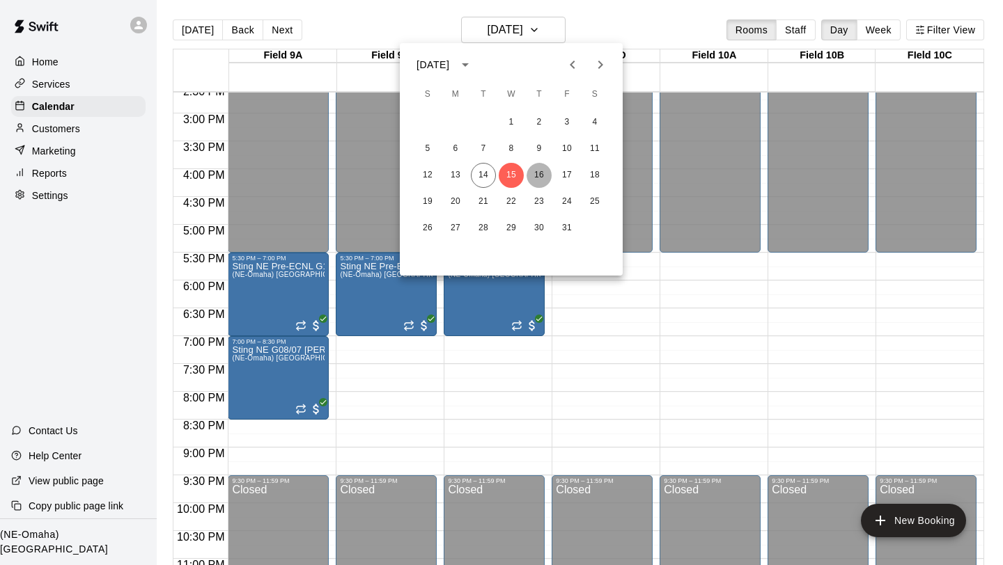
click at [540, 178] on button "16" at bounding box center [538, 175] width 25 height 25
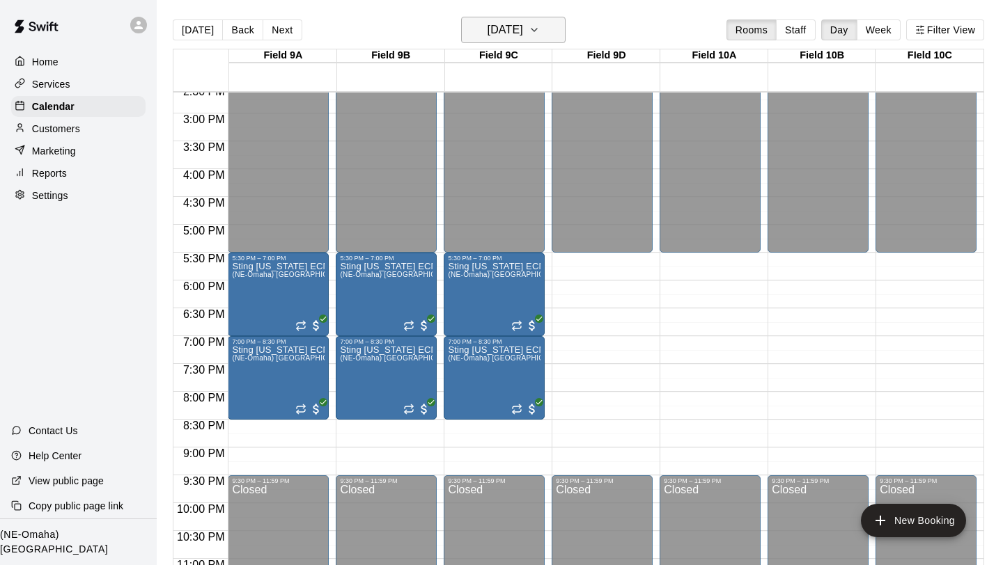
click at [561, 27] on button "[DATE]" at bounding box center [513, 30] width 104 height 26
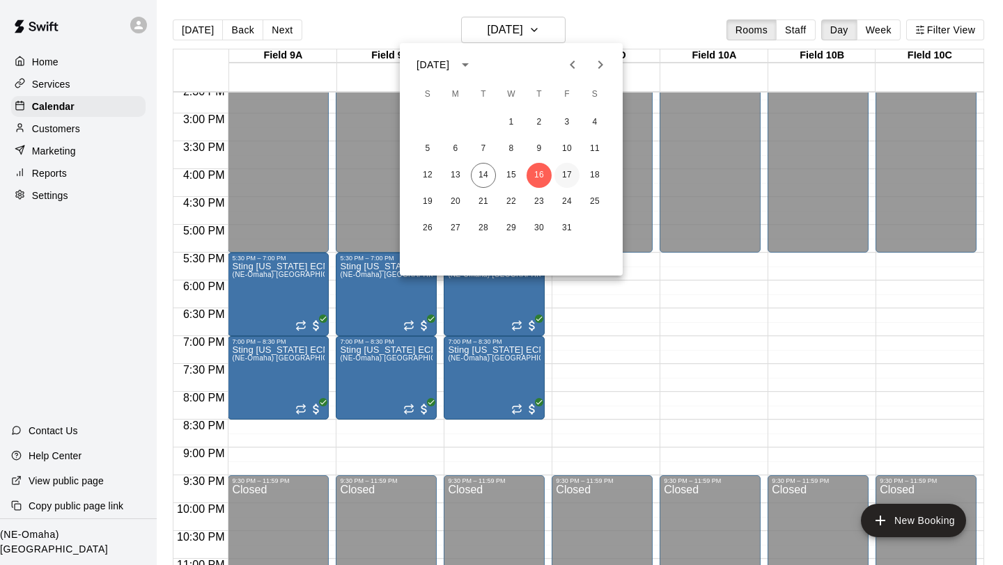
click at [563, 177] on button "17" at bounding box center [566, 175] width 25 height 25
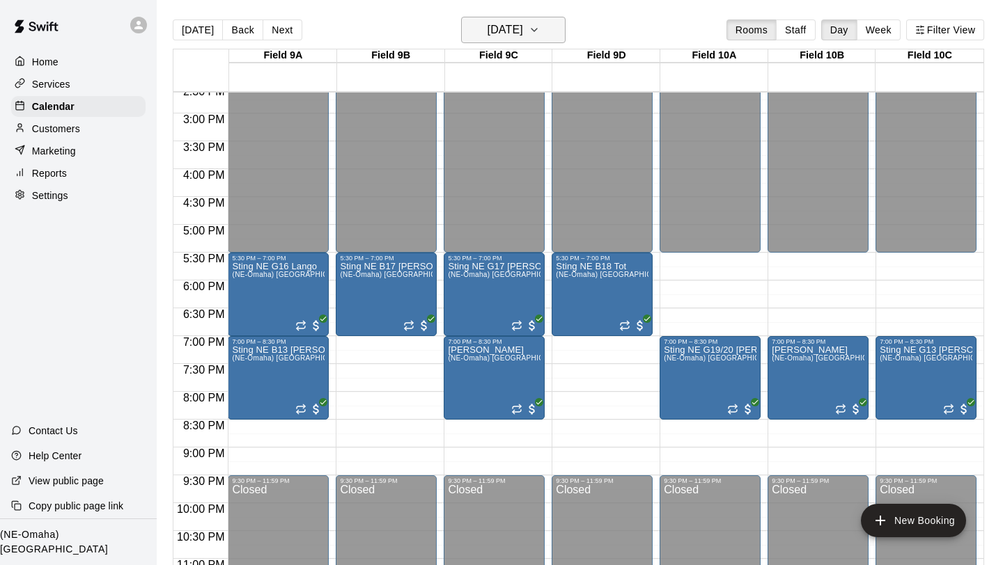
click at [540, 24] on icon "button" at bounding box center [534, 30] width 11 height 17
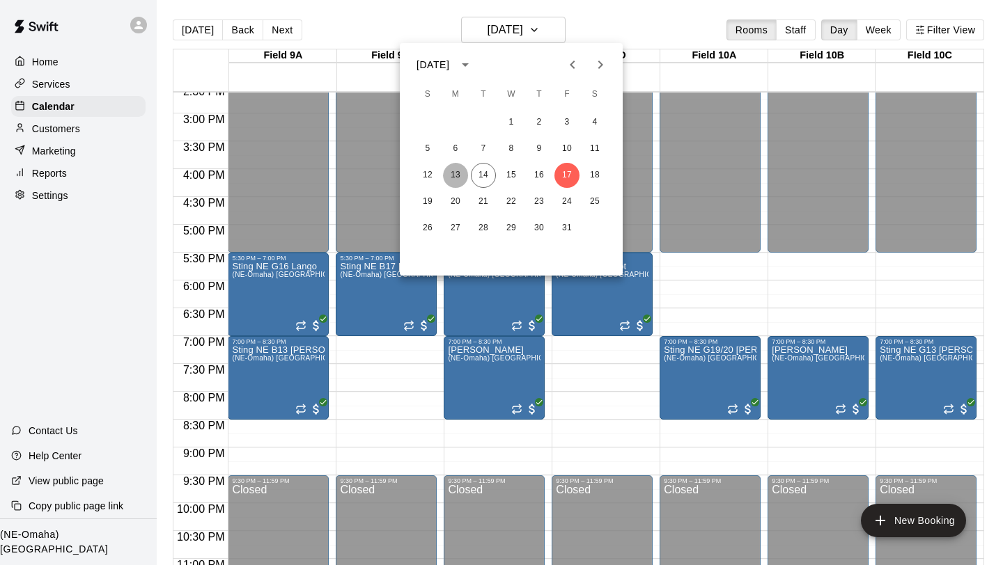
click at [462, 173] on button "13" at bounding box center [455, 175] width 25 height 25
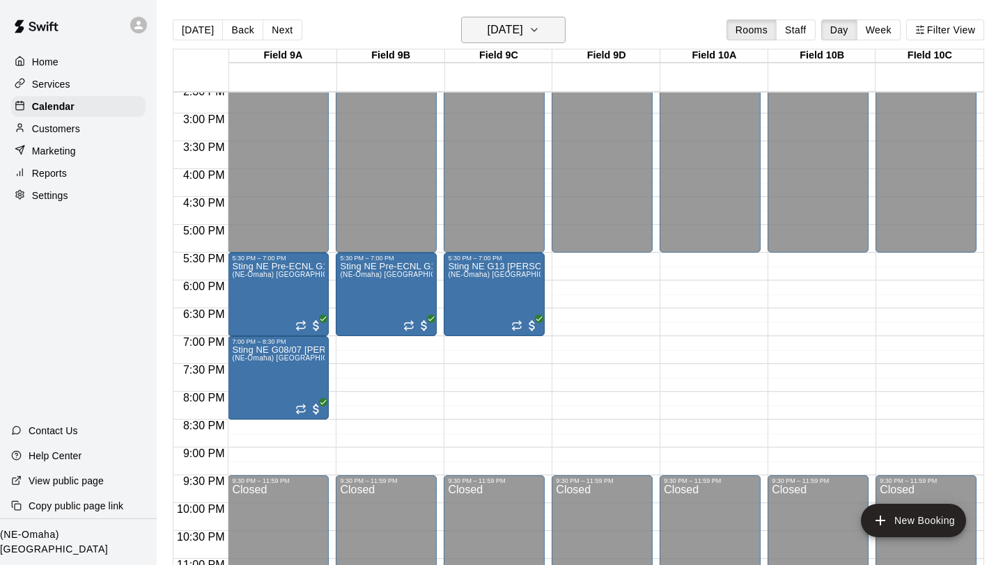
click at [558, 24] on button "[DATE]" at bounding box center [513, 30] width 104 height 26
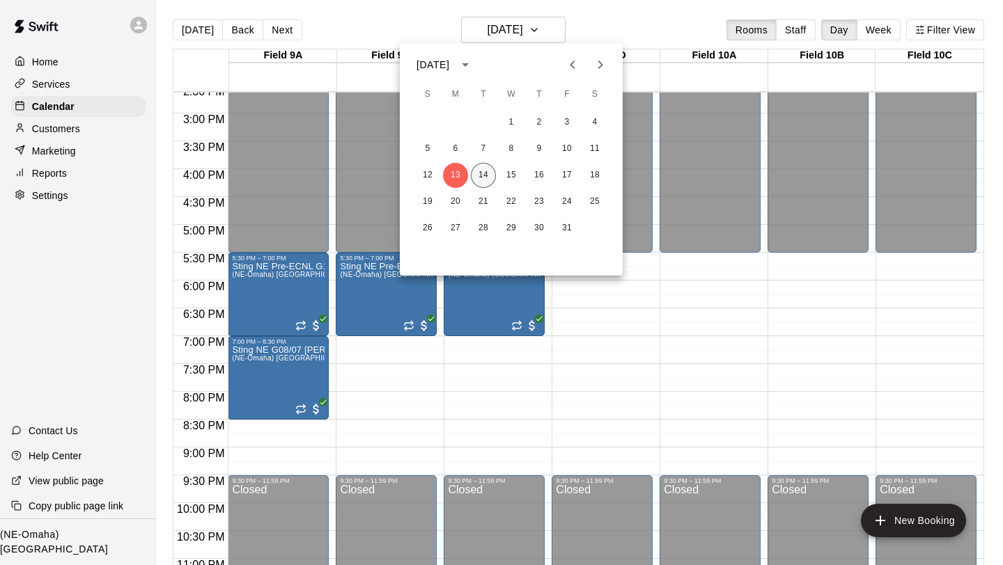
click at [483, 180] on button "14" at bounding box center [483, 175] width 25 height 25
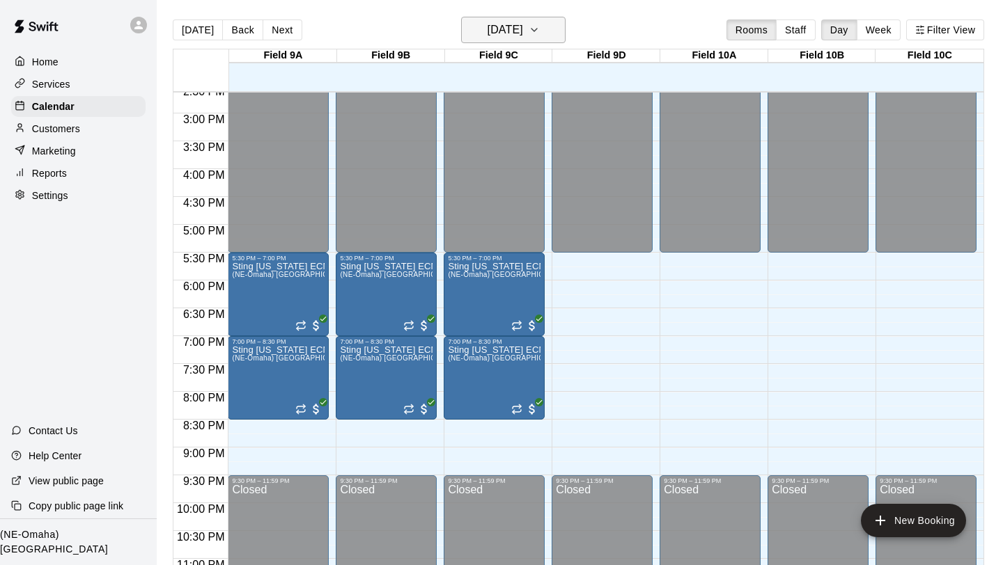
click at [540, 27] on icon "button" at bounding box center [534, 30] width 11 height 17
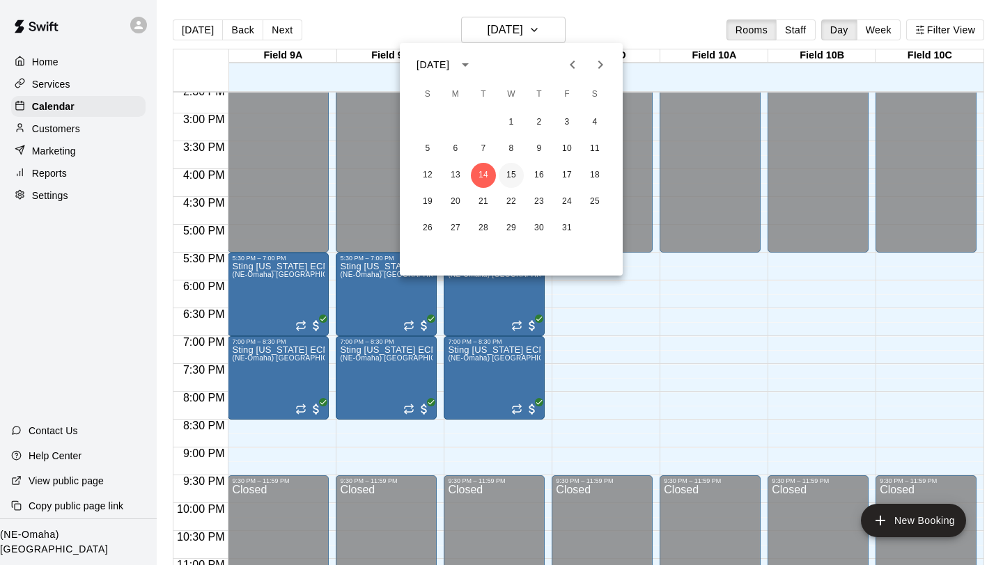
click at [512, 176] on button "15" at bounding box center [511, 175] width 25 height 25
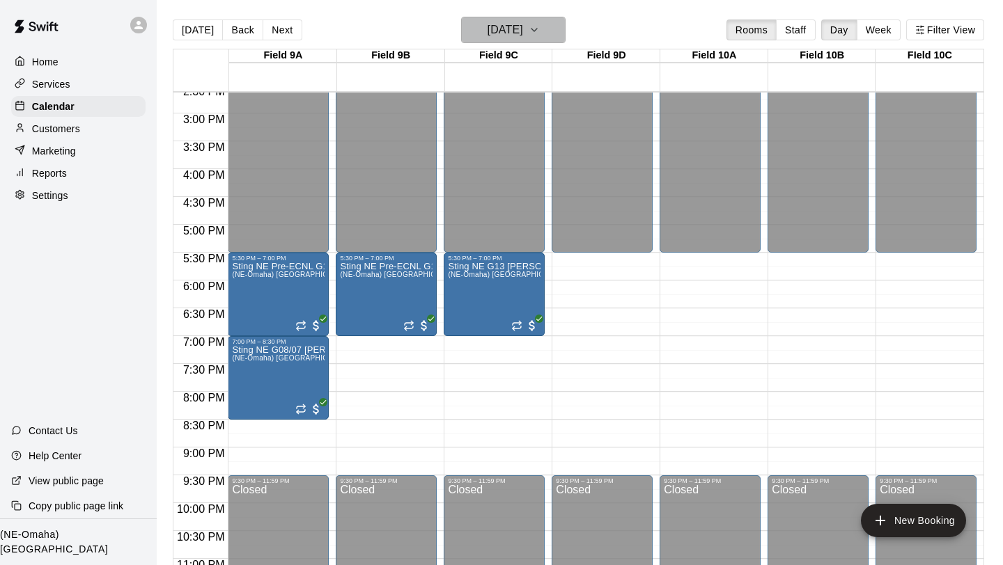
click at [540, 28] on icon "button" at bounding box center [534, 30] width 11 height 17
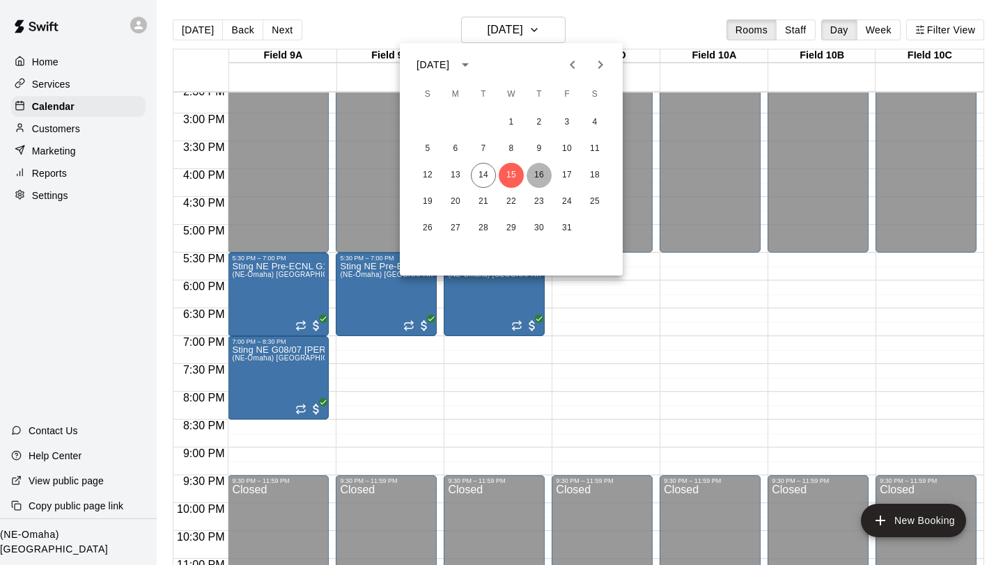
click at [539, 180] on button "16" at bounding box center [538, 175] width 25 height 25
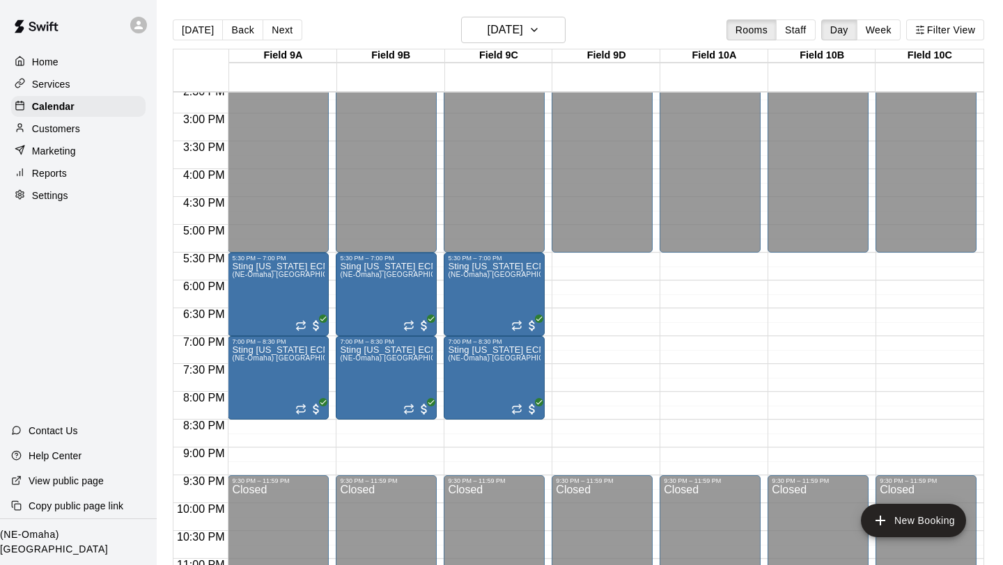
click at [139, 24] on icon at bounding box center [138, 25] width 13 height 13
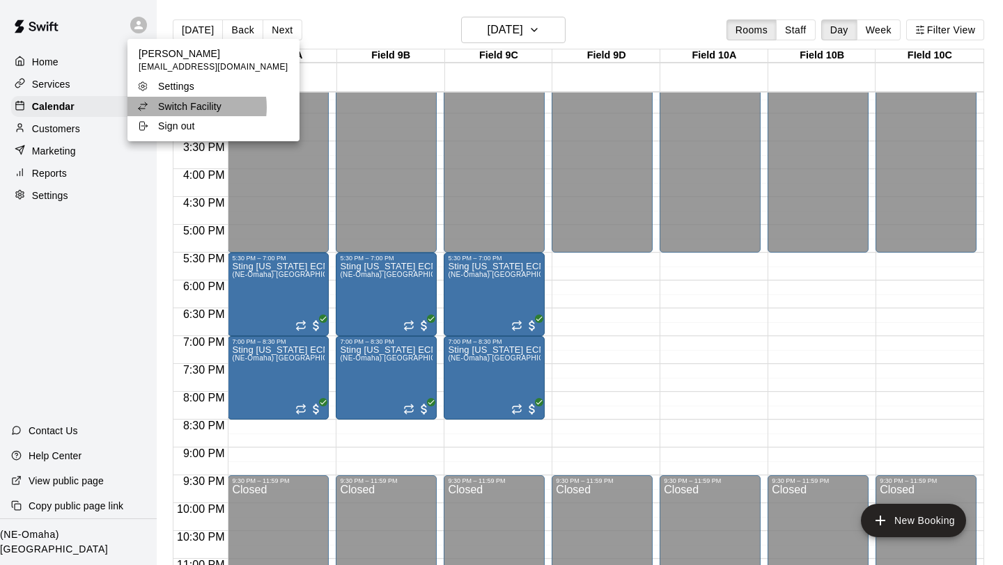
click at [187, 107] on p "Switch Facility" at bounding box center [189, 107] width 63 height 14
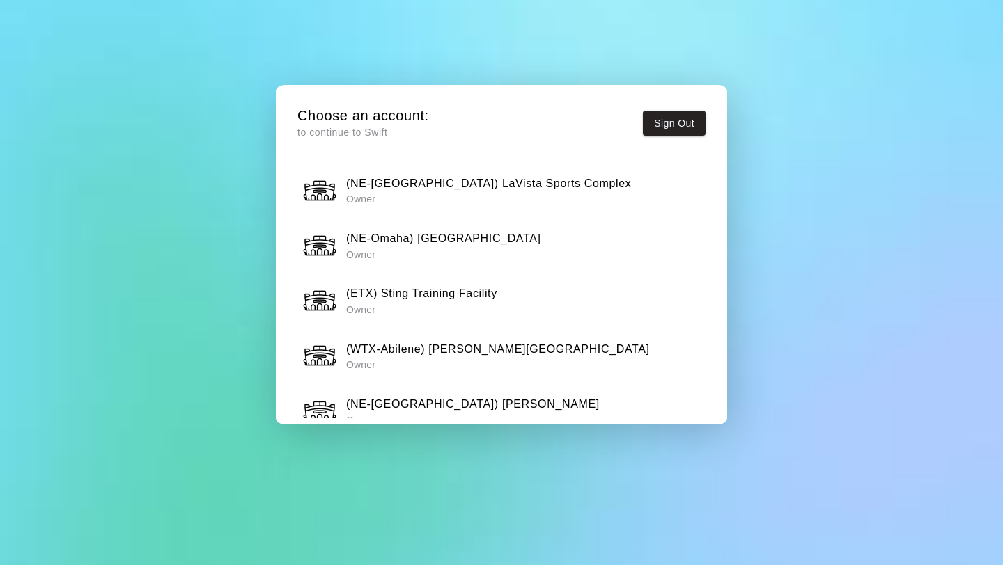
scroll to position [441, 0]
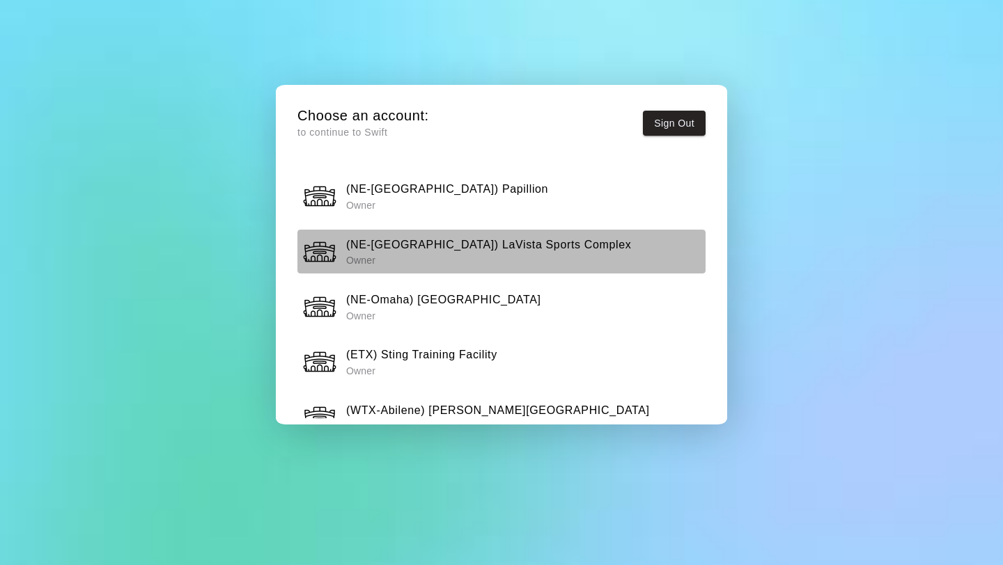
click at [403, 254] on p "Owner" at bounding box center [488, 260] width 285 height 14
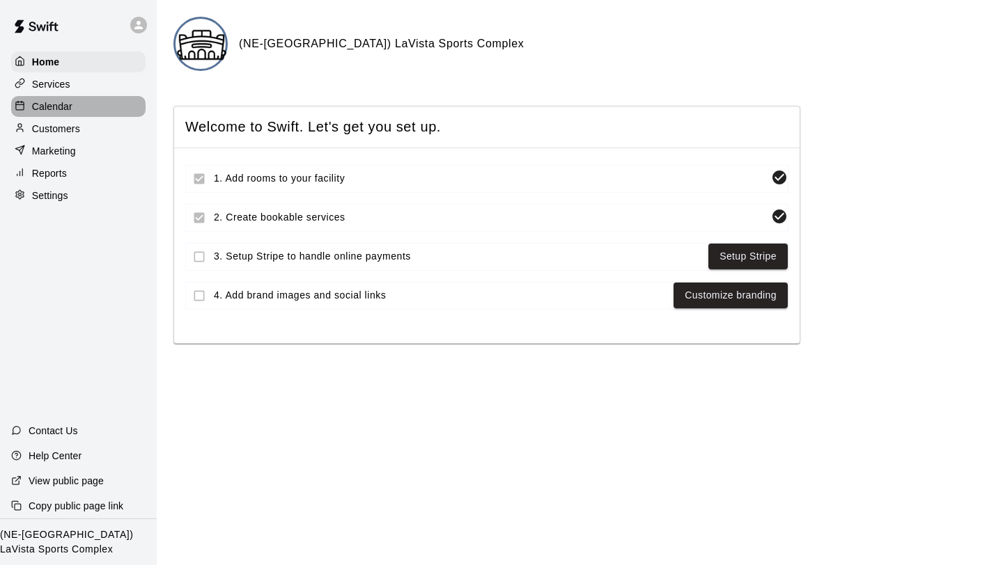
click at [59, 106] on p "Calendar" at bounding box center [52, 107] width 40 height 14
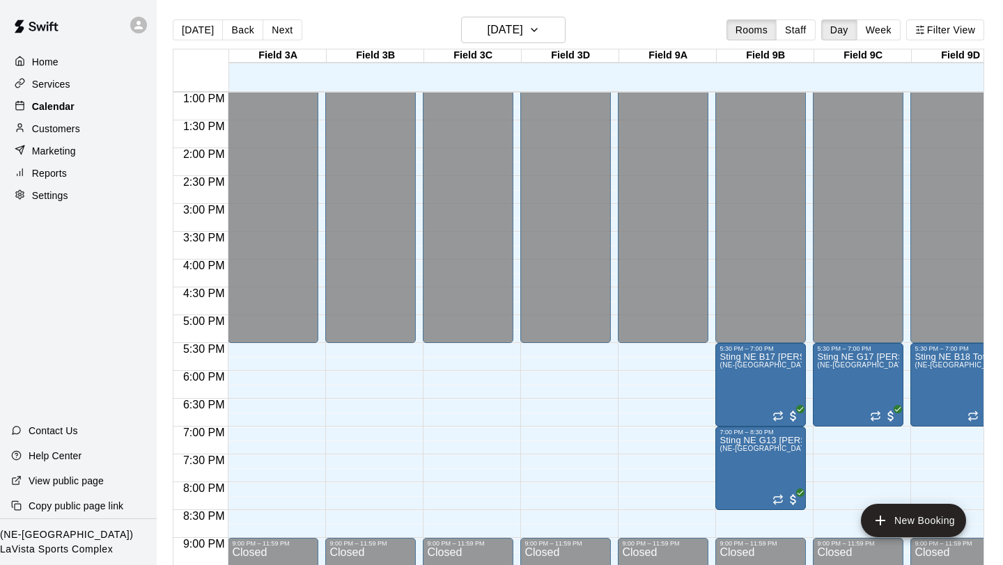
scroll to position [781, 0]
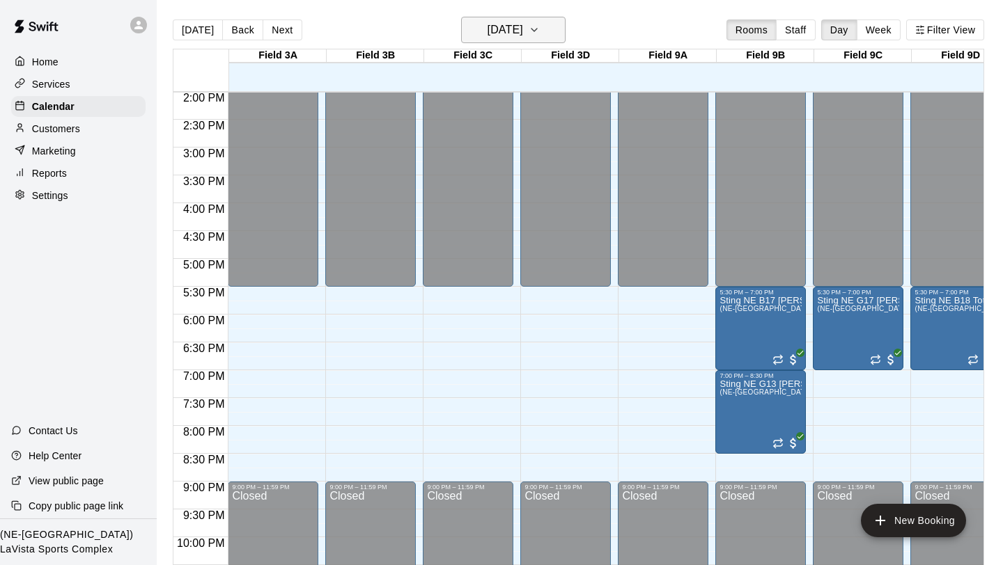
click at [540, 28] on icon "button" at bounding box center [534, 30] width 11 height 17
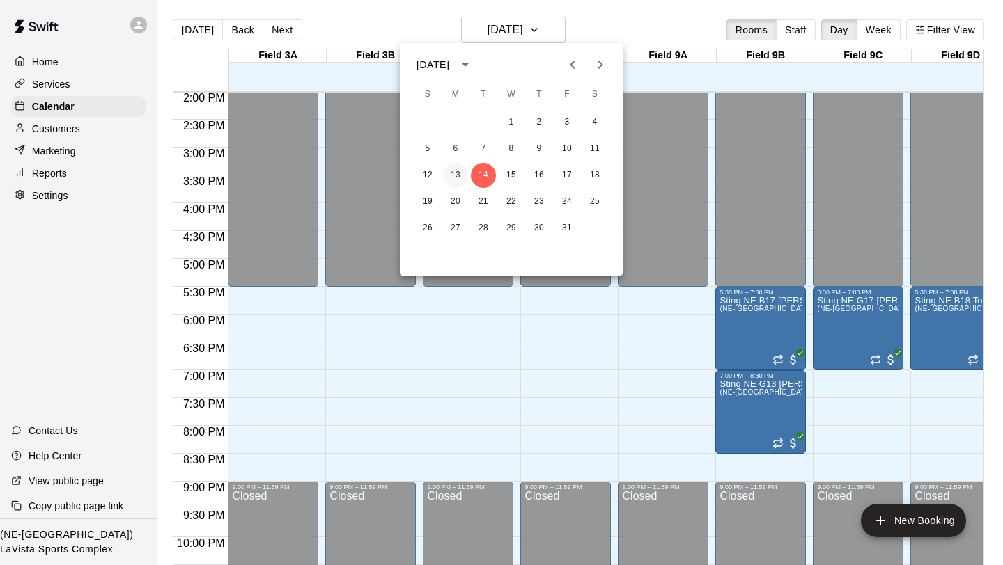
click at [455, 175] on button "13" at bounding box center [455, 175] width 25 height 25
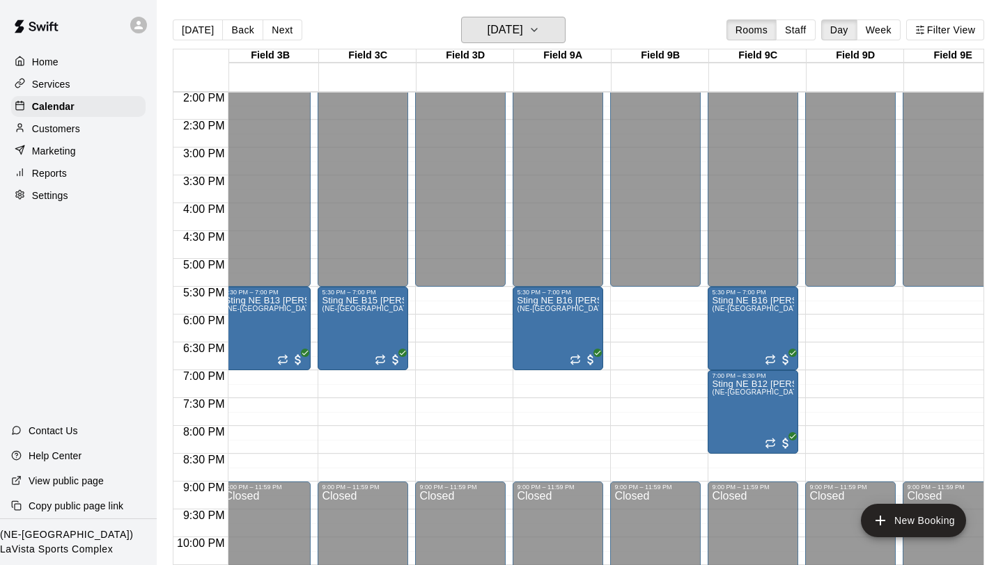
scroll to position [0, 123]
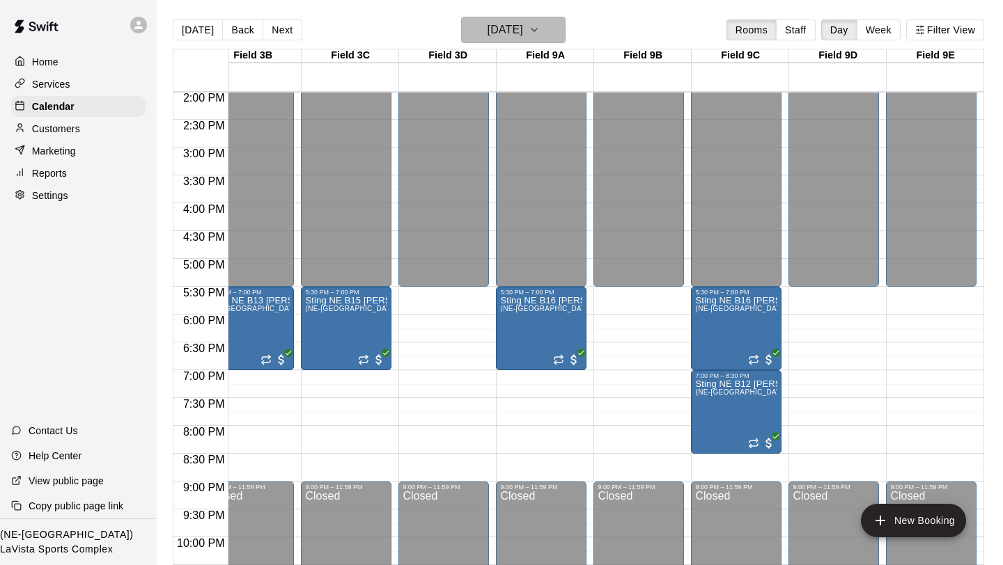
click at [540, 27] on icon "button" at bounding box center [534, 30] width 11 height 17
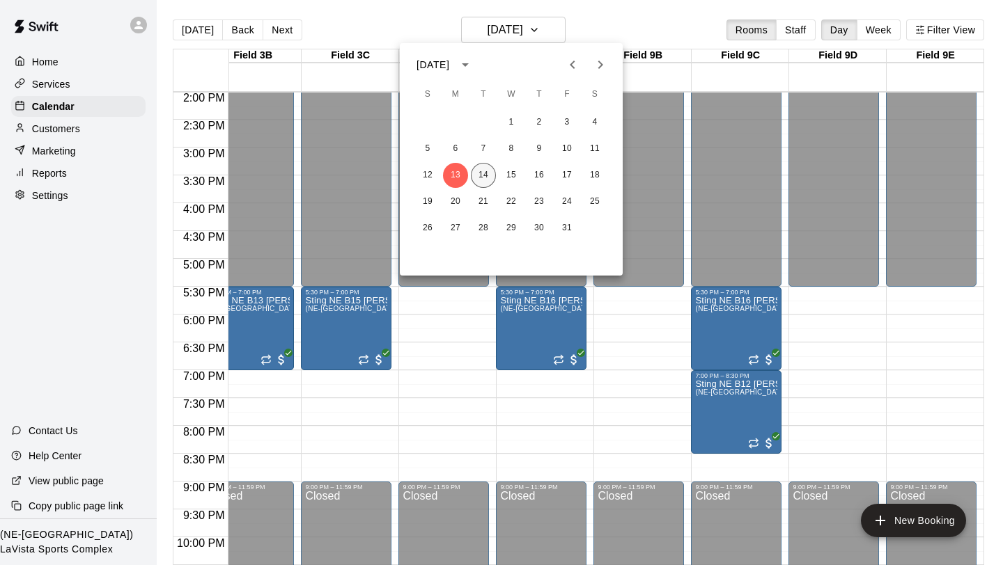
click at [483, 178] on button "14" at bounding box center [483, 175] width 25 height 25
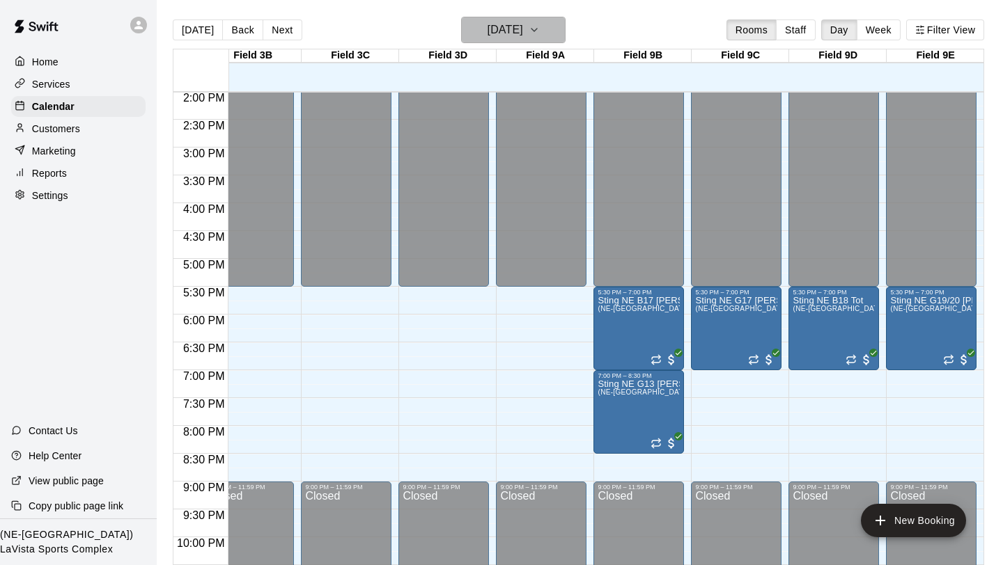
click at [540, 28] on icon "button" at bounding box center [534, 30] width 11 height 17
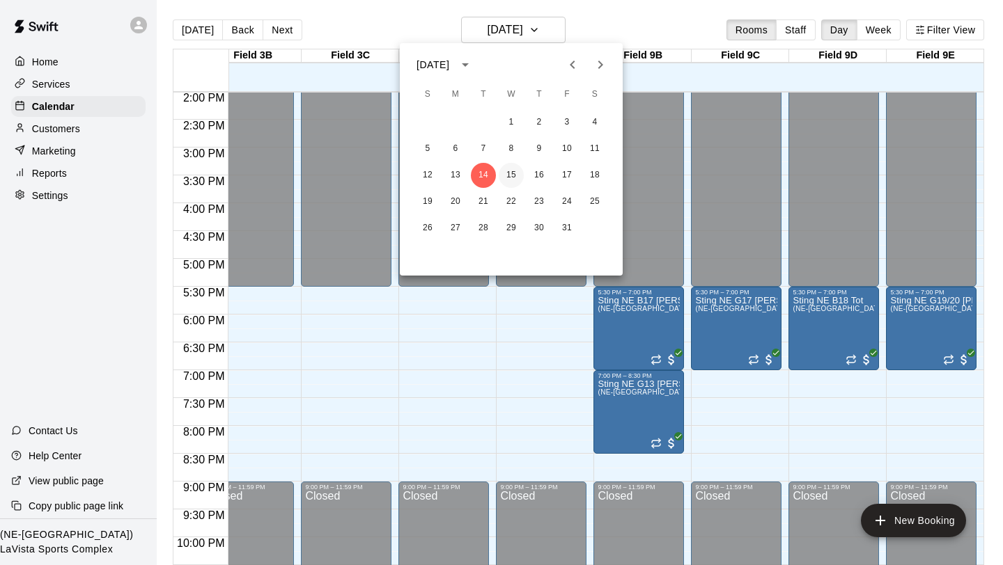
click at [514, 174] on button "15" at bounding box center [511, 175] width 25 height 25
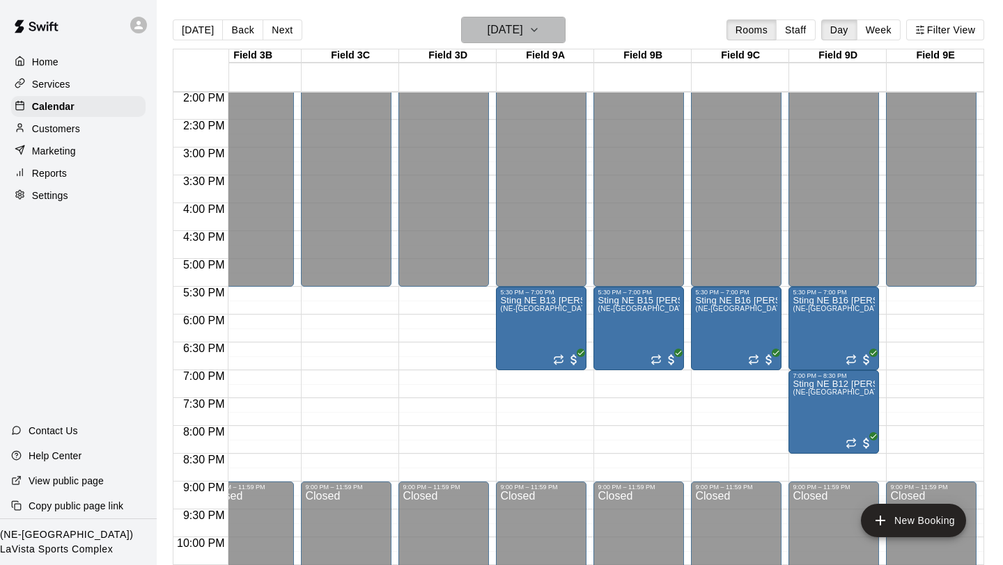
click at [540, 28] on icon "button" at bounding box center [534, 30] width 11 height 17
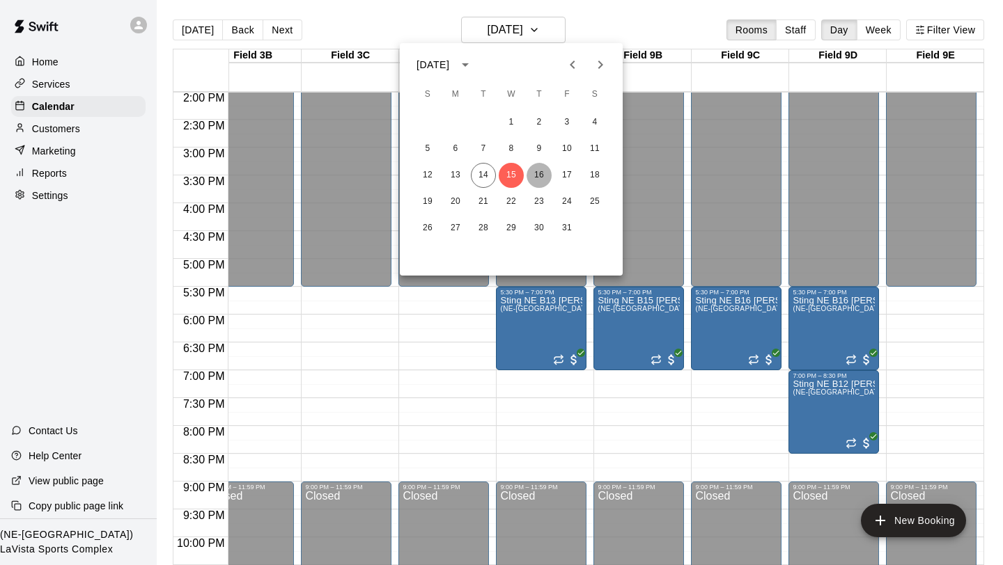
click at [540, 175] on button "16" at bounding box center [538, 175] width 25 height 25
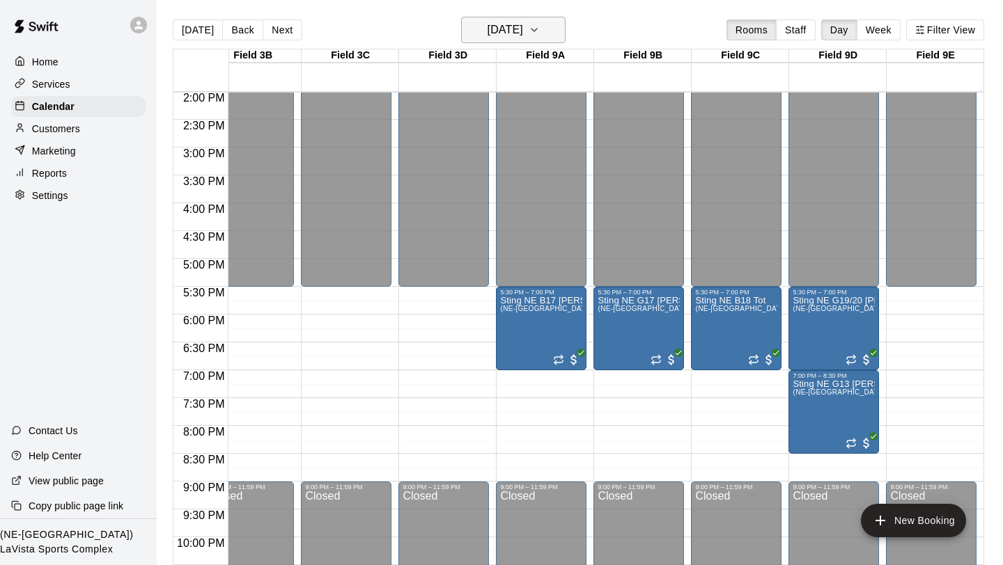
click at [540, 24] on icon "button" at bounding box center [534, 30] width 11 height 17
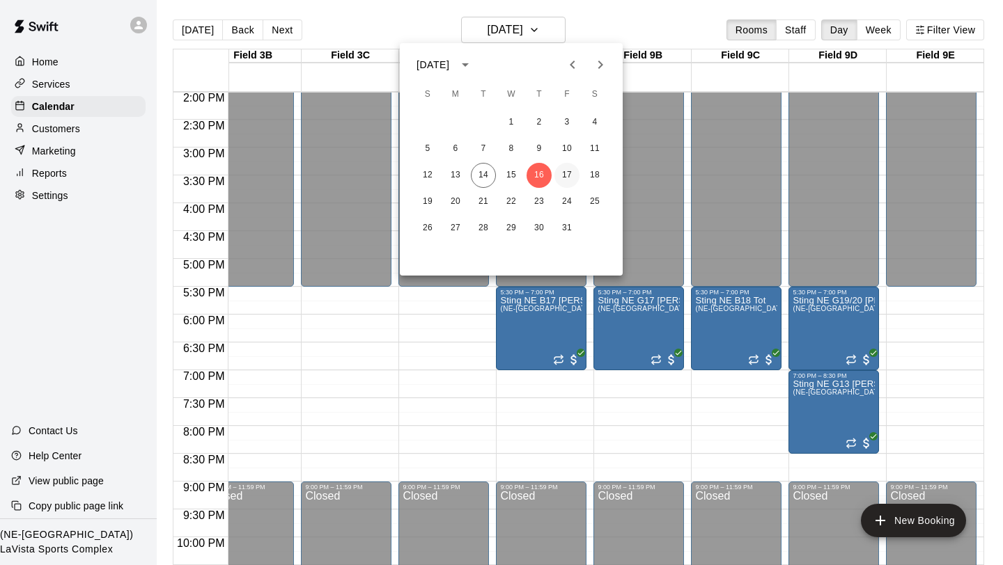
click at [565, 175] on button "17" at bounding box center [566, 175] width 25 height 25
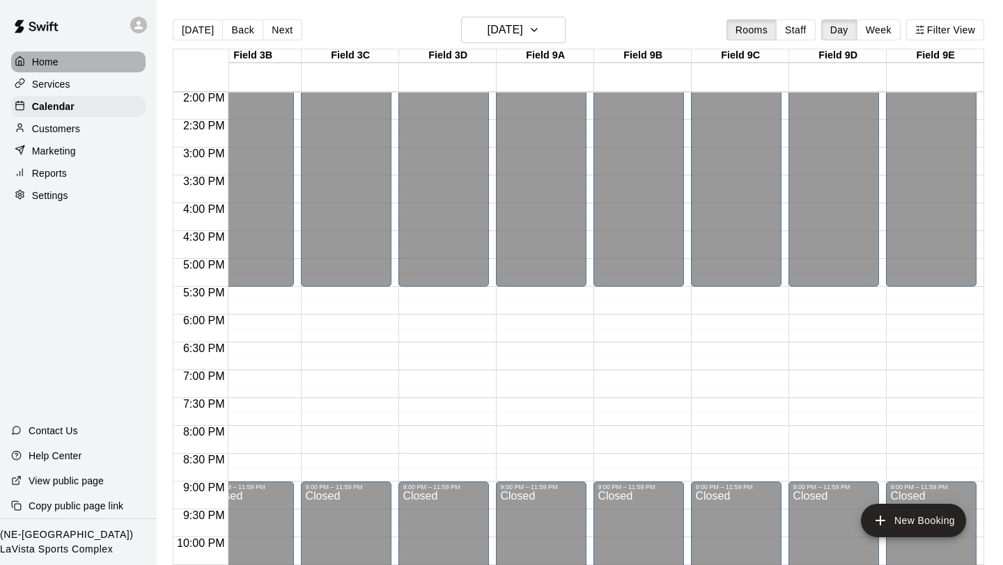
click at [94, 55] on div "Home" at bounding box center [78, 62] width 134 height 21
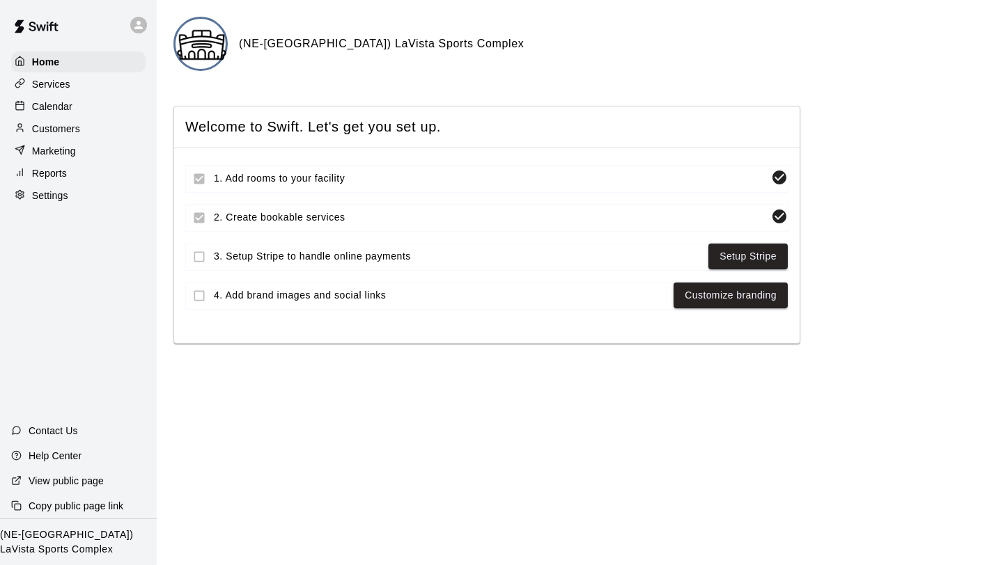
click at [138, 19] on icon at bounding box center [138, 25] width 13 height 13
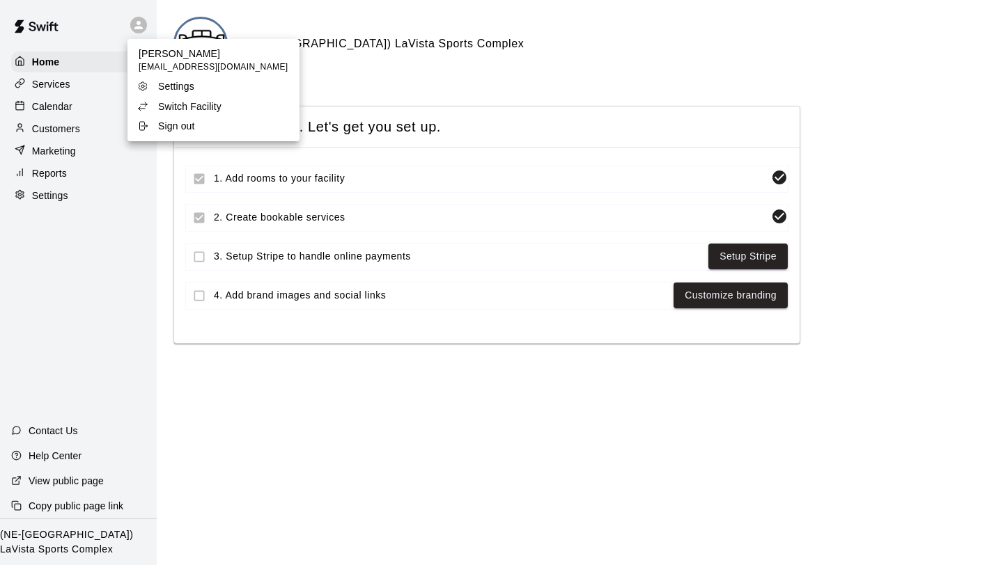
drag, startPoint x: 187, startPoint y: 116, endPoint x: 196, endPoint y: 106, distance: 14.3
click at [196, 106] on ul "[PERSON_NAME] [PERSON_NAME][EMAIL_ADDRESS][DOMAIN_NAME] Settings Switch Facilit…" at bounding box center [213, 90] width 172 height 102
click at [196, 106] on p "Switch Facility" at bounding box center [189, 107] width 63 height 14
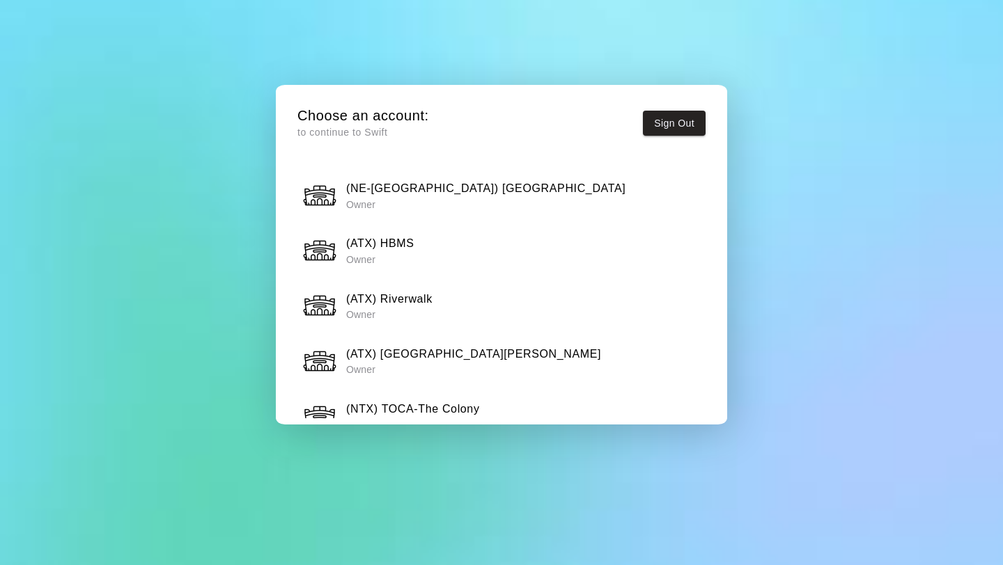
click at [533, 198] on div "(NE-[GEOGRAPHIC_DATA]) [GEOGRAPHIC_DATA] South Owner" at bounding box center [501, 195] width 399 height 35
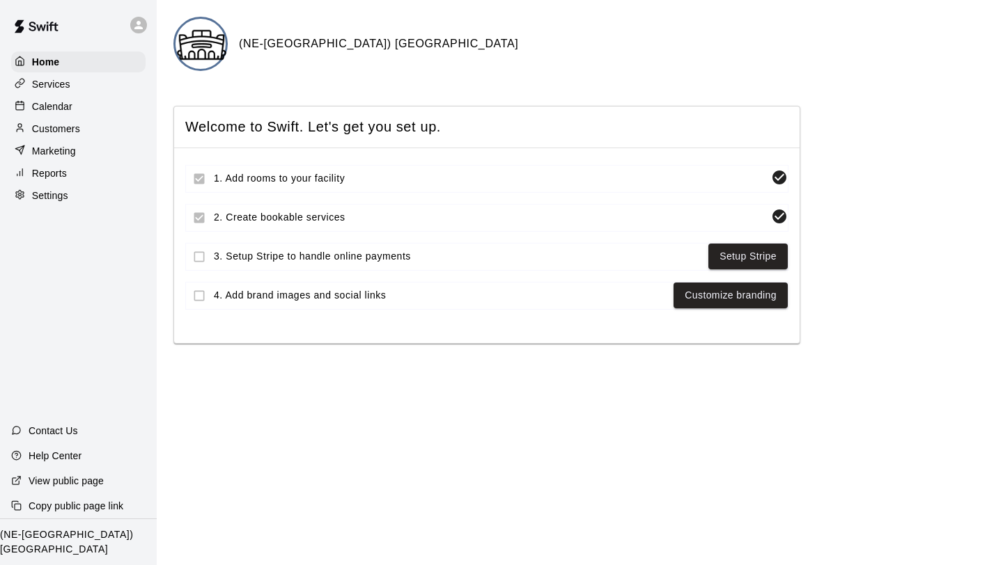
click at [58, 97] on div "Calendar" at bounding box center [78, 106] width 134 height 21
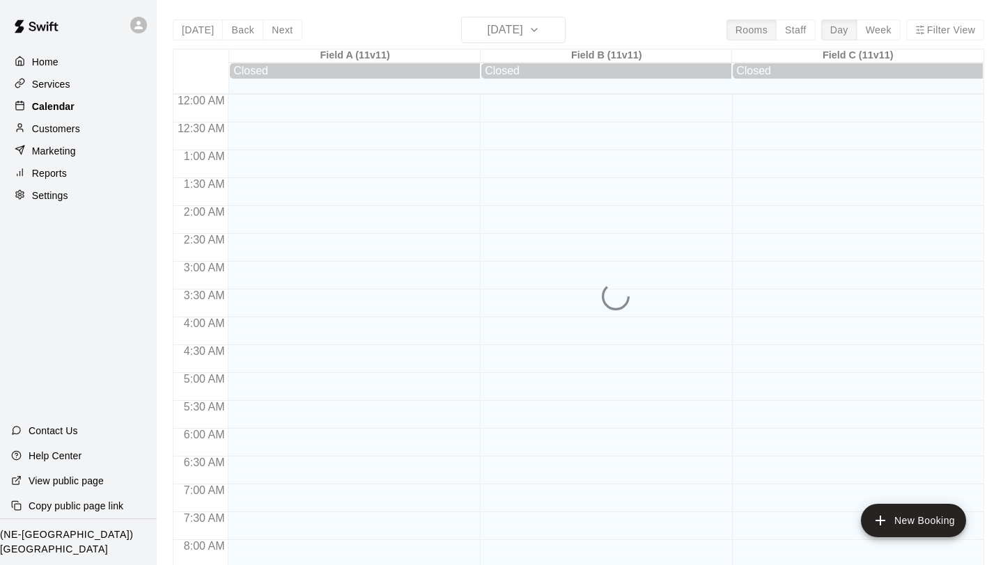
scroll to position [650, 0]
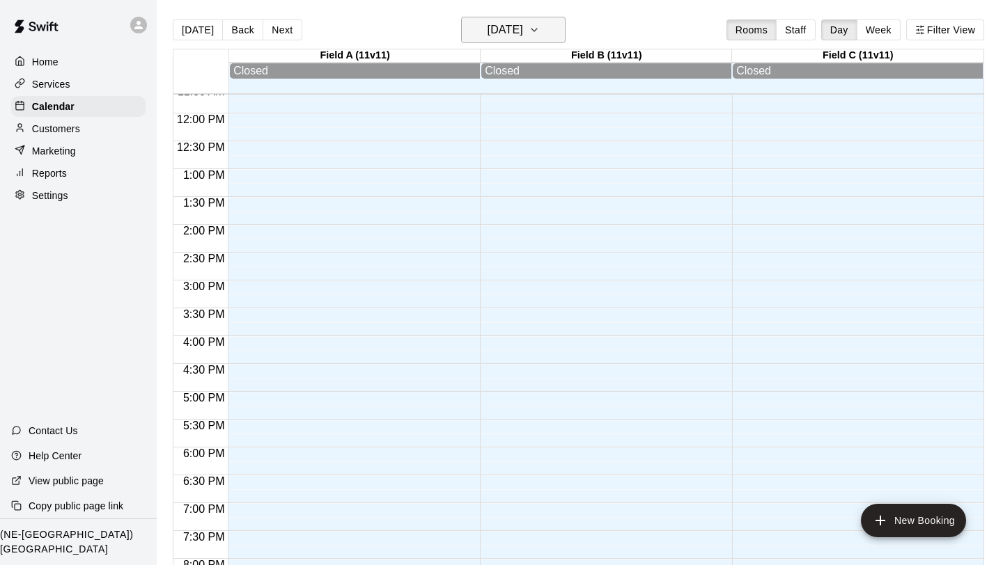
click at [540, 36] on icon "button" at bounding box center [534, 30] width 11 height 17
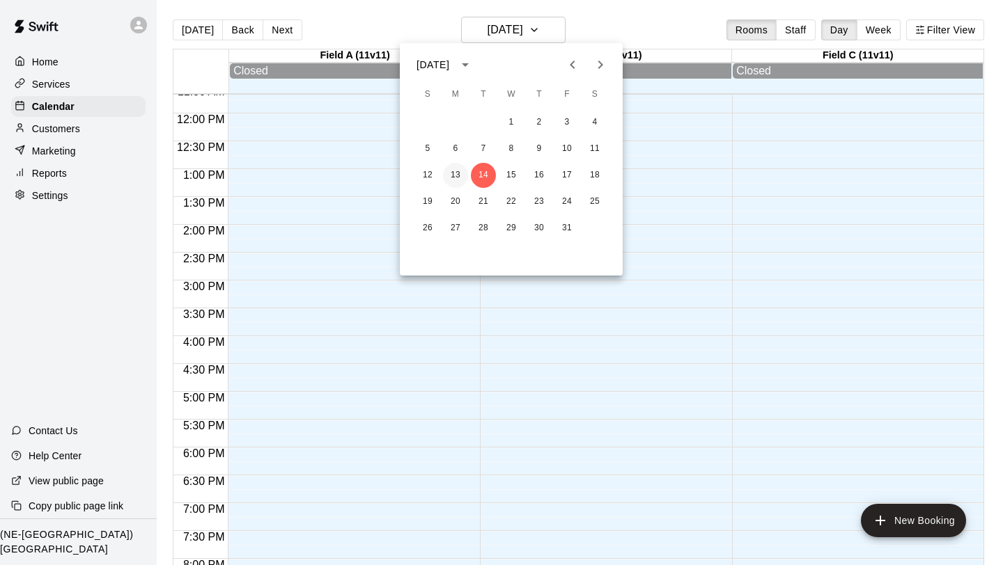
click at [460, 182] on button "13" at bounding box center [455, 175] width 25 height 25
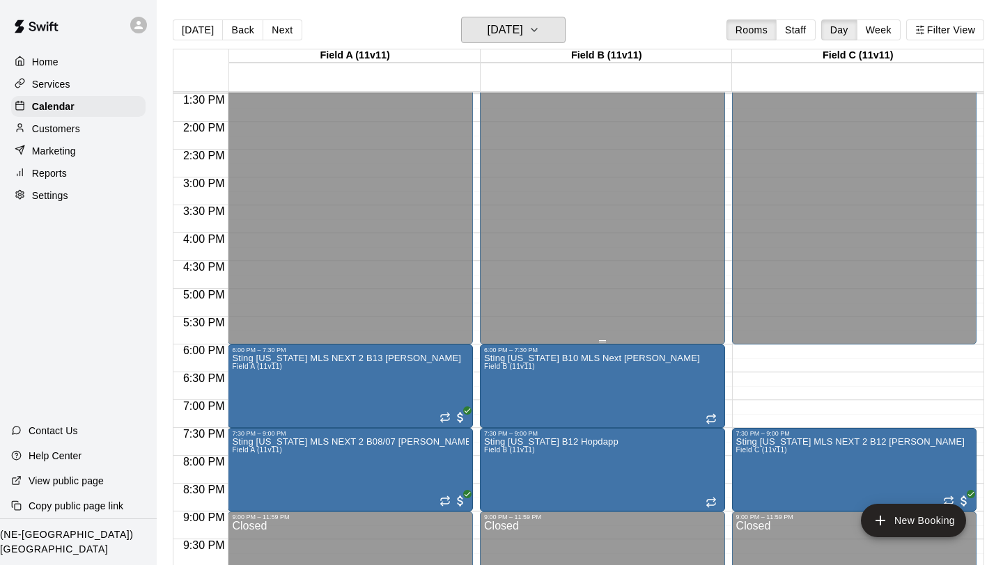
scroll to position [791, 0]
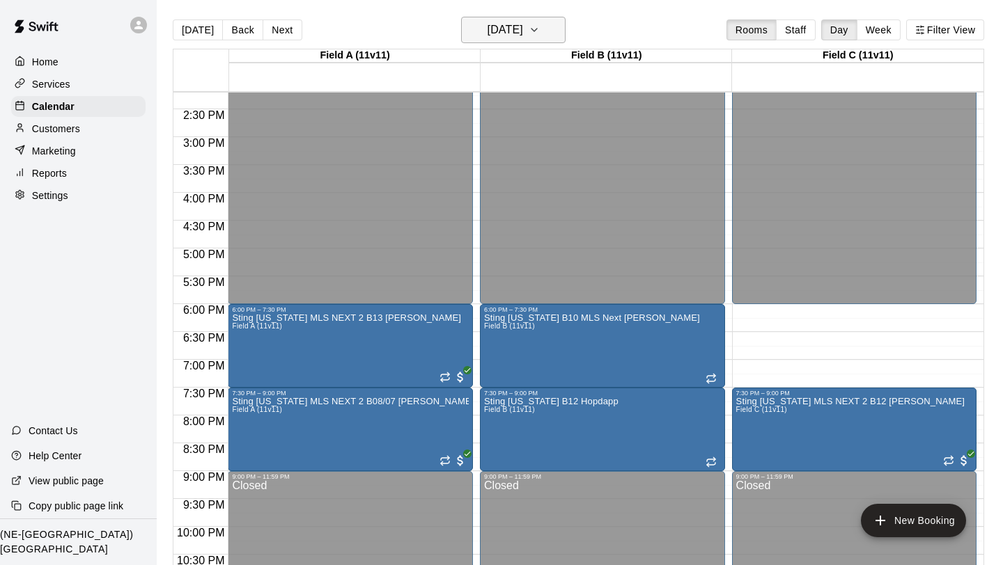
click at [555, 19] on button "[DATE]" at bounding box center [513, 30] width 104 height 26
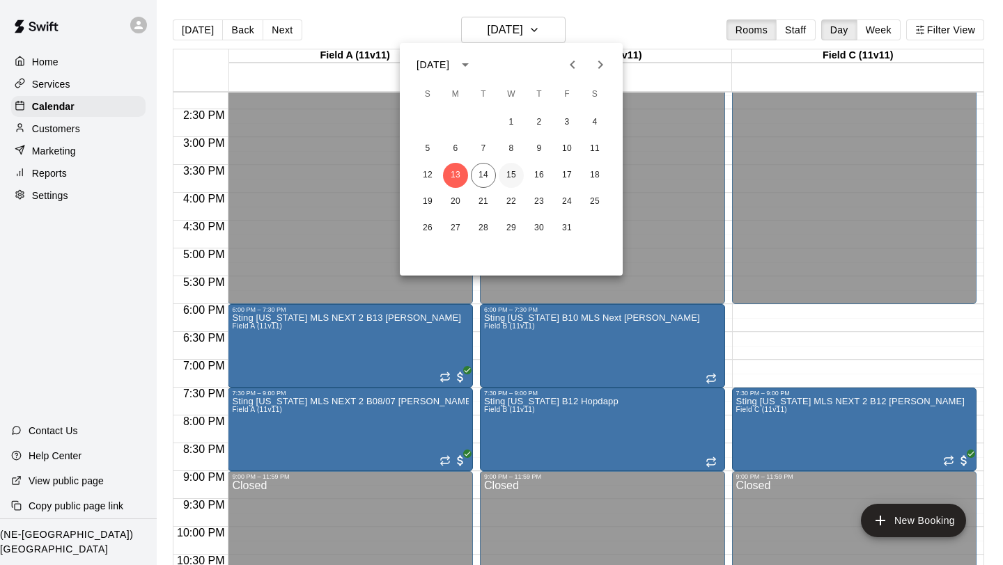
click at [507, 180] on button "15" at bounding box center [511, 175] width 25 height 25
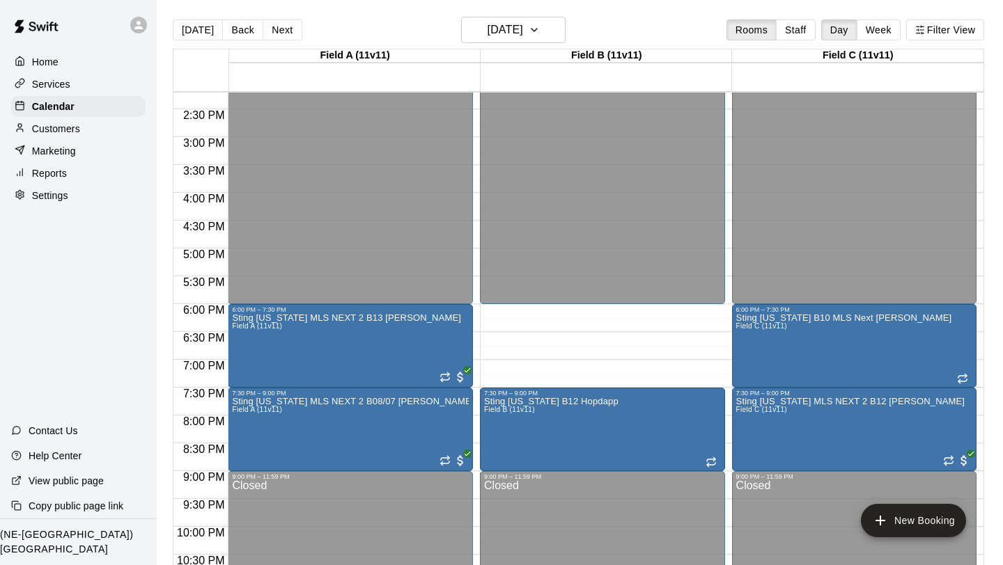
click at [46, 55] on p "Home" at bounding box center [45, 62] width 26 height 14
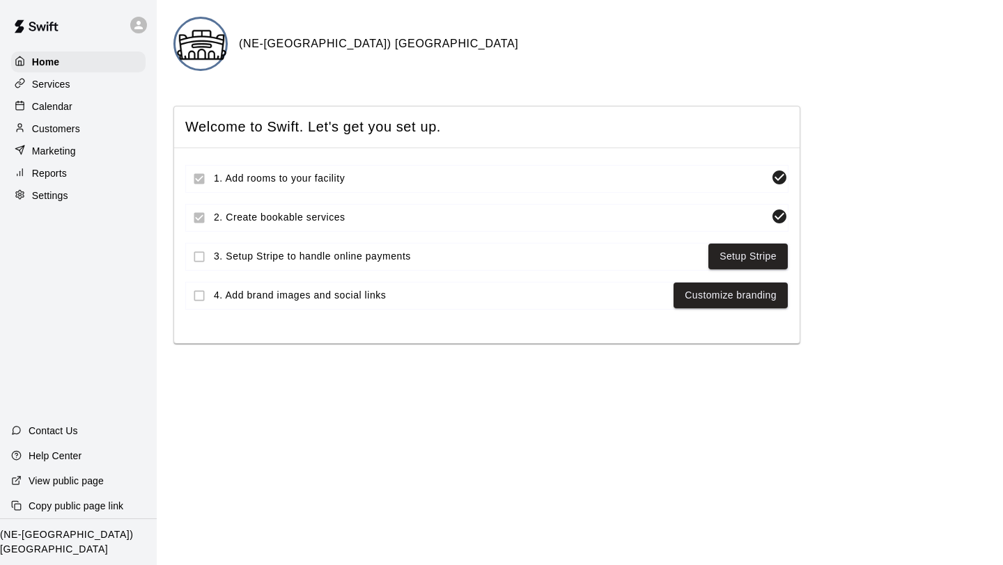
click at [49, 97] on div "Calendar" at bounding box center [78, 106] width 134 height 21
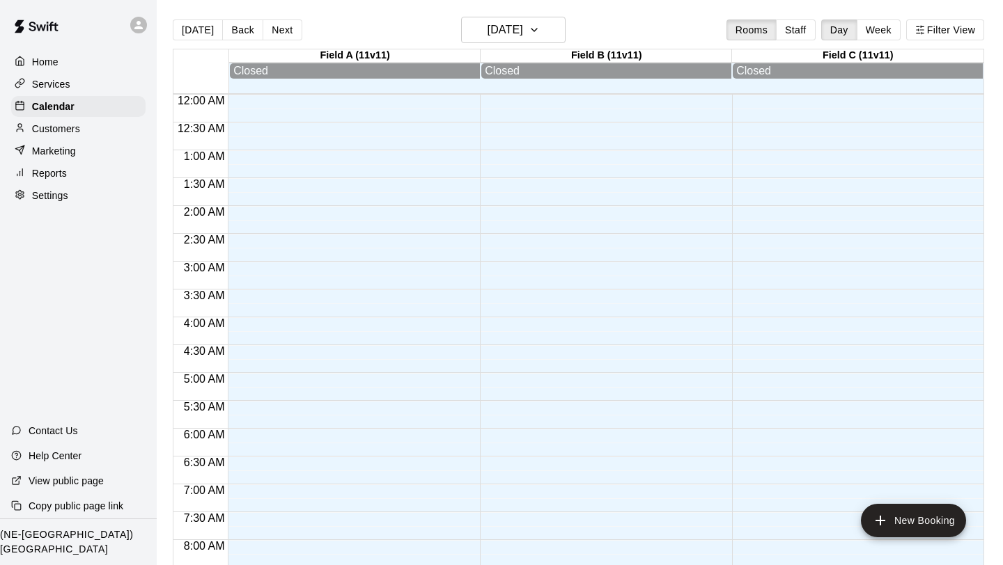
scroll to position [656, 0]
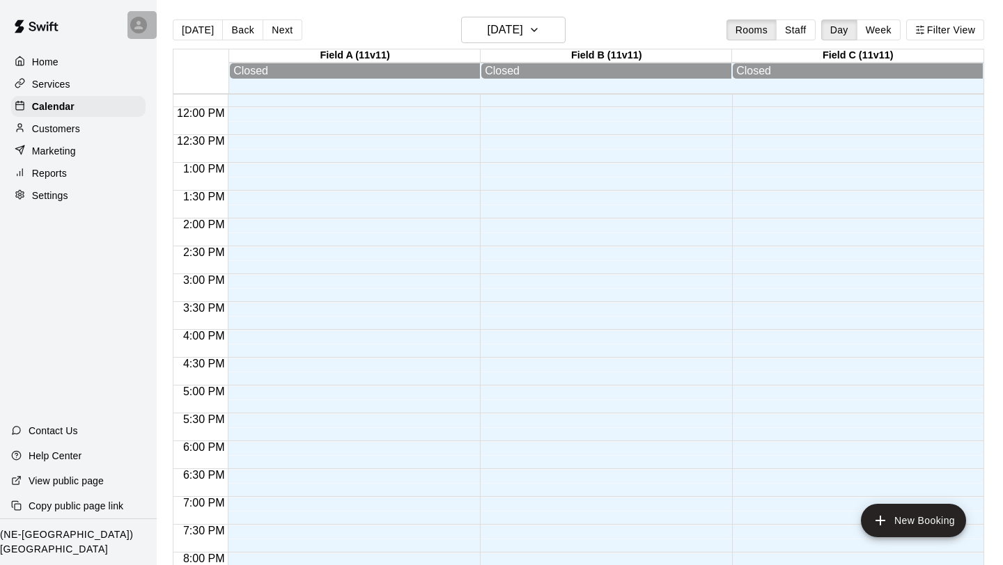
click at [139, 30] on icon at bounding box center [138, 25] width 13 height 13
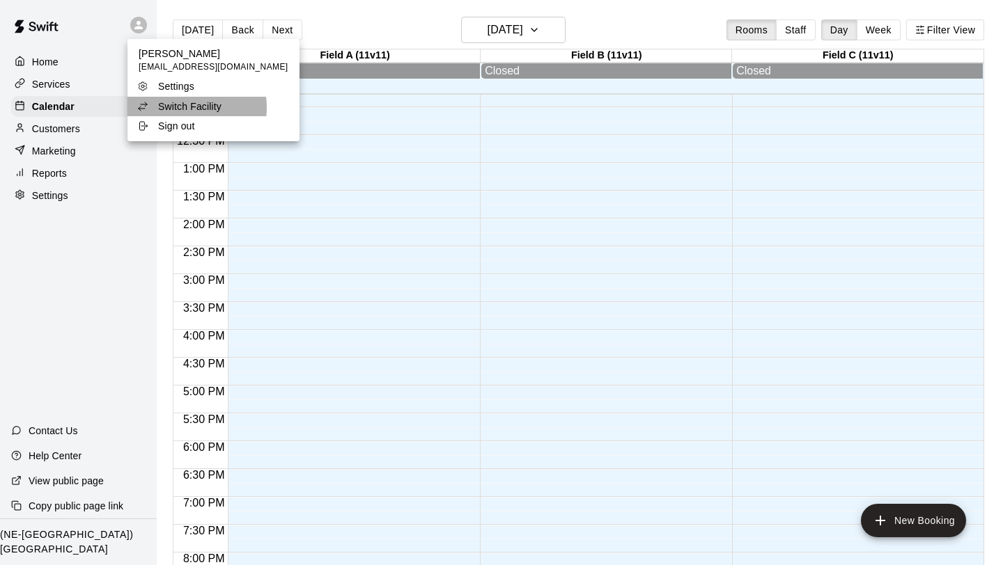
click at [185, 108] on p "Switch Facility" at bounding box center [189, 107] width 63 height 14
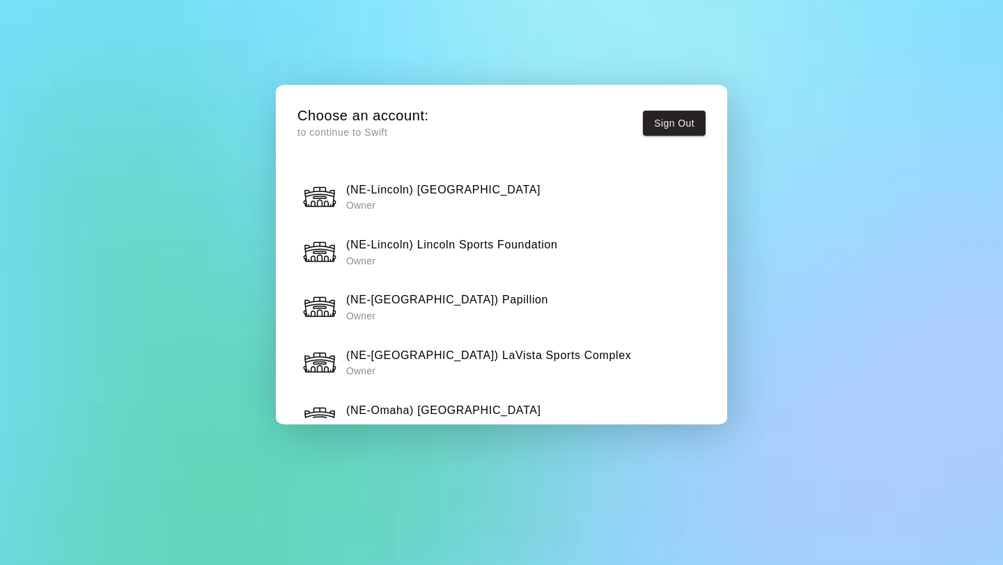
scroll to position [338, 0]
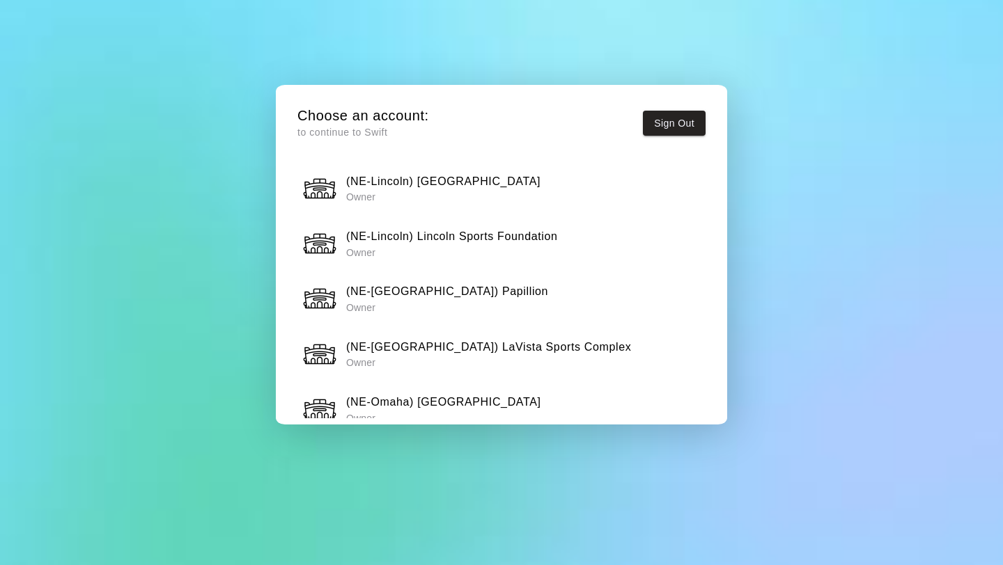
click at [463, 289] on div "(NE-[GEOGRAPHIC_DATA]) Papillion Owner" at bounding box center [501, 298] width 399 height 35
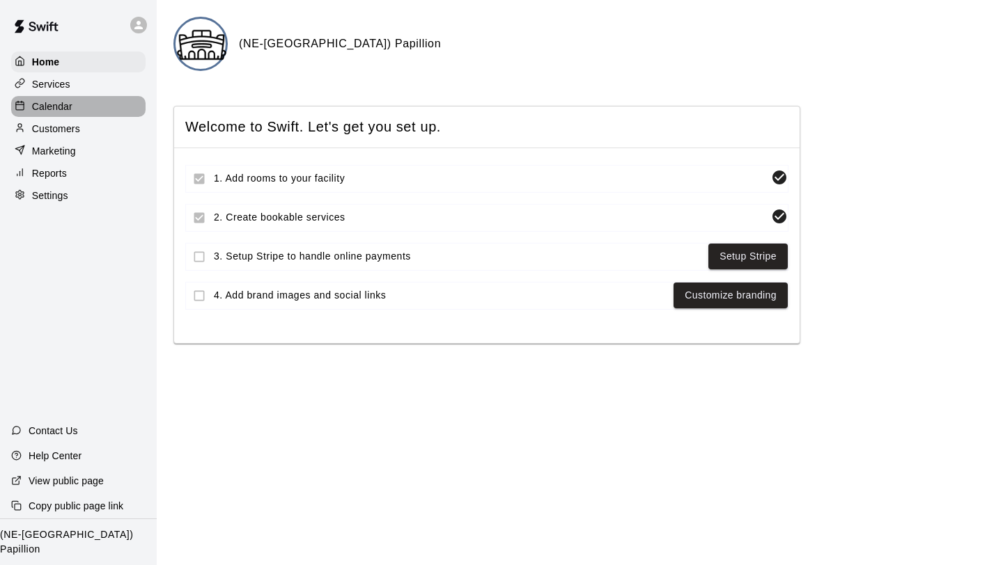
click at [65, 103] on p "Calendar" at bounding box center [52, 107] width 40 height 14
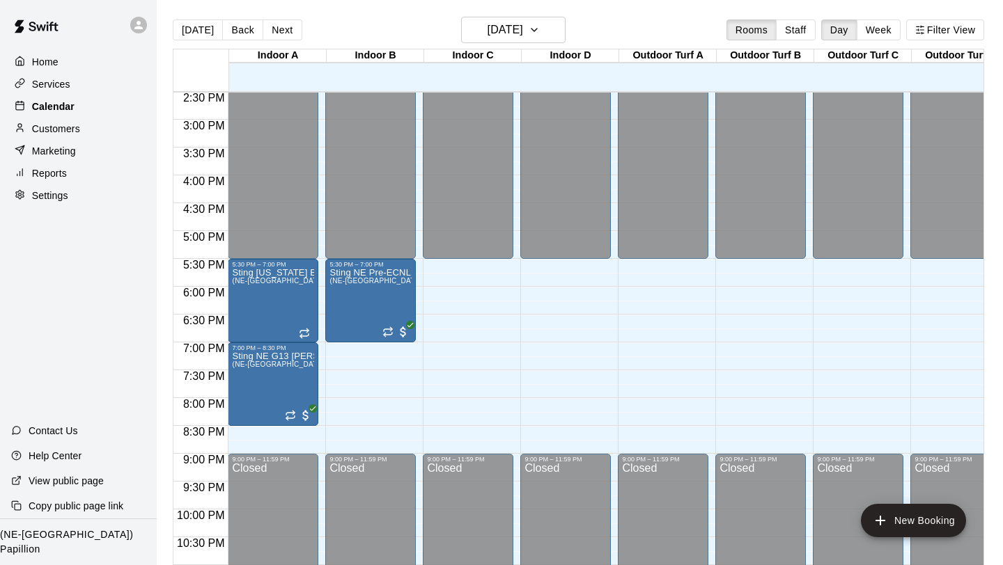
scroll to position [803, 0]
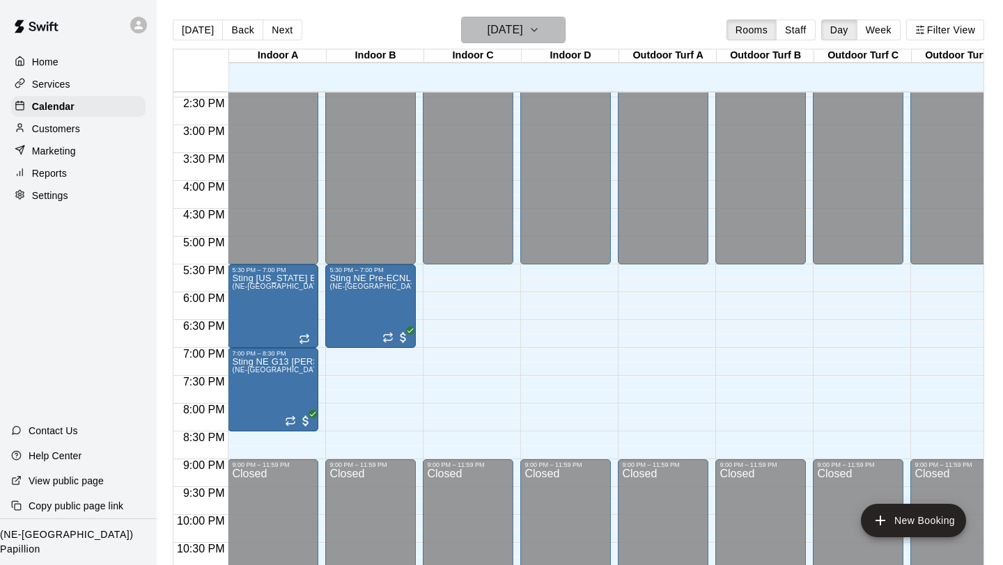
click at [540, 27] on icon "button" at bounding box center [534, 30] width 11 height 17
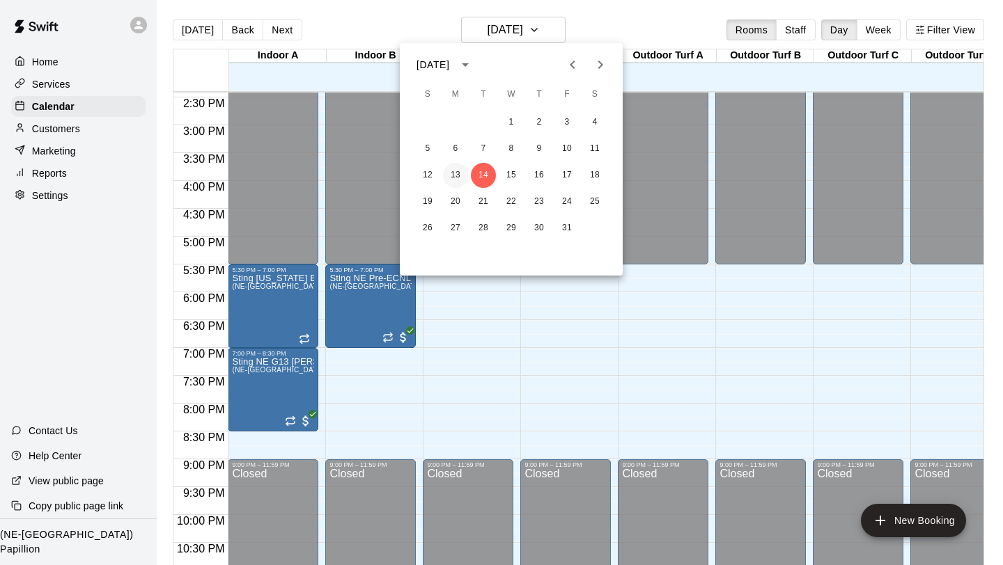
click at [459, 172] on button "13" at bounding box center [455, 175] width 25 height 25
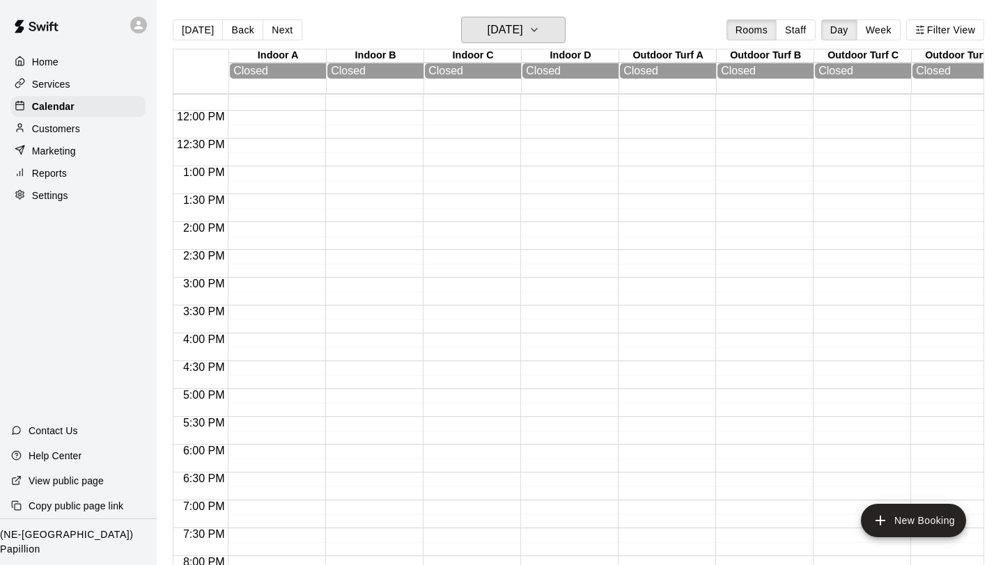
scroll to position [667, 0]
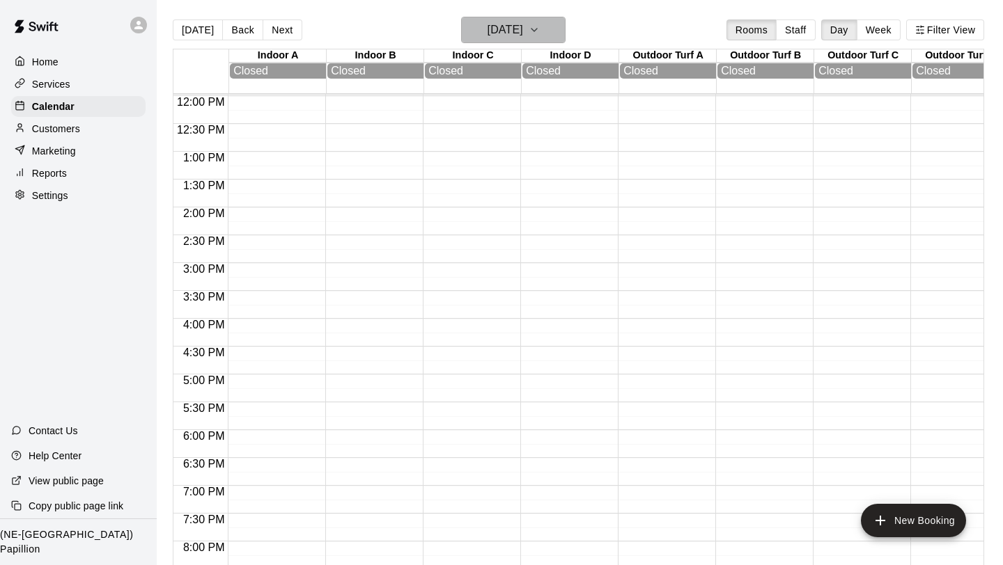
click at [540, 31] on icon "button" at bounding box center [534, 30] width 11 height 17
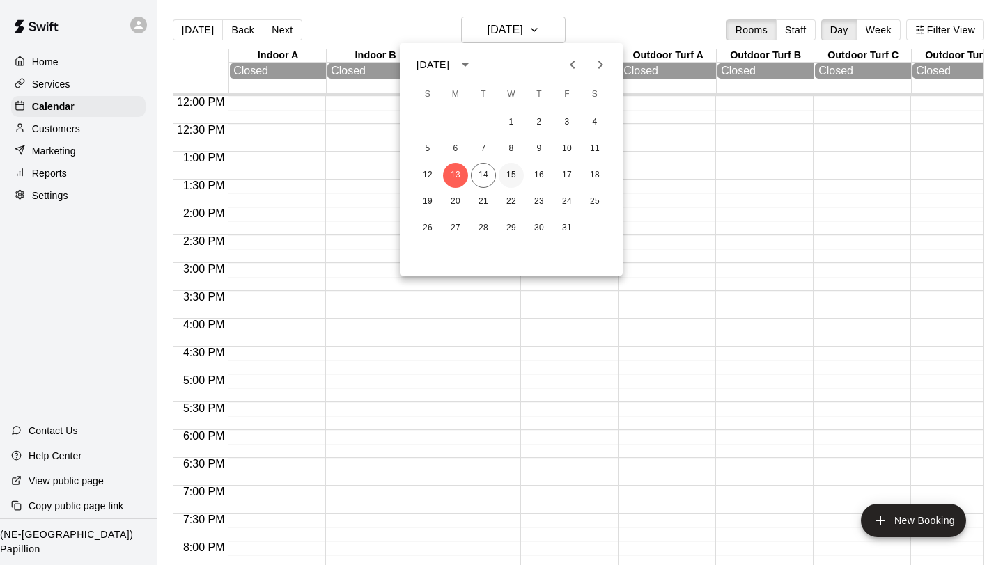
click at [513, 174] on button "15" at bounding box center [511, 175] width 25 height 25
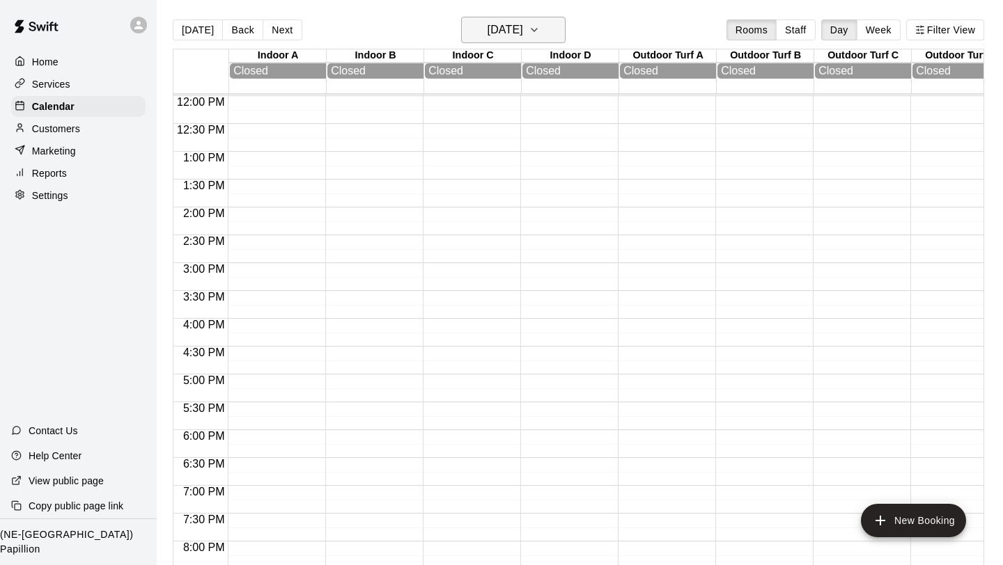
click at [537, 29] on icon "button" at bounding box center [534, 30] width 6 height 3
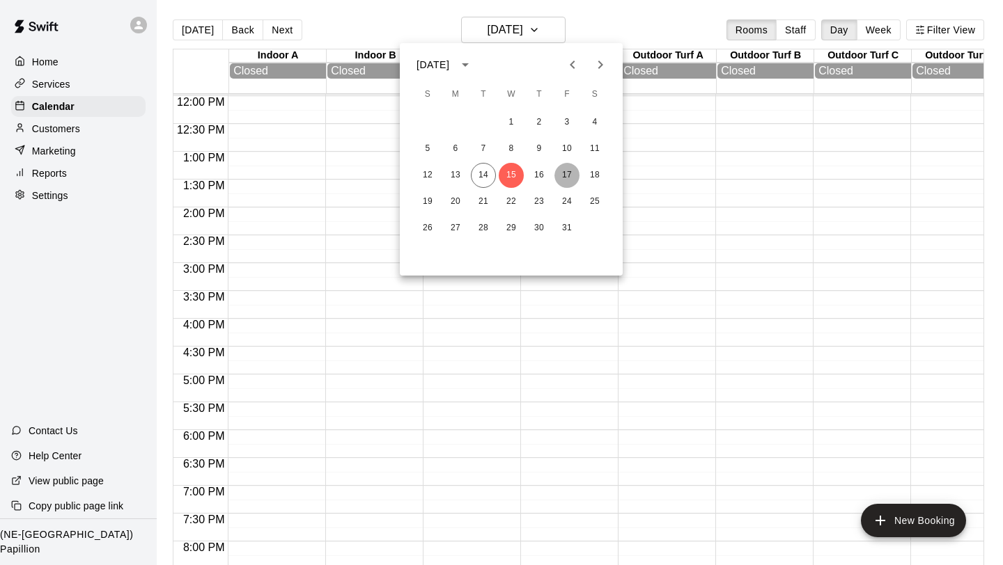
click at [565, 173] on button "17" at bounding box center [566, 175] width 25 height 25
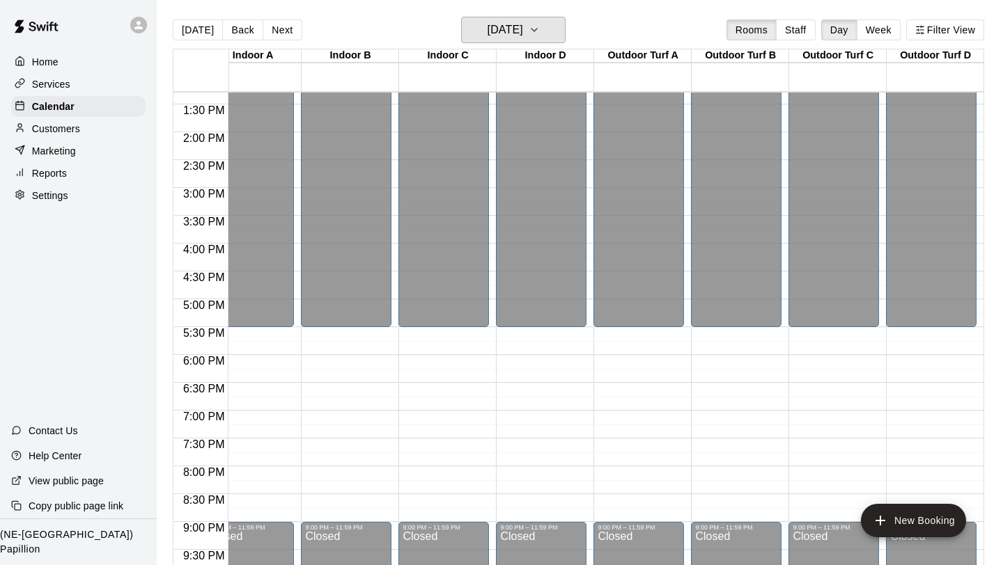
scroll to position [0, 0]
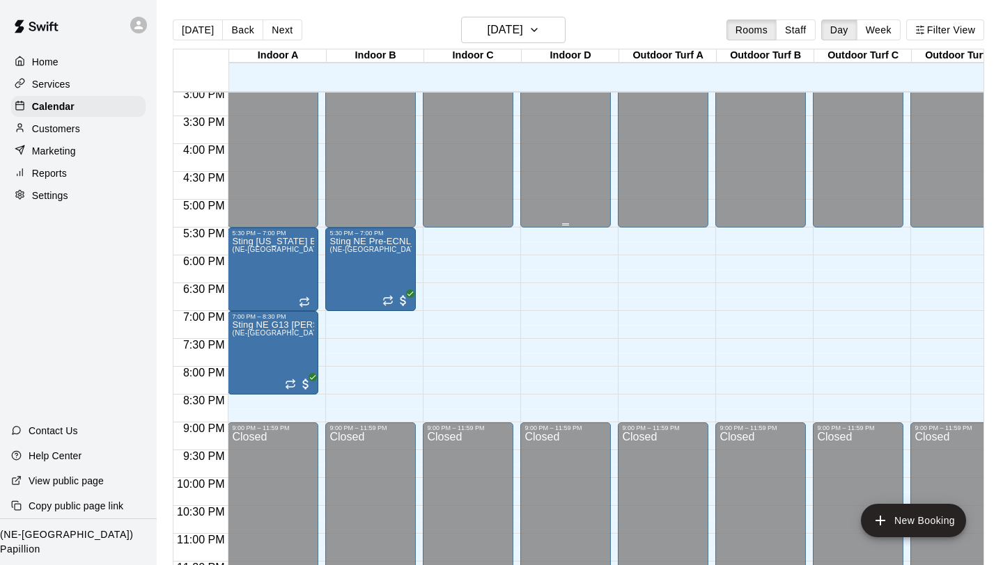
scroll to position [839, 0]
